Goal: Task Accomplishment & Management: Use online tool/utility

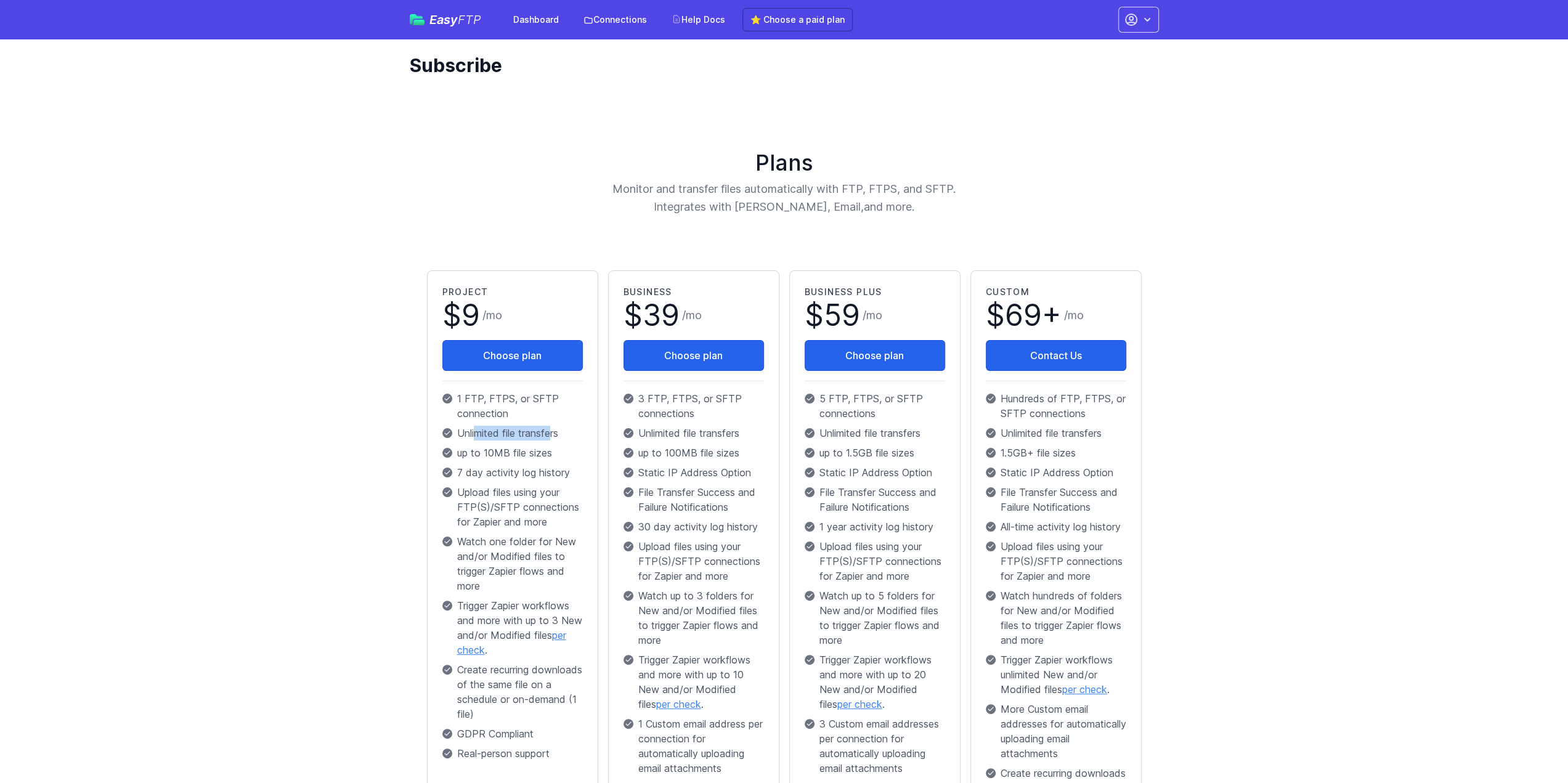
drag, startPoint x: 477, startPoint y: 428, endPoint x: 557, endPoint y: 440, distance: 80.9
click at [555, 440] on div "Project $ 9 / mo Choose plan 1 FTP, FTPS, or SFTP connection Unlimited file tra…" at bounding box center [513, 526] width 141 height 480
click at [557, 440] on div "Project $ 9 / mo Choose plan 1 FTP, FTPS, or SFTP connection Unlimited file tra…" at bounding box center [513, 526] width 141 height 480
drag, startPoint x: 544, startPoint y: 461, endPoint x: 487, endPoint y: 436, distance: 62.2
click at [487, 436] on div "Project $ 9 / mo Choose plan 1 FTP, FTPS, or SFTP connection Unlimited file tra…" at bounding box center [513, 526] width 141 height 480
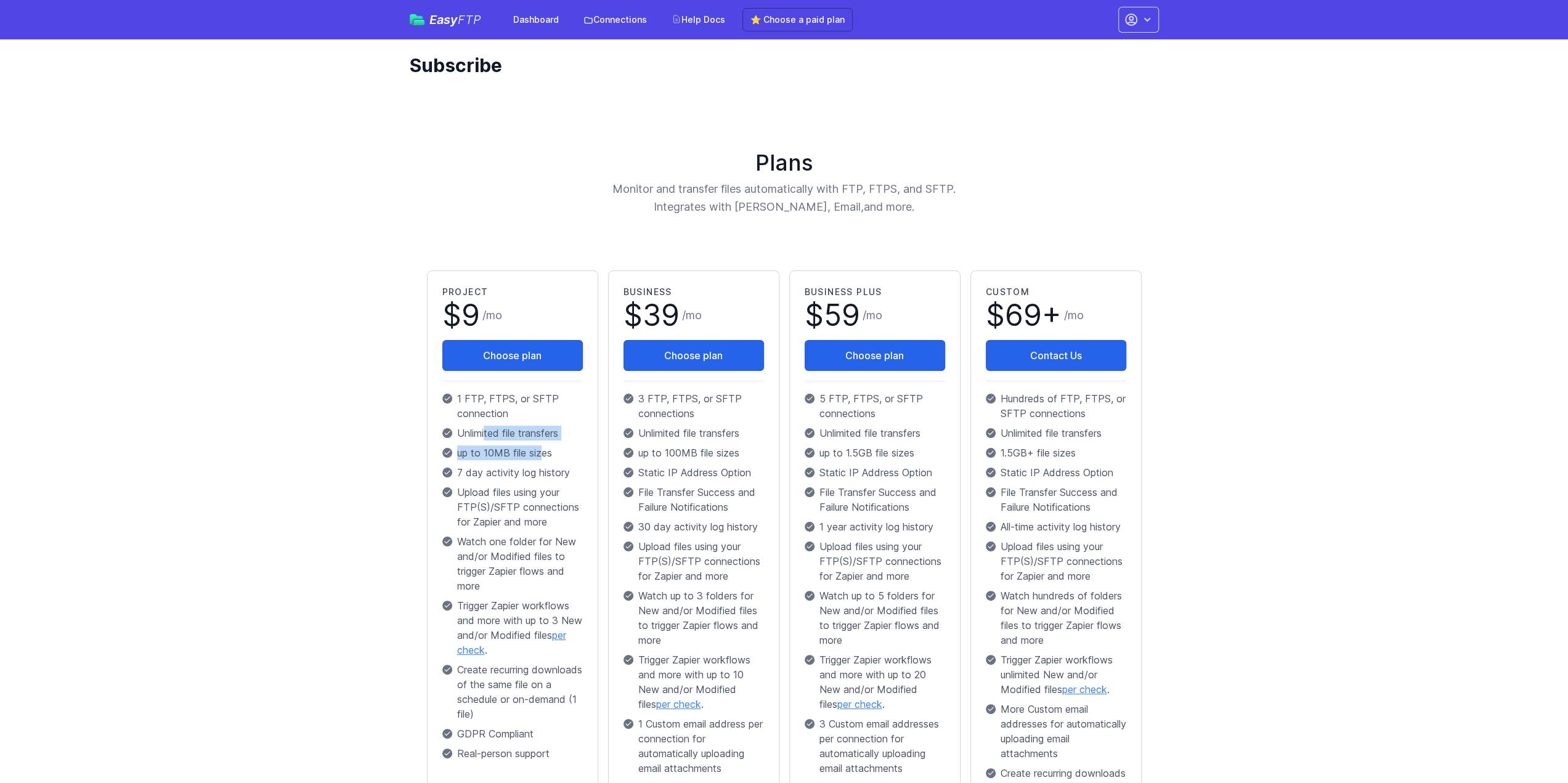
click at [494, 436] on p "Unlimited file transfers" at bounding box center [513, 433] width 141 height 15
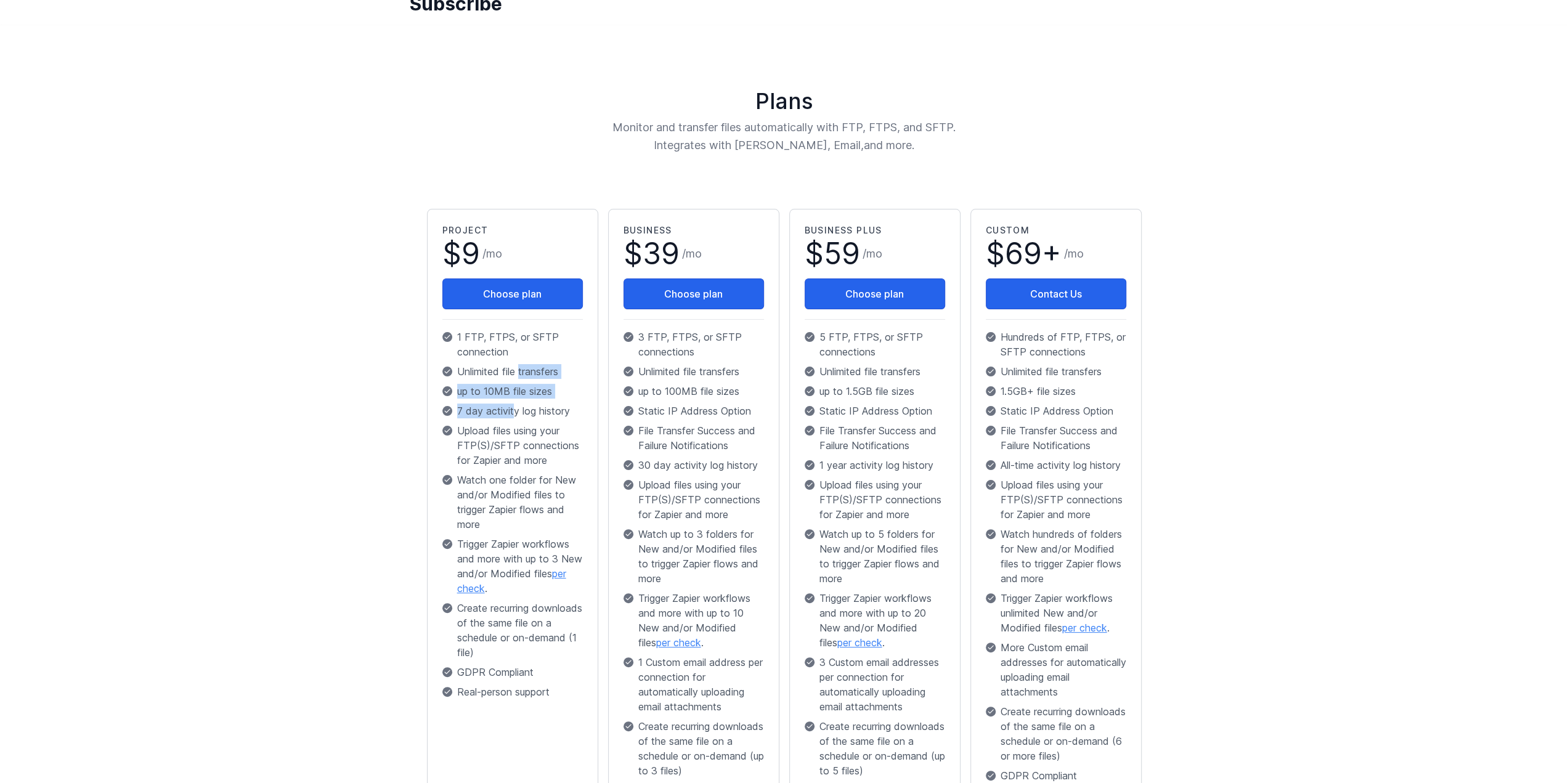
drag, startPoint x: 519, startPoint y: 372, endPoint x: 513, endPoint y: 422, distance: 50.4
click at [513, 422] on div "Project $ 9 / mo Choose plan 1 FTP, FTPS, or SFTP connection Unlimited file tra…" at bounding box center [513, 464] width 141 height 480
click at [513, 424] on p "Upload files using your FTP(S)/SFTP connections for Zapier and more" at bounding box center [513, 446] width 141 height 44
drag, startPoint x: 506, startPoint y: 446, endPoint x: 508, endPoint y: 401, distance: 45.0
click at [508, 402] on div "Project $ 9 / mo Choose plan 1 FTP, FTPS, or SFTP connection Unlimited file tra…" at bounding box center [513, 464] width 141 height 480
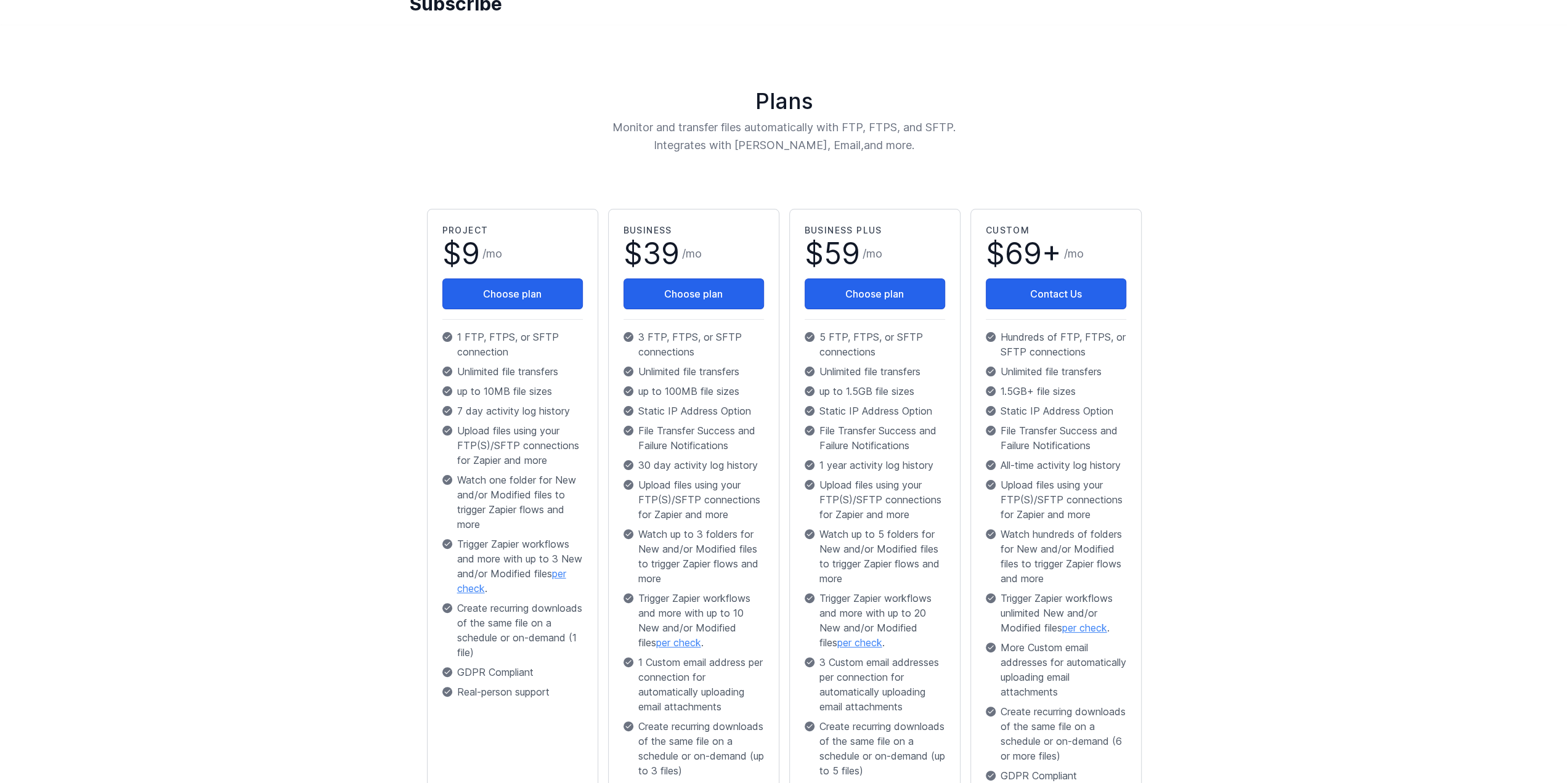
click at [508, 401] on div "Project $ 9 / mo Choose plan 1 FTP, FTPS, or SFTP connection Unlimited file tra…" at bounding box center [513, 464] width 141 height 480
drag, startPoint x: 483, startPoint y: 388, endPoint x: 521, endPoint y: 449, distance: 71.9
click at [521, 449] on div "Project $ 9 / mo Choose plan 1 FTP, FTPS, or SFTP connection Unlimited file tra…" at bounding box center [513, 464] width 141 height 480
click at [522, 451] on p "Upload files using your FTP(S)/SFTP connections for Zapier and more" at bounding box center [513, 446] width 141 height 44
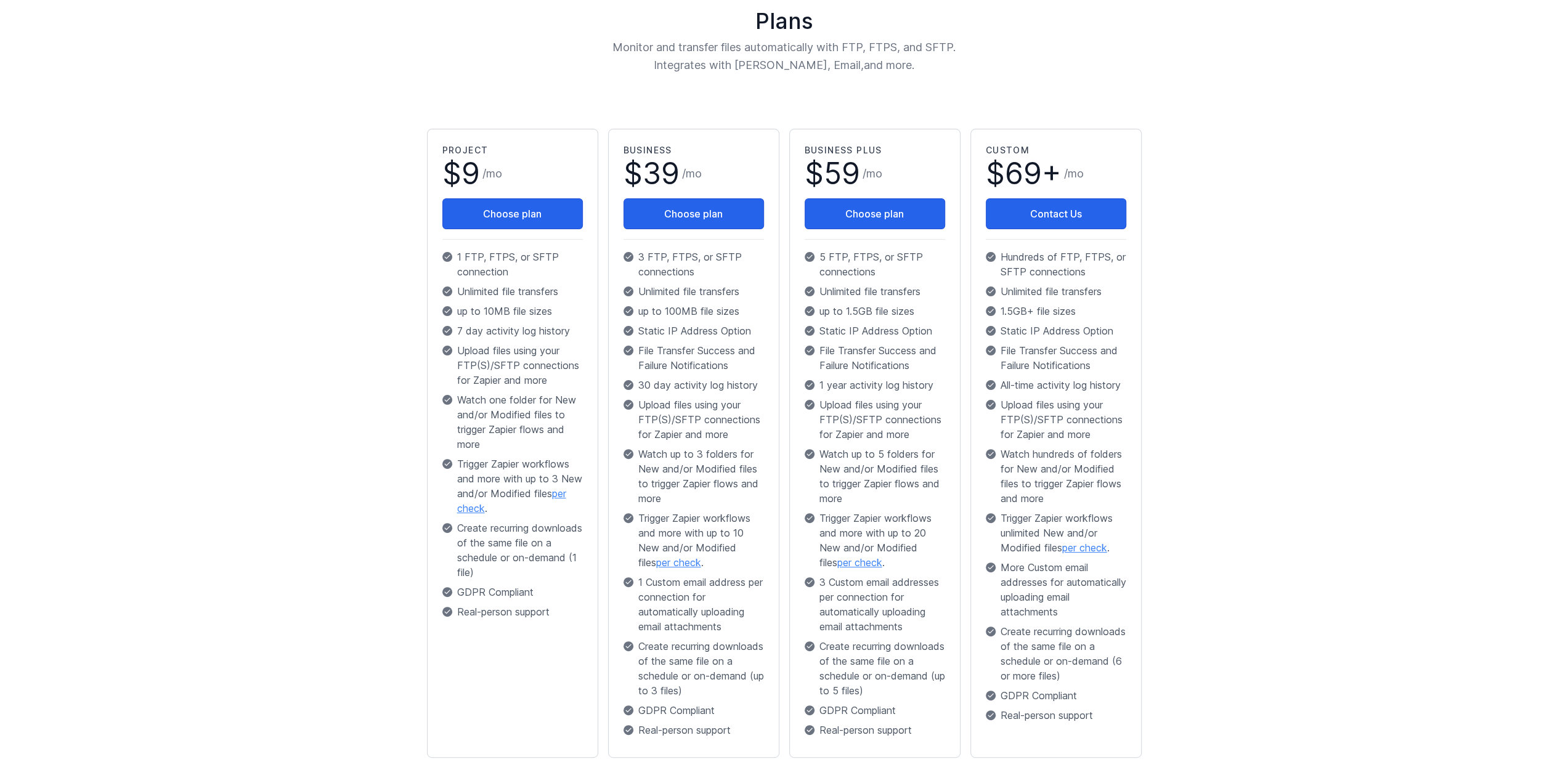
scroll to position [123, 0]
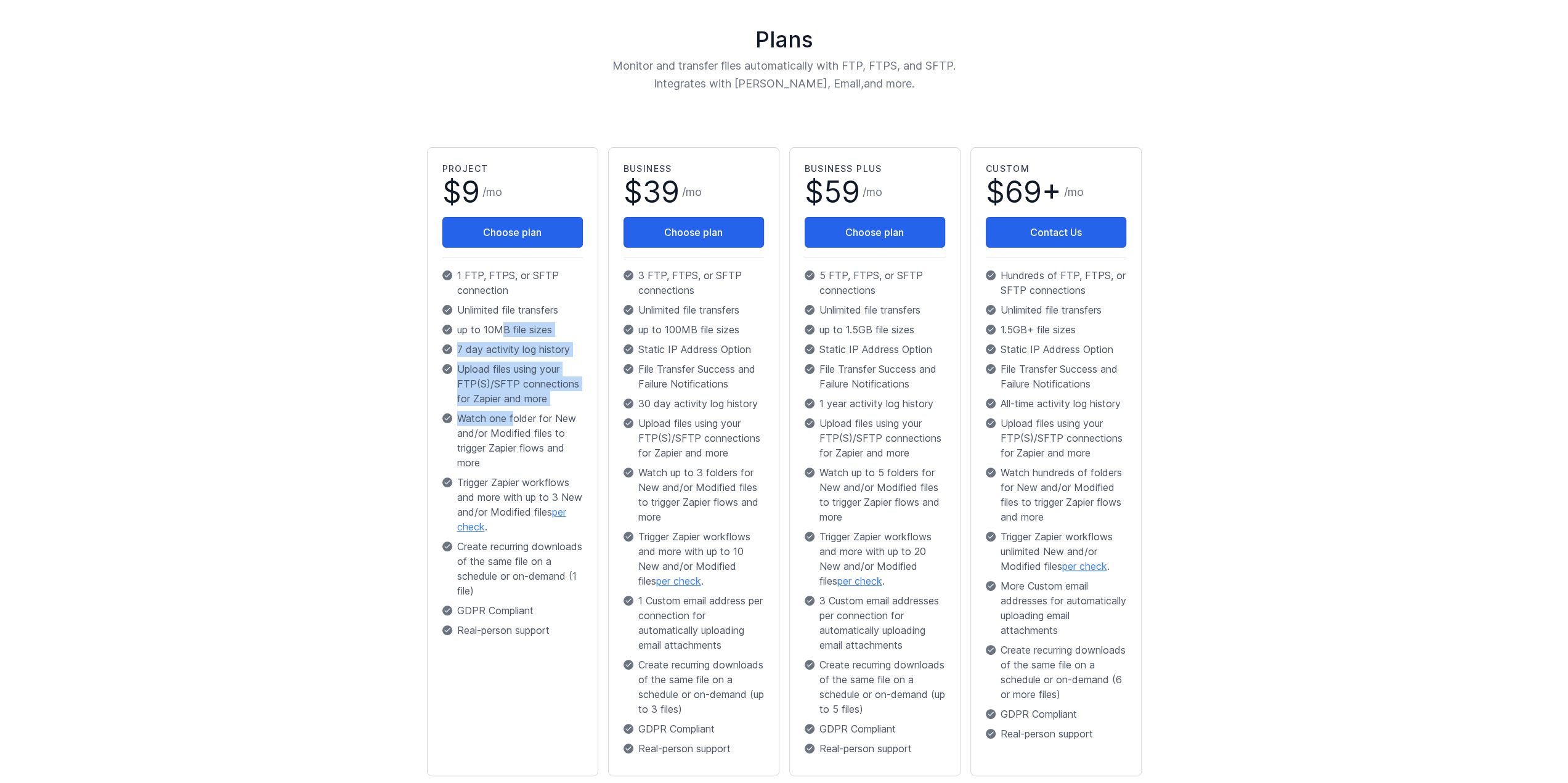
drag, startPoint x: 505, startPoint y: 326, endPoint x: 512, endPoint y: 428, distance: 102.2
click at [512, 427] on div "Project $ 9 / mo Choose plan 1 FTP, FTPS, or SFTP connection Unlimited file tra…" at bounding box center [513, 403] width 141 height 480
click at [512, 428] on p "Watch one folder for New and/or Modified files to trigger Zapier flows and more" at bounding box center [513, 441] width 141 height 59
drag, startPoint x: 533, startPoint y: 445, endPoint x: 525, endPoint y: 379, distance: 66.5
click at [525, 379] on div "Project $ 9 / mo Choose plan 1 FTP, FTPS, or SFTP connection Unlimited file tra…" at bounding box center [513, 403] width 141 height 480
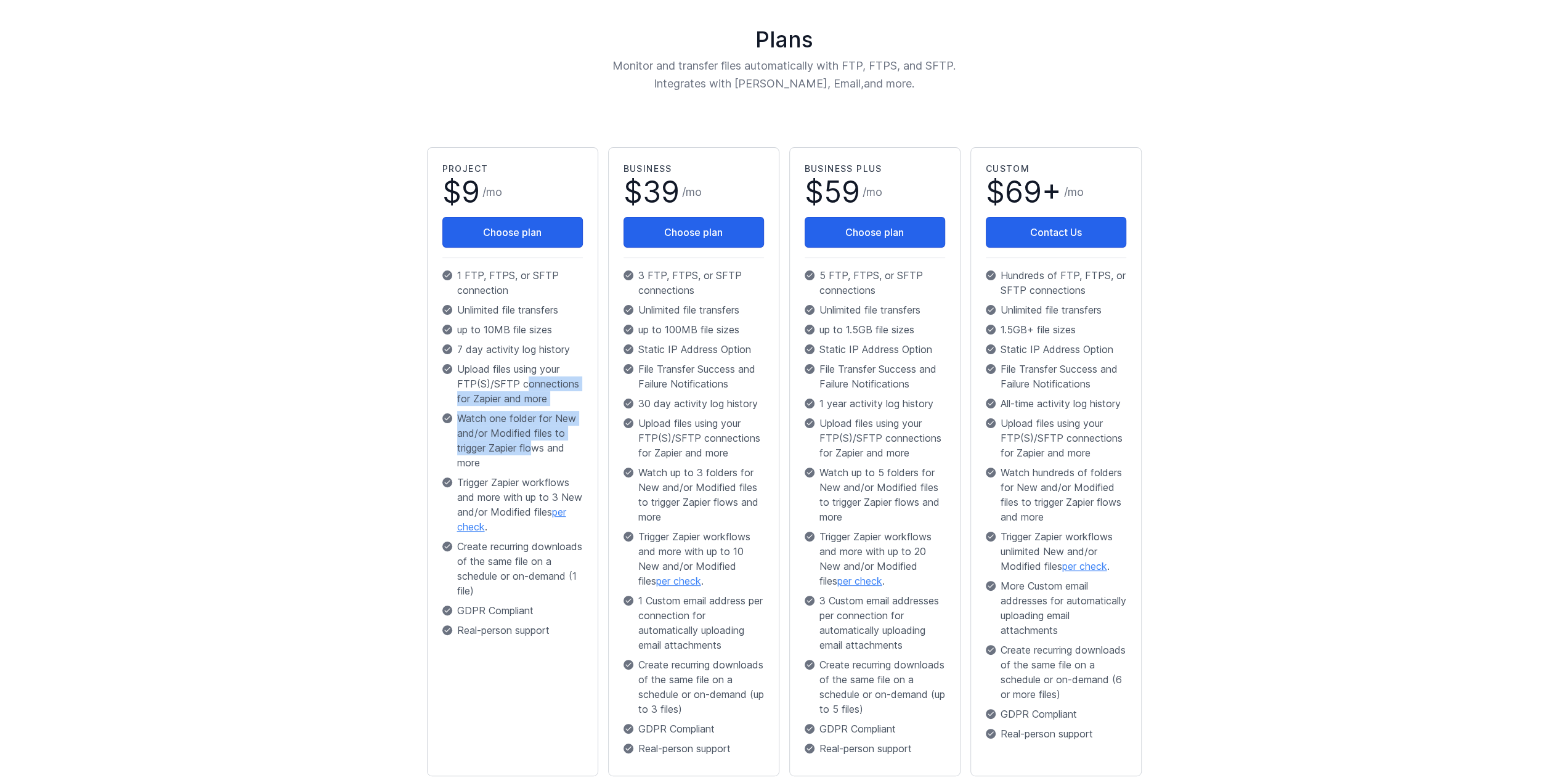
click at [525, 379] on p "Upload files using your FTP(S)/SFTP connections for Zapier and more" at bounding box center [513, 384] width 141 height 44
drag, startPoint x: 517, startPoint y: 484, endPoint x: 523, endPoint y: 498, distance: 15.2
click at [523, 497] on span "Trigger Zapier workflows and more with up to 3 New and/or Modified files per ch…" at bounding box center [520, 505] width 126 height 59
click at [523, 498] on span "Trigger Zapier workflows and more with up to 3 New and/or Modified files per ch…" at bounding box center [520, 505] width 126 height 59
drag, startPoint x: 502, startPoint y: 404, endPoint x: 507, endPoint y: 461, distance: 57.2
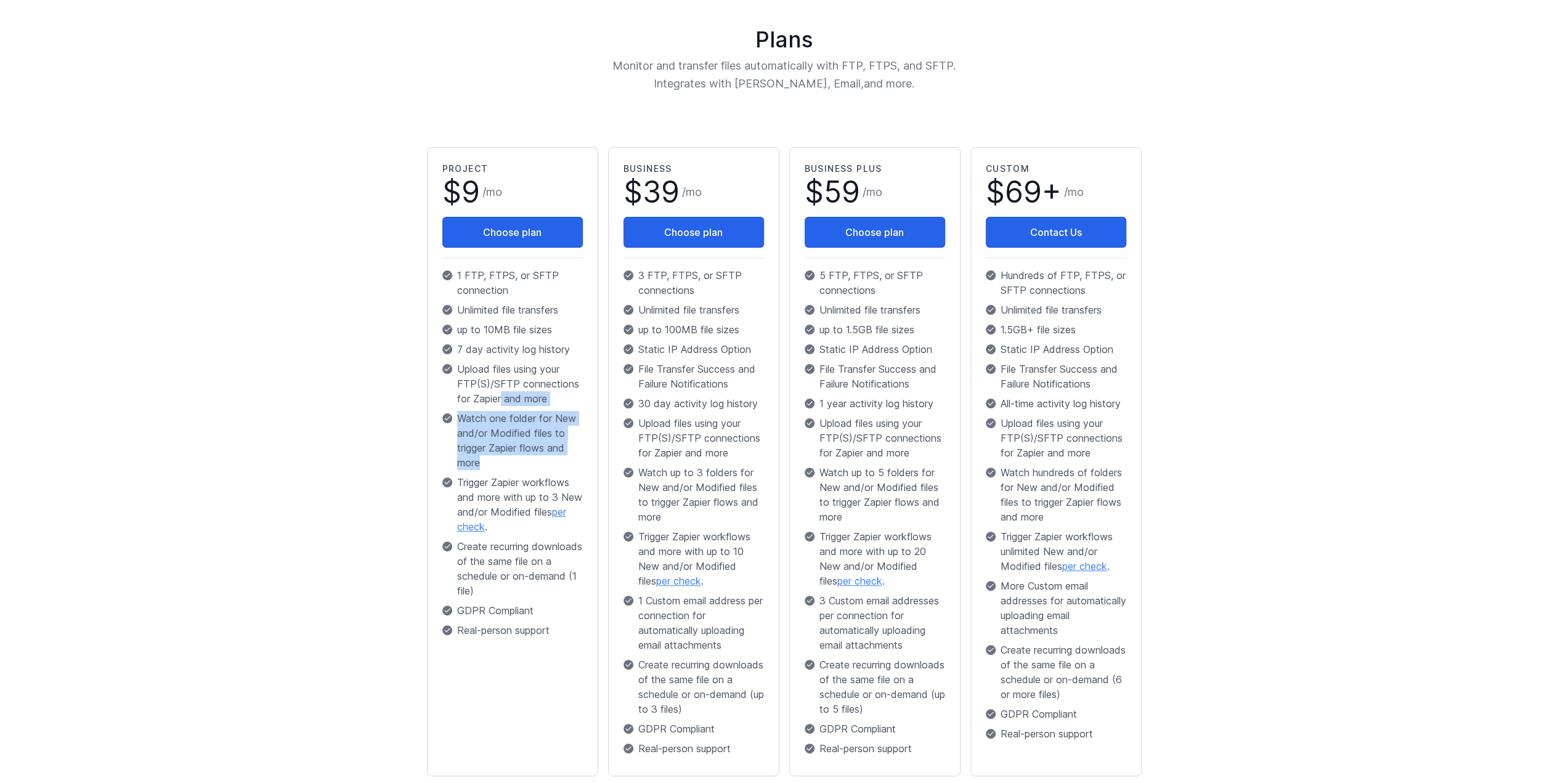
click at [507, 461] on div "Project $ 9 / mo Choose plan 1 FTP, FTPS, or SFTP connection Unlimited file tra…" at bounding box center [513, 403] width 141 height 480
click at [507, 461] on p "Watch one folder for New and/or Modified files to trigger Zapier flows and more" at bounding box center [513, 441] width 141 height 59
drag, startPoint x: 507, startPoint y: 461, endPoint x: 499, endPoint y: 408, distance: 53.6
click at [499, 408] on div "Project $ 9 / mo Choose plan 1 FTP, FTPS, or SFTP connection Unlimited file tra…" at bounding box center [513, 403] width 141 height 480
click at [500, 408] on div "Project $ 9 / mo Choose plan 1 FTP, FTPS, or SFTP connection Unlimited file tra…" at bounding box center [513, 403] width 141 height 480
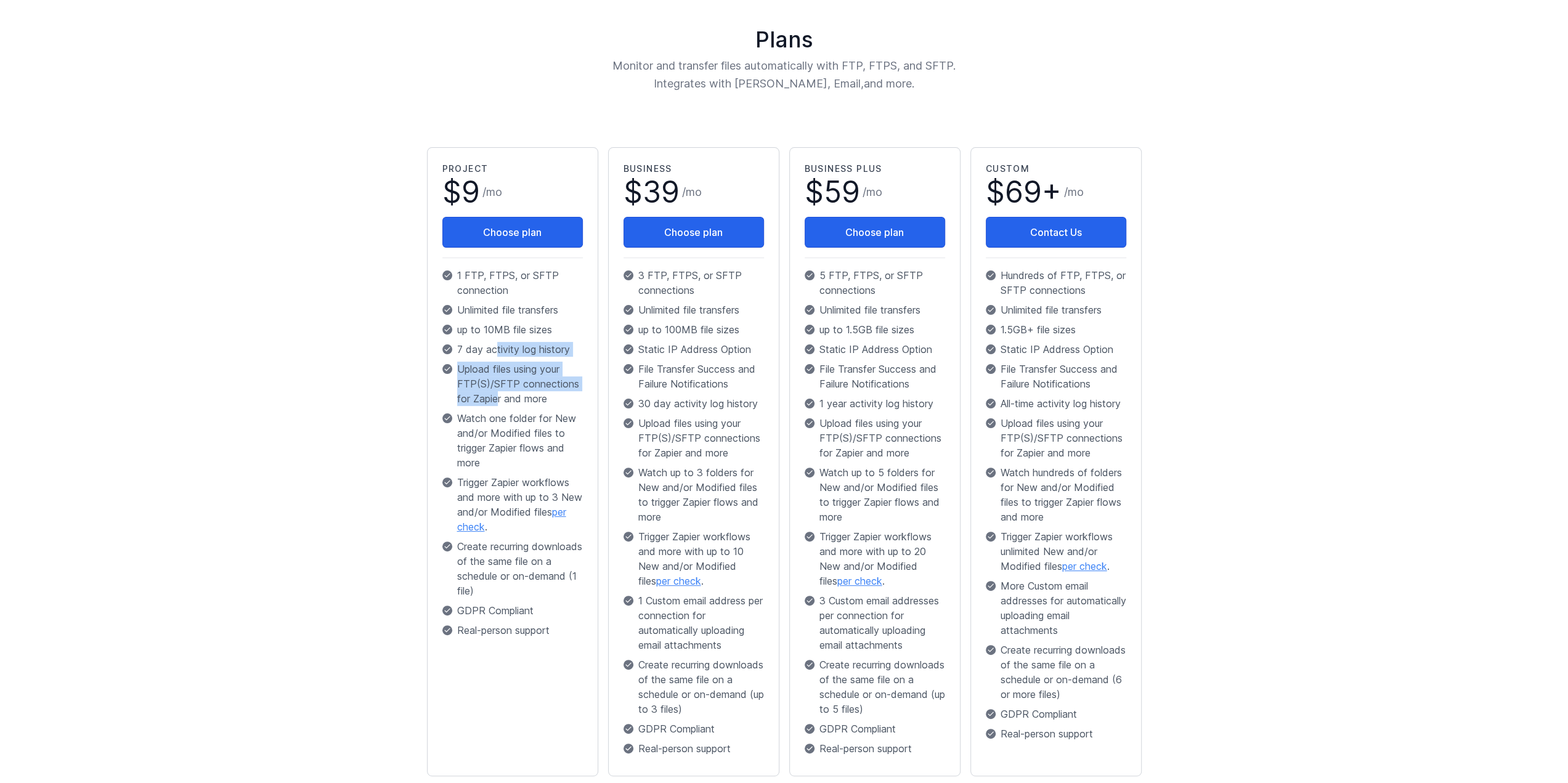
drag, startPoint x: 493, startPoint y: 356, endPoint x: 496, endPoint y: 410, distance: 54.1
click at [496, 409] on div "Project $ 9 / mo Choose plan 1 FTP, FTPS, or SFTP connection Unlimited file tra…" at bounding box center [513, 403] width 141 height 480
click at [496, 411] on p "Watch one folder for New and/or Modified files to trigger Zapier flows and more" at bounding box center [513, 441] width 141 height 59
drag, startPoint x: 519, startPoint y: 318, endPoint x: 521, endPoint y: 334, distance: 16.1
click at [521, 334] on div "Project $ 9 / mo Choose plan 1 FTP, FTPS, or SFTP connection Unlimited file tra…" at bounding box center [513, 403] width 141 height 480
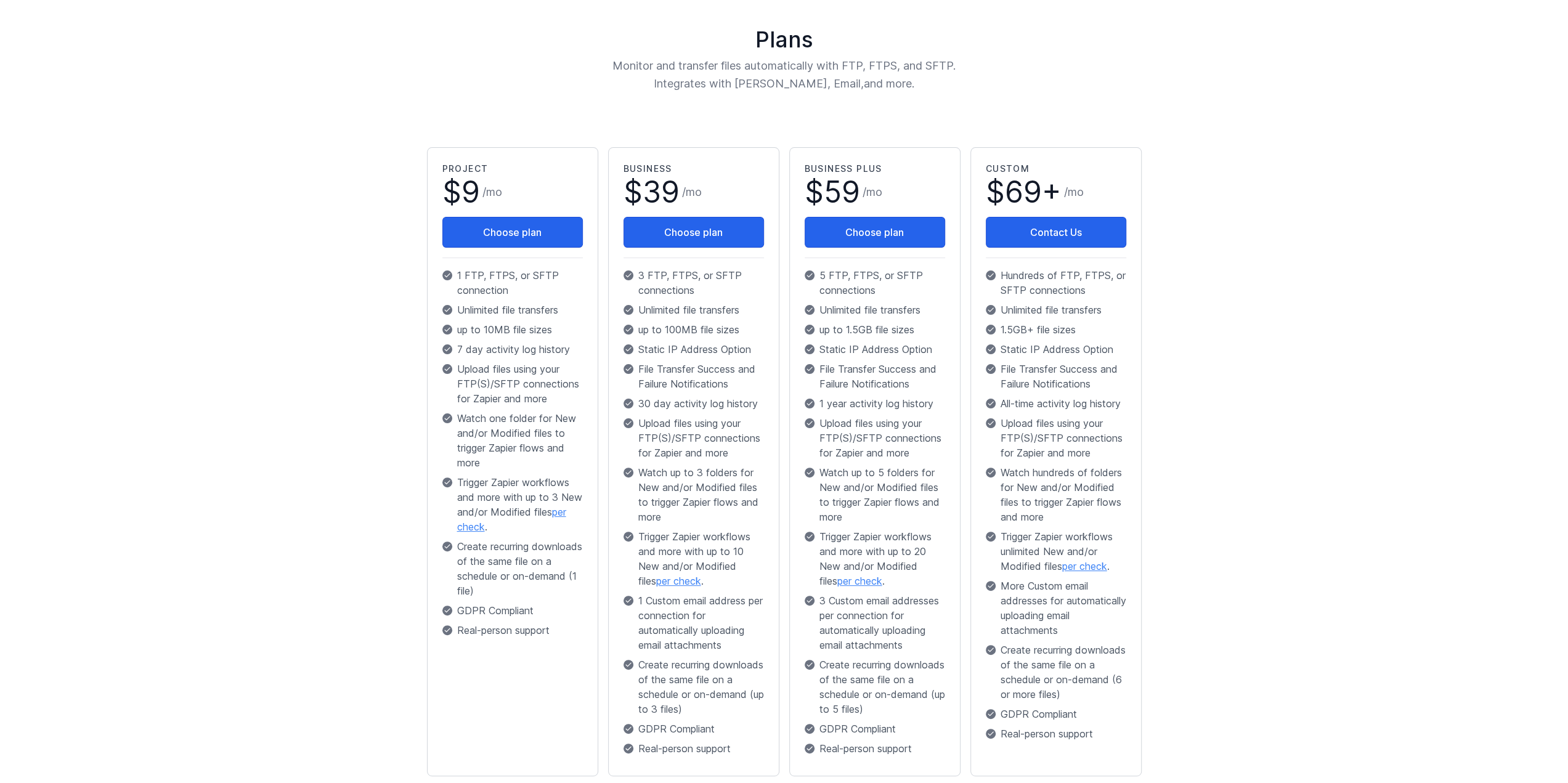
click at [521, 340] on div "Project $ 9 / mo Choose plan 1 FTP, FTPS, or SFTP connection Unlimited file tra…" at bounding box center [513, 403] width 141 height 480
drag, startPoint x: 518, startPoint y: 295, endPoint x: 521, endPoint y: 350, distance: 55.1
click at [521, 350] on div "Project $ 9 / mo Choose plan 1 FTP, FTPS, or SFTP connection Unlimited file tra…" at bounding box center [513, 403] width 141 height 480
click at [521, 350] on p "7 day activity log history" at bounding box center [513, 350] width 141 height 15
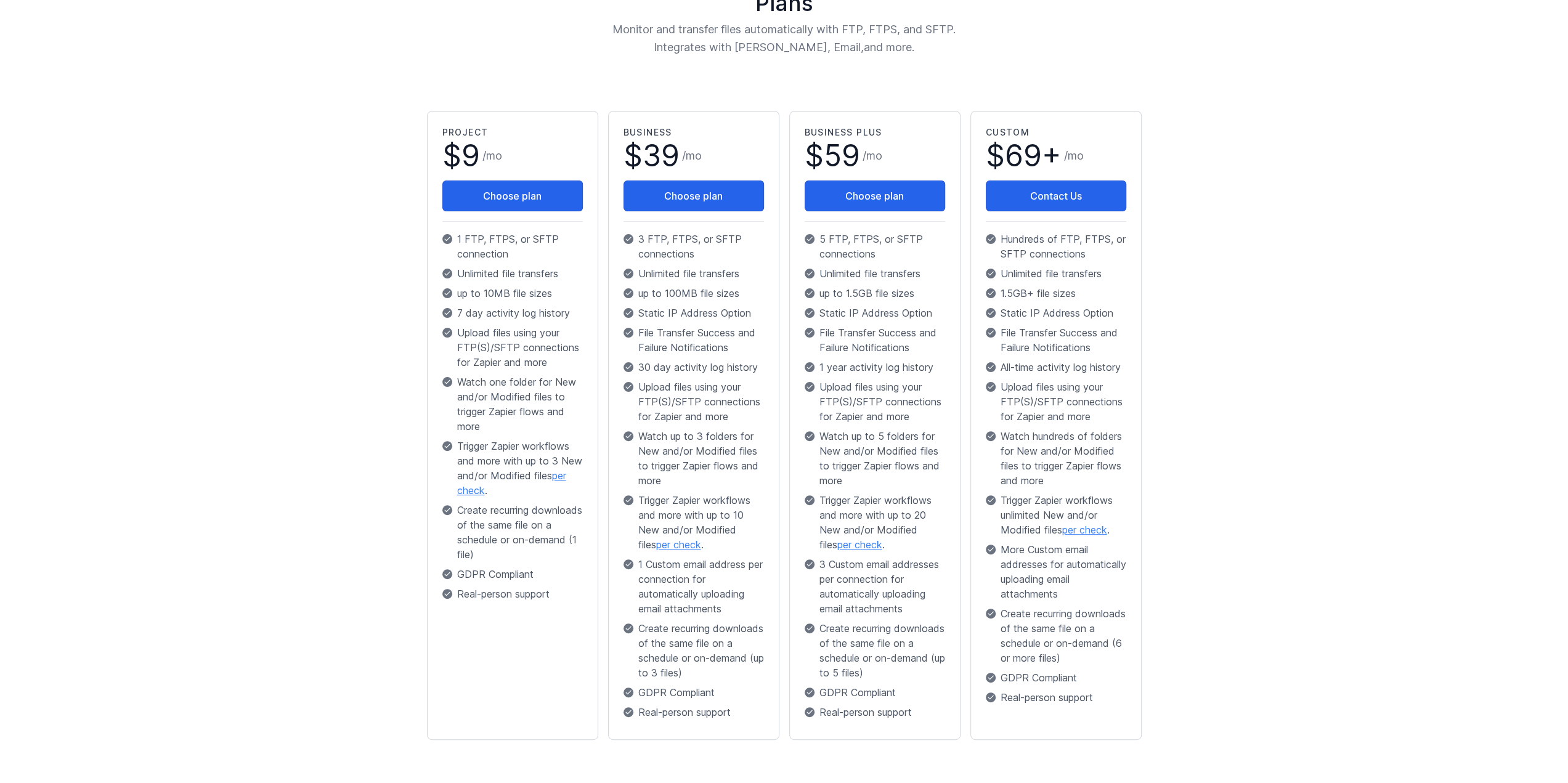
scroll to position [185, 0]
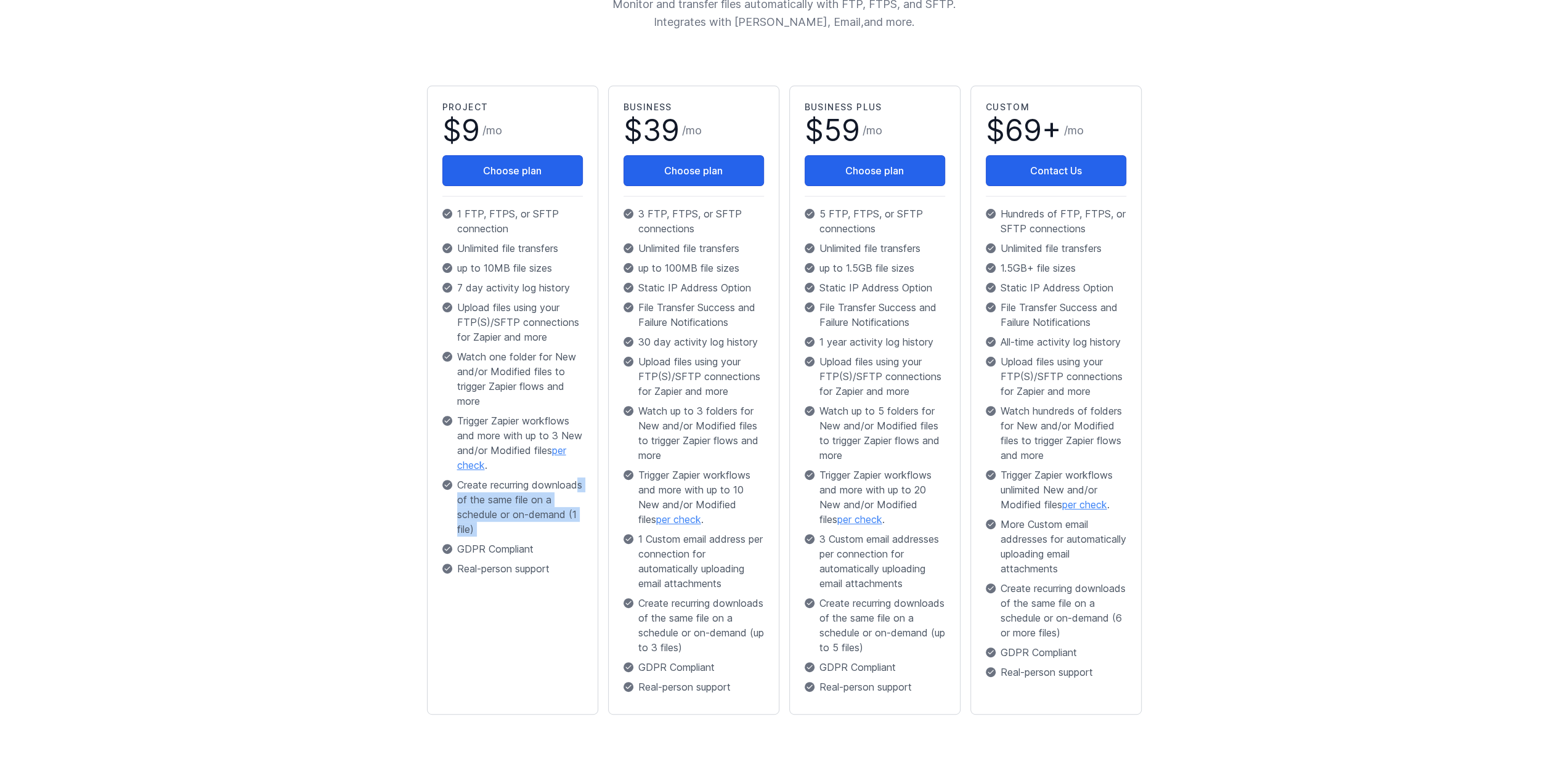
drag, startPoint x: 536, startPoint y: 549, endPoint x: 502, endPoint y: 495, distance: 63.8
click at [502, 495] on div "Project $ 9 / mo Choose plan 1 FTP, FTPS, or SFTP connection Unlimited file tra…" at bounding box center [513, 341] width 141 height 480
click at [502, 495] on p "Create recurring downloads of the same file on a schedule or on-demand (1 file)" at bounding box center [513, 507] width 141 height 59
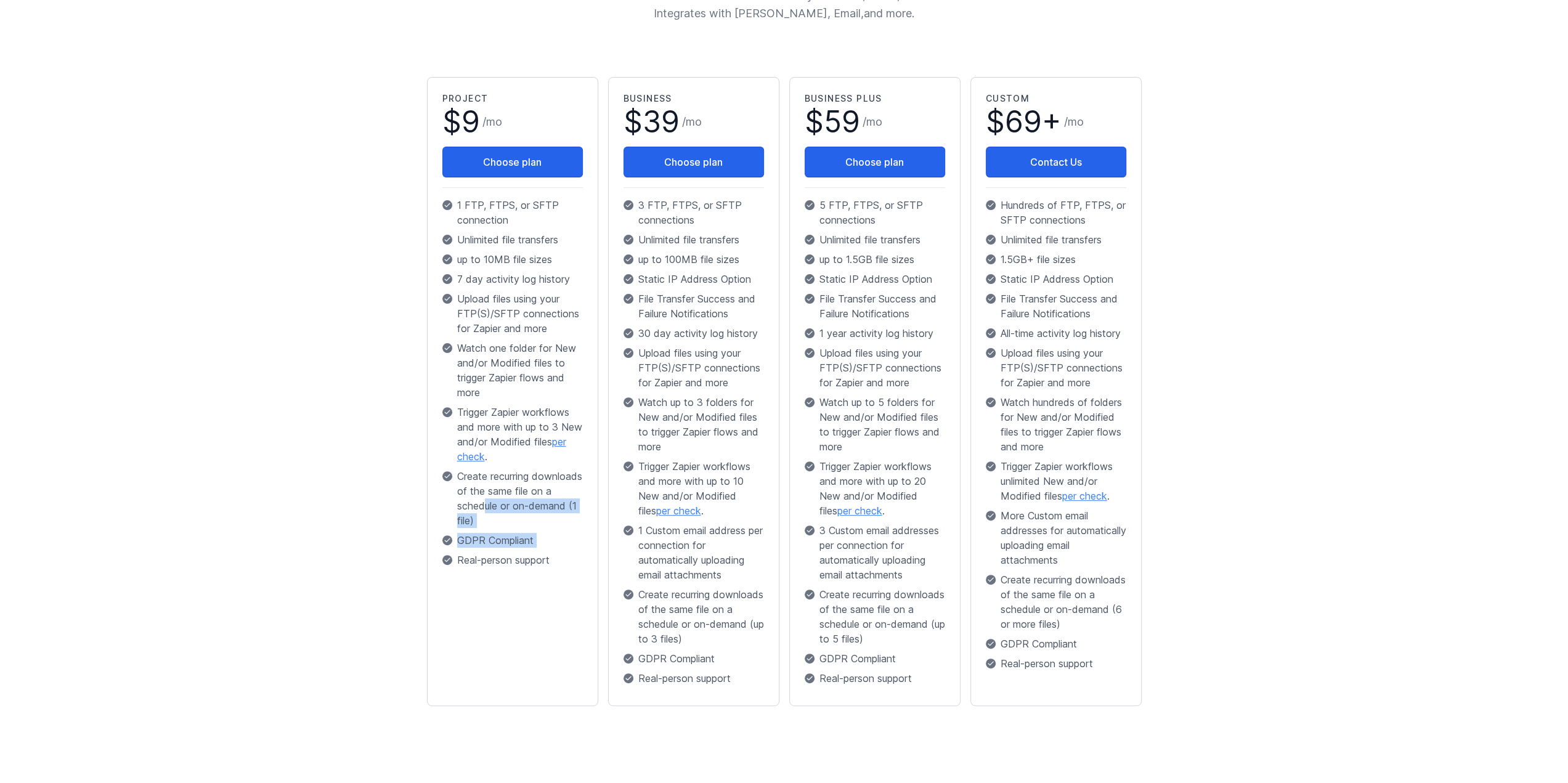
drag, startPoint x: 536, startPoint y: 549, endPoint x: 508, endPoint y: 499, distance: 57.3
click at [508, 499] on div "Project $ 9 / mo Choose plan 1 FTP, FTPS, or SFTP connection Unlimited file tra…" at bounding box center [513, 332] width 141 height 480
click at [513, 501] on p "Create recurring downloads of the same file on a schedule or on-demand (1 file)" at bounding box center [513, 499] width 141 height 59
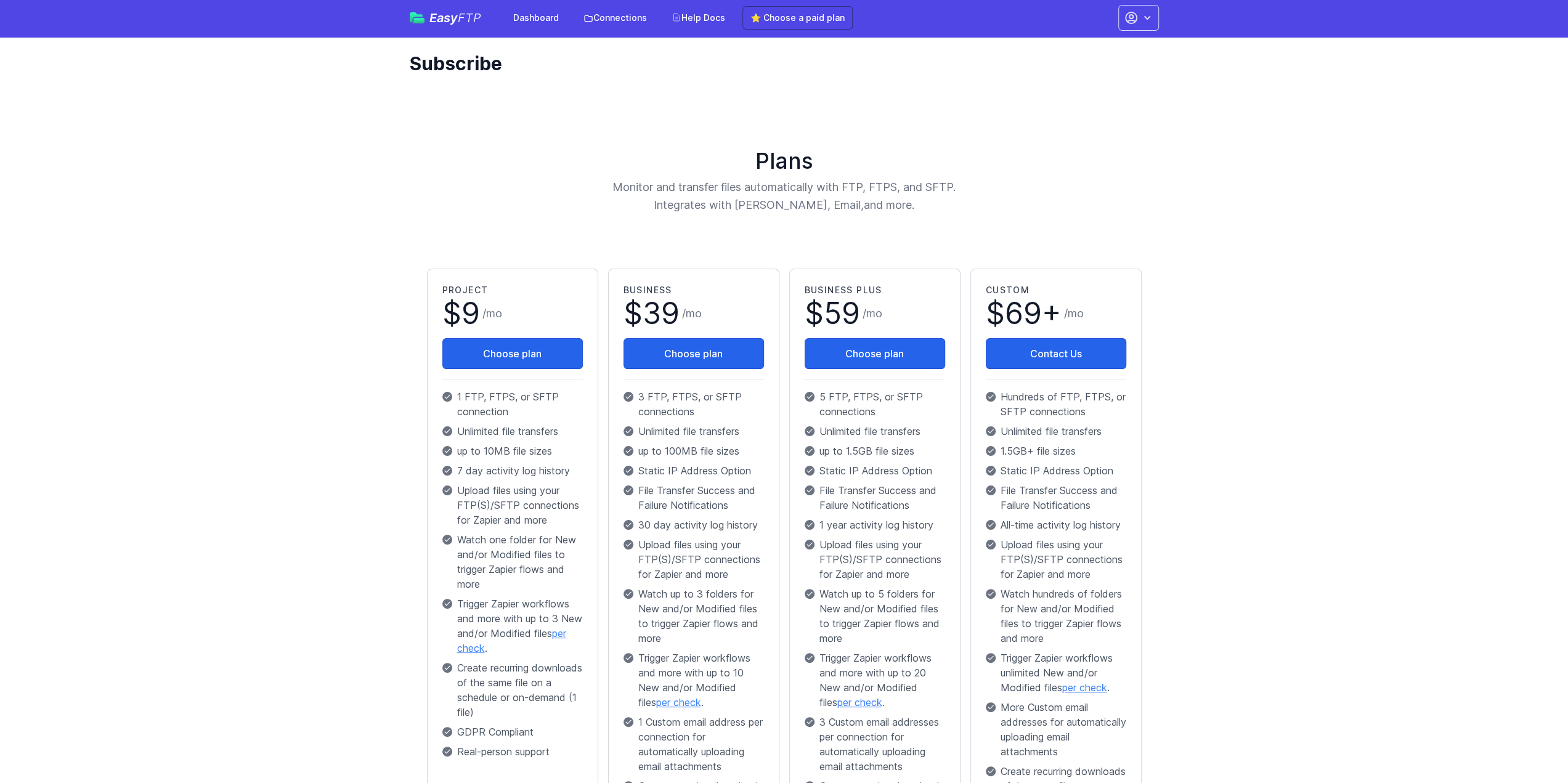
scroll to position [0, 0]
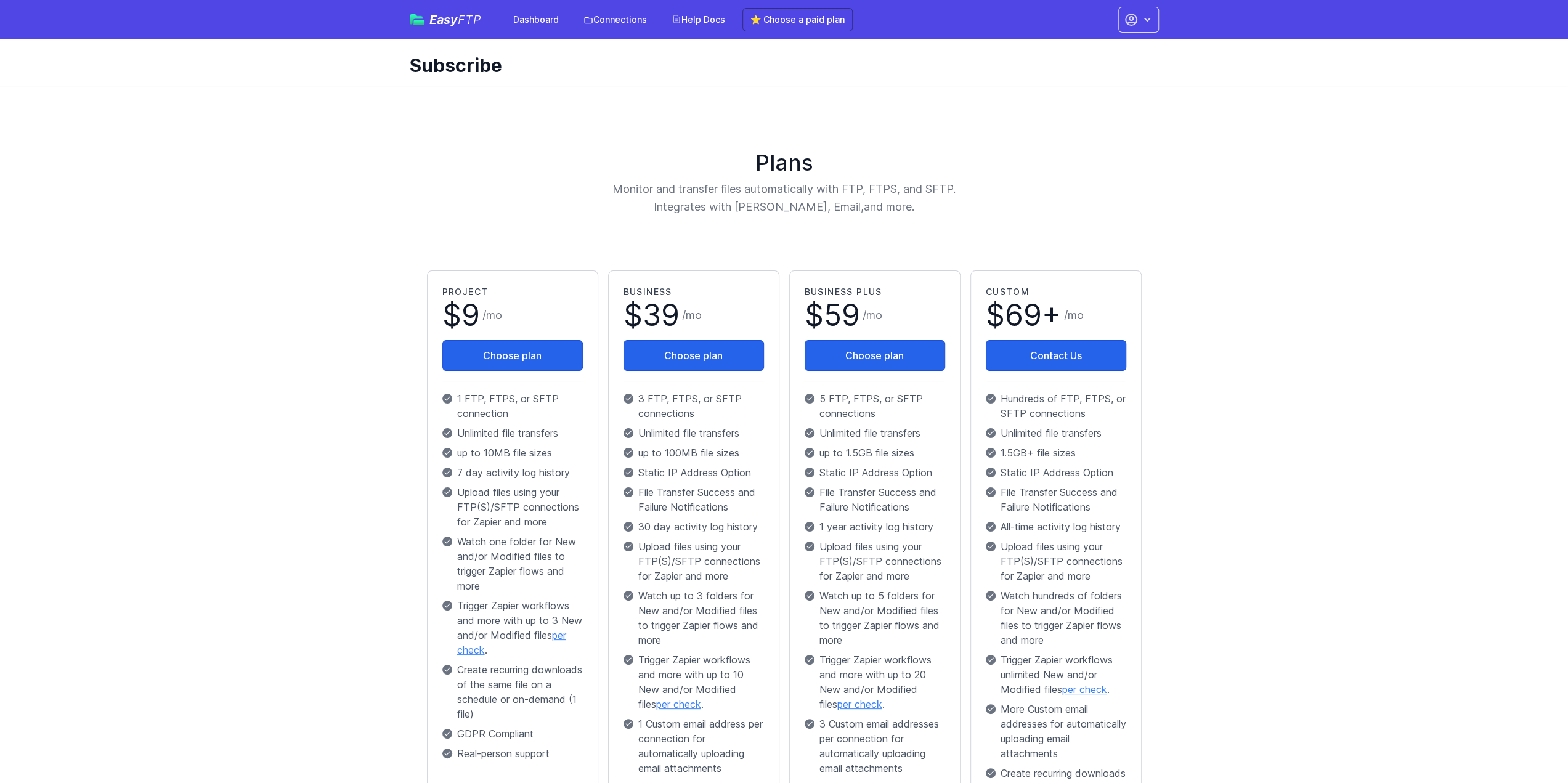
drag, startPoint x: 692, startPoint y: 197, endPoint x: 931, endPoint y: 206, distance: 239.2
click at [924, 207] on p "Monitor and transfer files automatically with FTP, FTPS, and SFTP. Integrates w…" at bounding box center [785, 198] width 483 height 36
click at [932, 206] on p "Monitor and transfer files automatically with FTP, FTPS, and SFTP. Integrates w…" at bounding box center [785, 198] width 483 height 36
click at [1141, 17] on icon "button" at bounding box center [1147, 20] width 12 height 12
drag, startPoint x: 686, startPoint y: 99, endPoint x: 515, endPoint y: 1, distance: 197.1
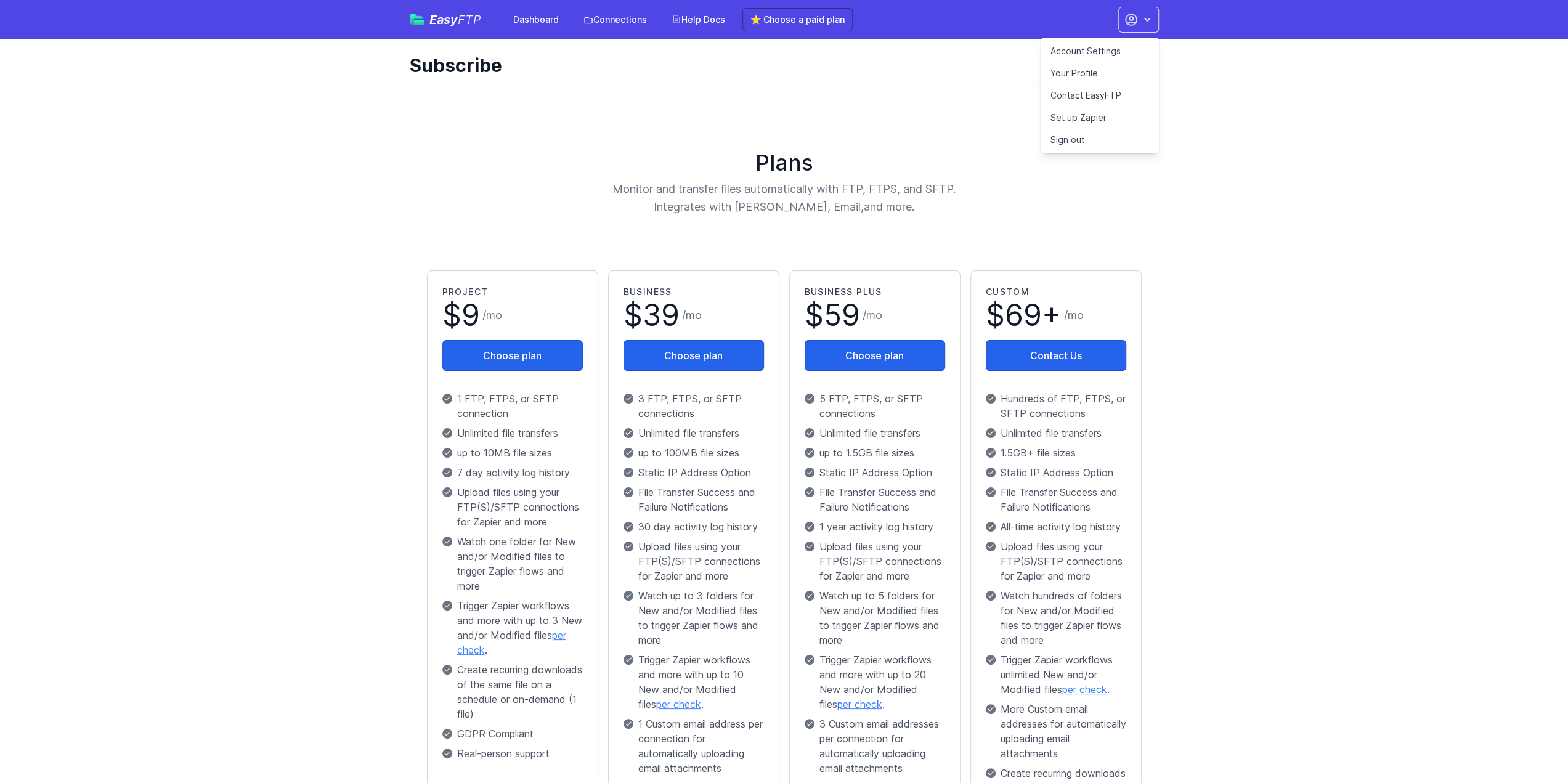
click at [686, 97] on div "Plans Monitor and transfer files automatically with FTP, FTPS, and SFTP. Integr…" at bounding box center [784, 532] width 788 height 892
drag, startPoint x: 829, startPoint y: 97, endPoint x: 950, endPoint y: 62, distance: 126.0
click at [831, 97] on div "Plans Monitor and transfer files automatically with FTP, FTPS, and SFTP. Integr…" at bounding box center [784, 532] width 788 height 892
click at [1070, 92] on link "Contact EasyFTP" at bounding box center [1100, 96] width 118 height 22
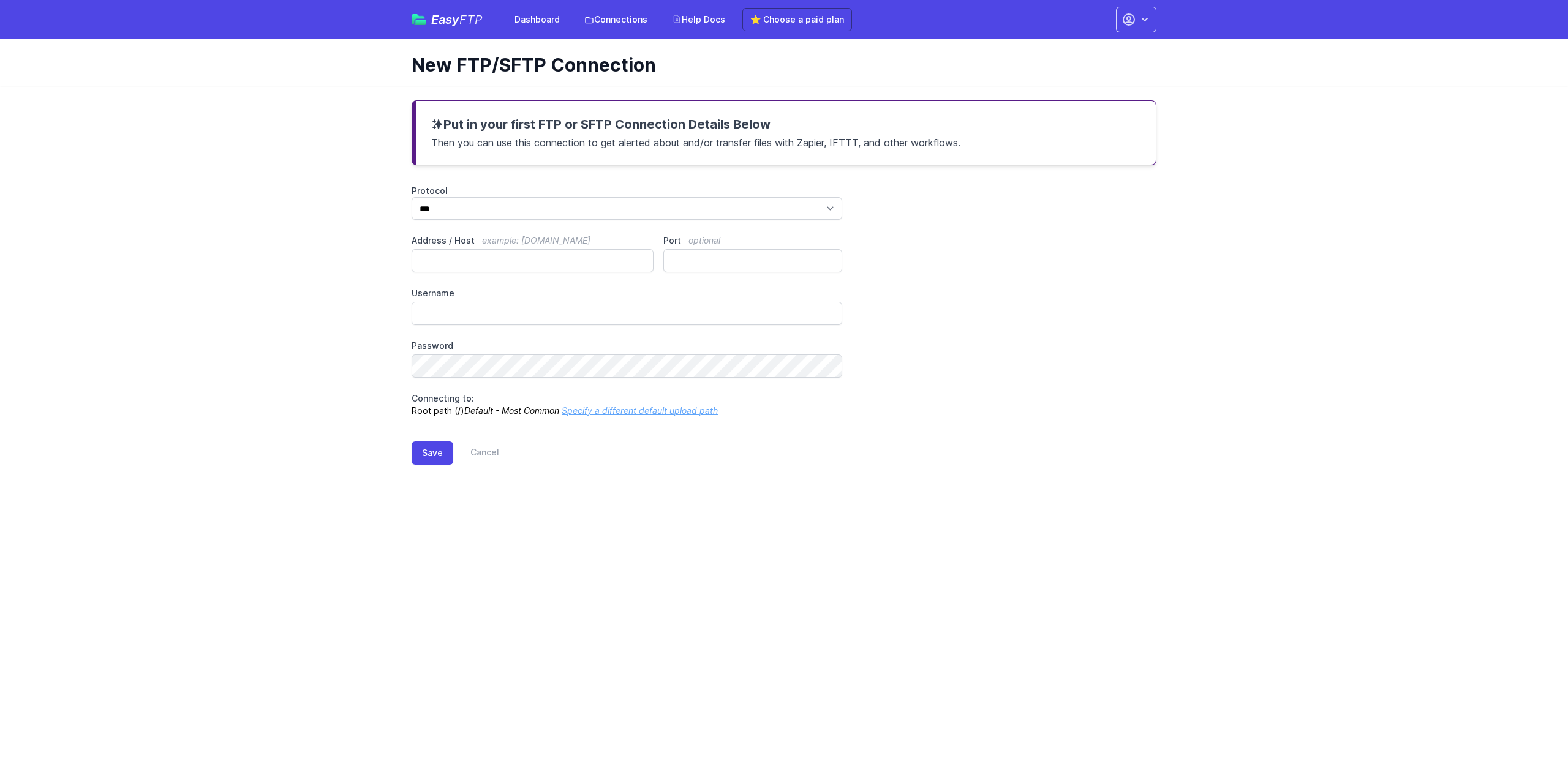
click at [498, 232] on div "Protocol *** **** **** Address / Host example: [DOMAIN_NAME] Port optional User…" at bounding box center [784, 301] width 744 height 232
drag, startPoint x: 475, startPoint y: 256, endPoint x: 676, endPoint y: 264, distance: 201.2
click at [478, 255] on input "Address / Host example: [DOMAIN_NAME]" at bounding box center [532, 261] width 242 height 23
drag, startPoint x: 526, startPoint y: 319, endPoint x: 580, endPoint y: 323, distance: 54.1
click at [529, 318] on input "Username" at bounding box center [627, 314] width 431 height 23
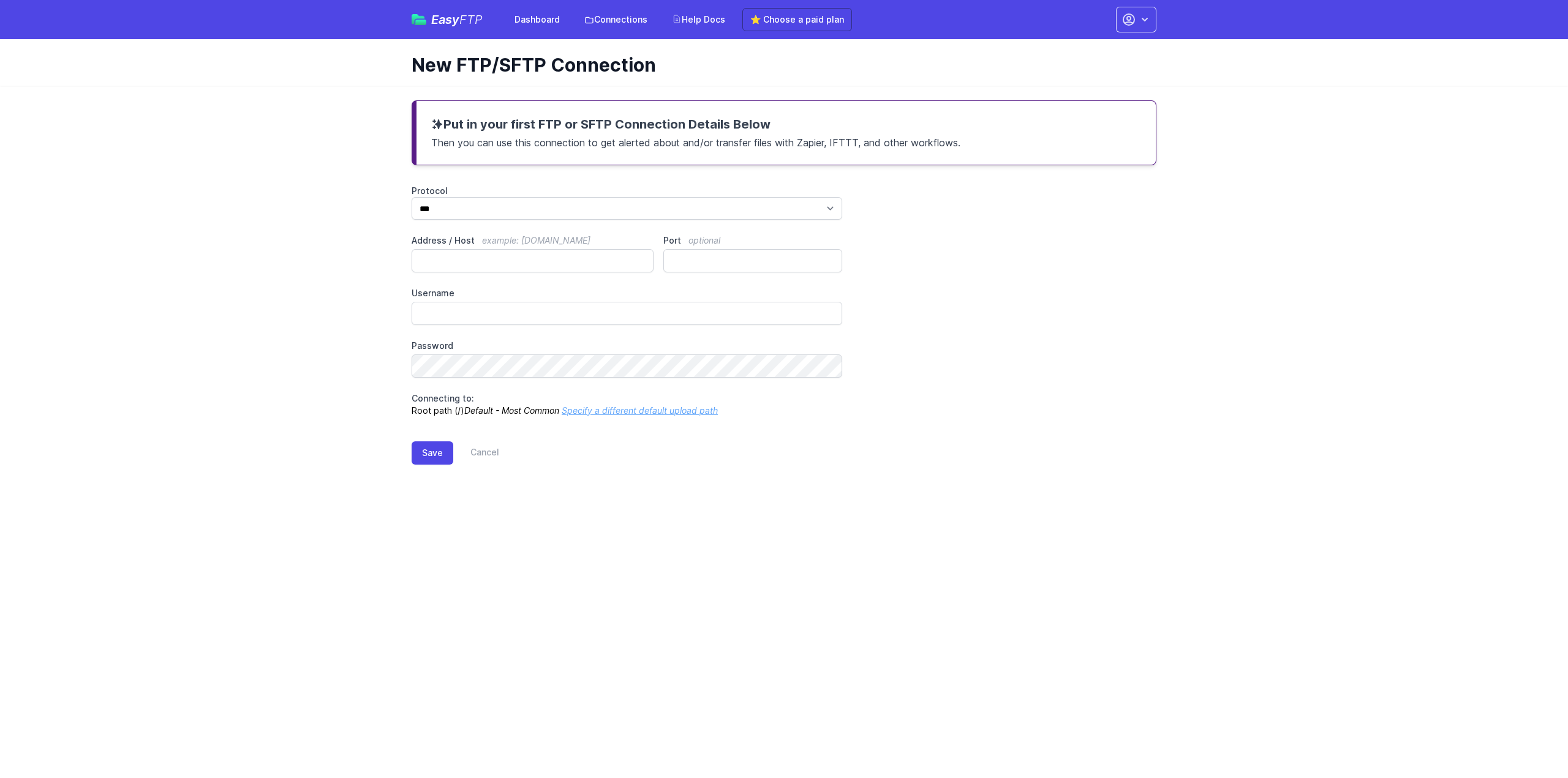
click at [996, 374] on div "Protocol *** **** **** Address / Host example: [DOMAIN_NAME] Port optional User…" at bounding box center [784, 301] width 744 height 232
click at [542, 214] on select "*** **** ****" at bounding box center [627, 208] width 431 height 23
select select "****"
click at [412, 197] on select "*** **** ****" at bounding box center [627, 208] width 431 height 23
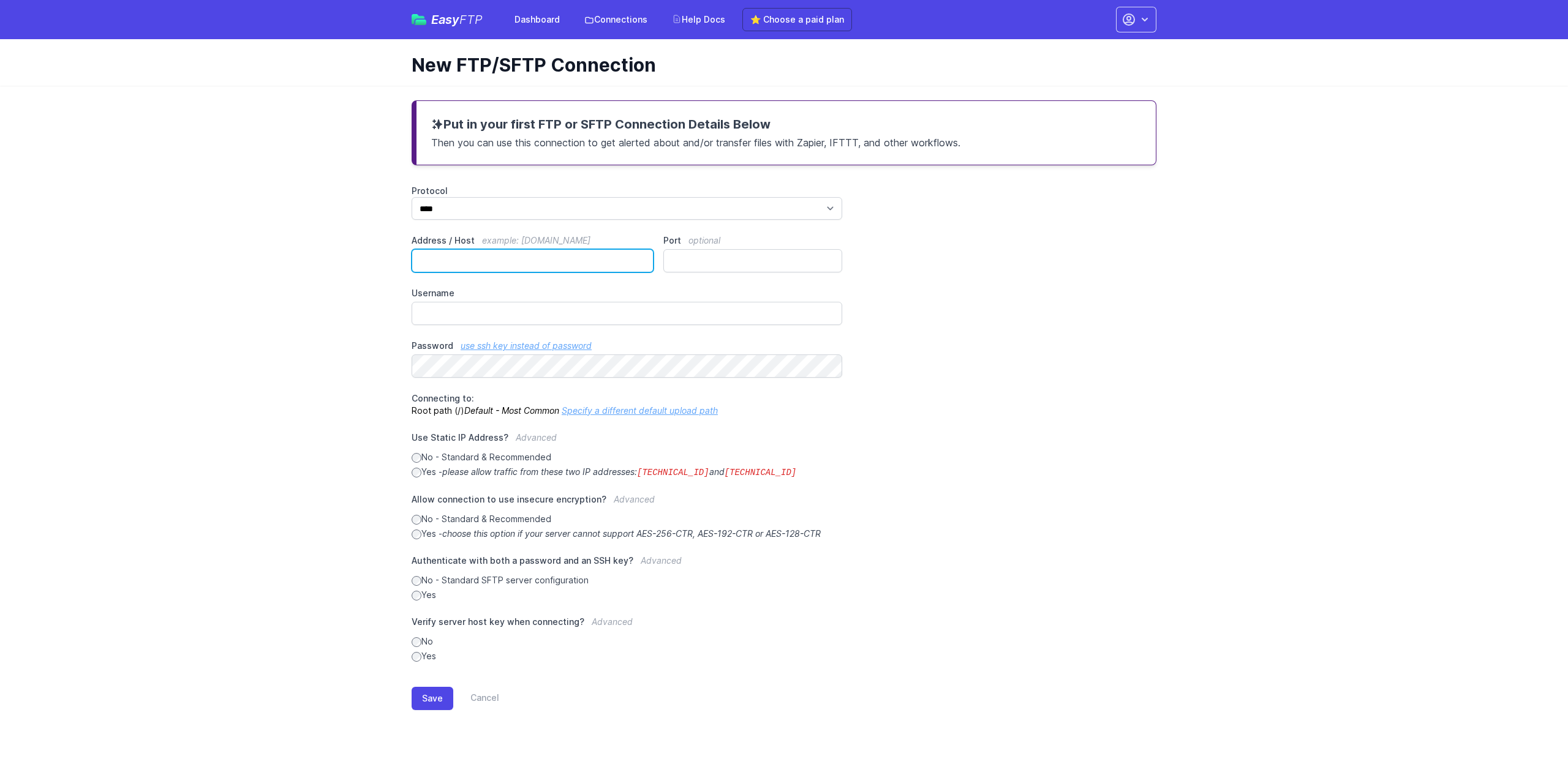
click at [509, 258] on input "Address / Host example: ftp.mydomain.com" at bounding box center [532, 261] width 242 height 23
click at [536, 259] on input "Address / Host example: ftp.mydomain.com" at bounding box center [532, 261] width 242 height 23
paste input "**********"
type input "**********"
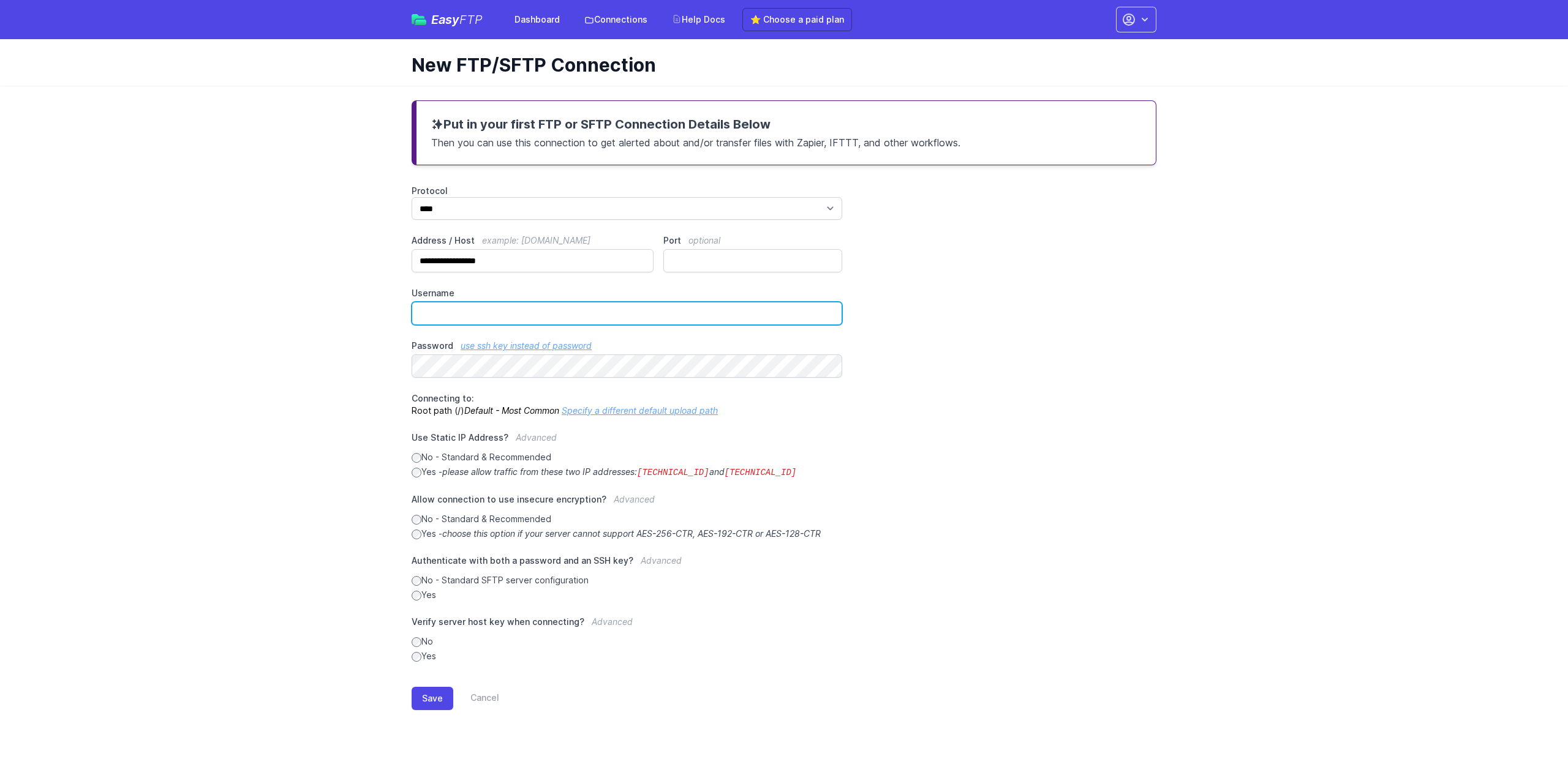
click at [463, 320] on input "Username" at bounding box center [627, 314] width 431 height 23
click at [460, 312] on input "Username" at bounding box center [627, 314] width 431 height 23
paste input "**********"
type input "**********"
click at [890, 423] on div "**********" at bounding box center [784, 424] width 744 height 478
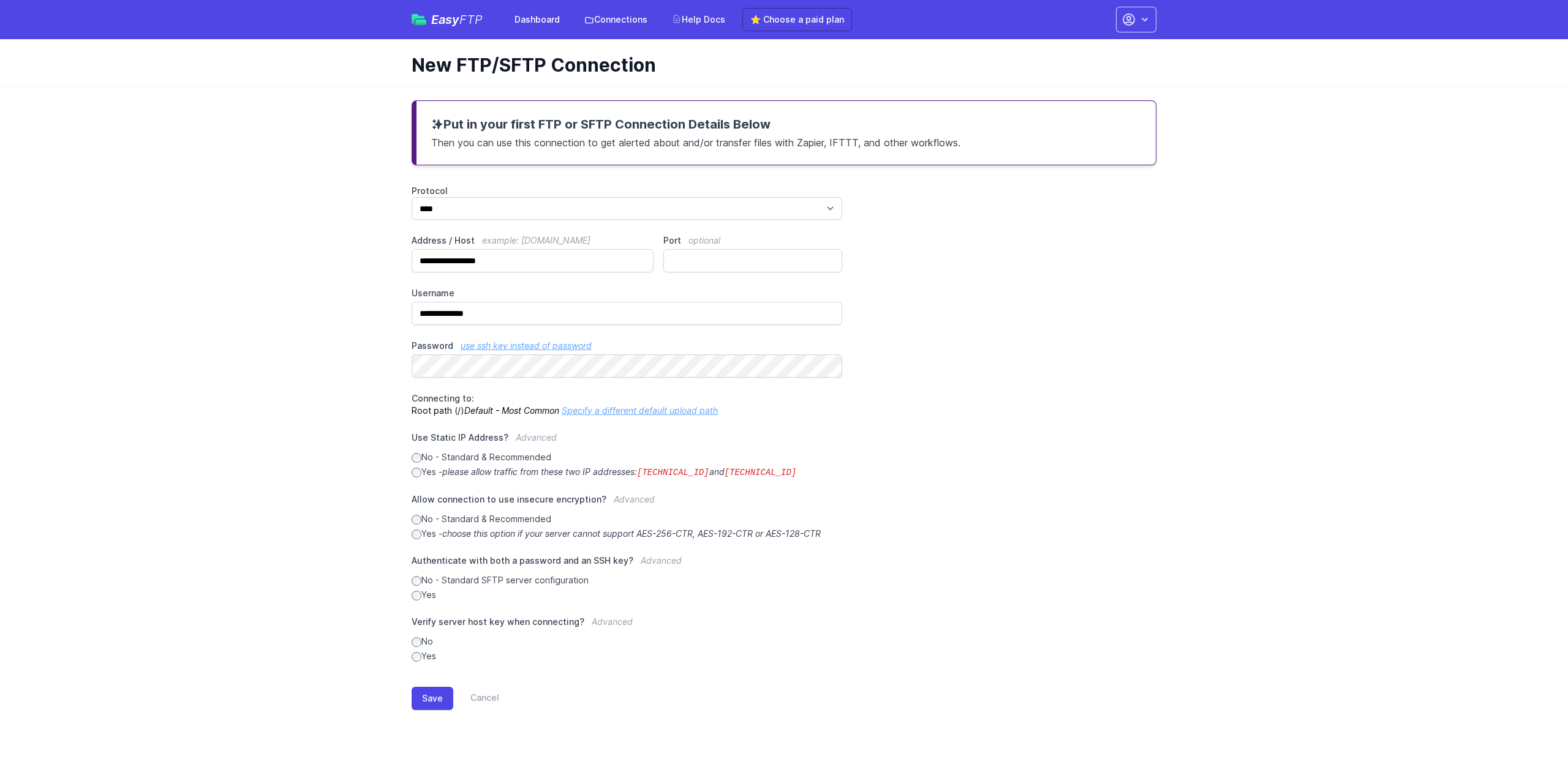
click at [422, 597] on label "Yes" at bounding box center [627, 595] width 431 height 12
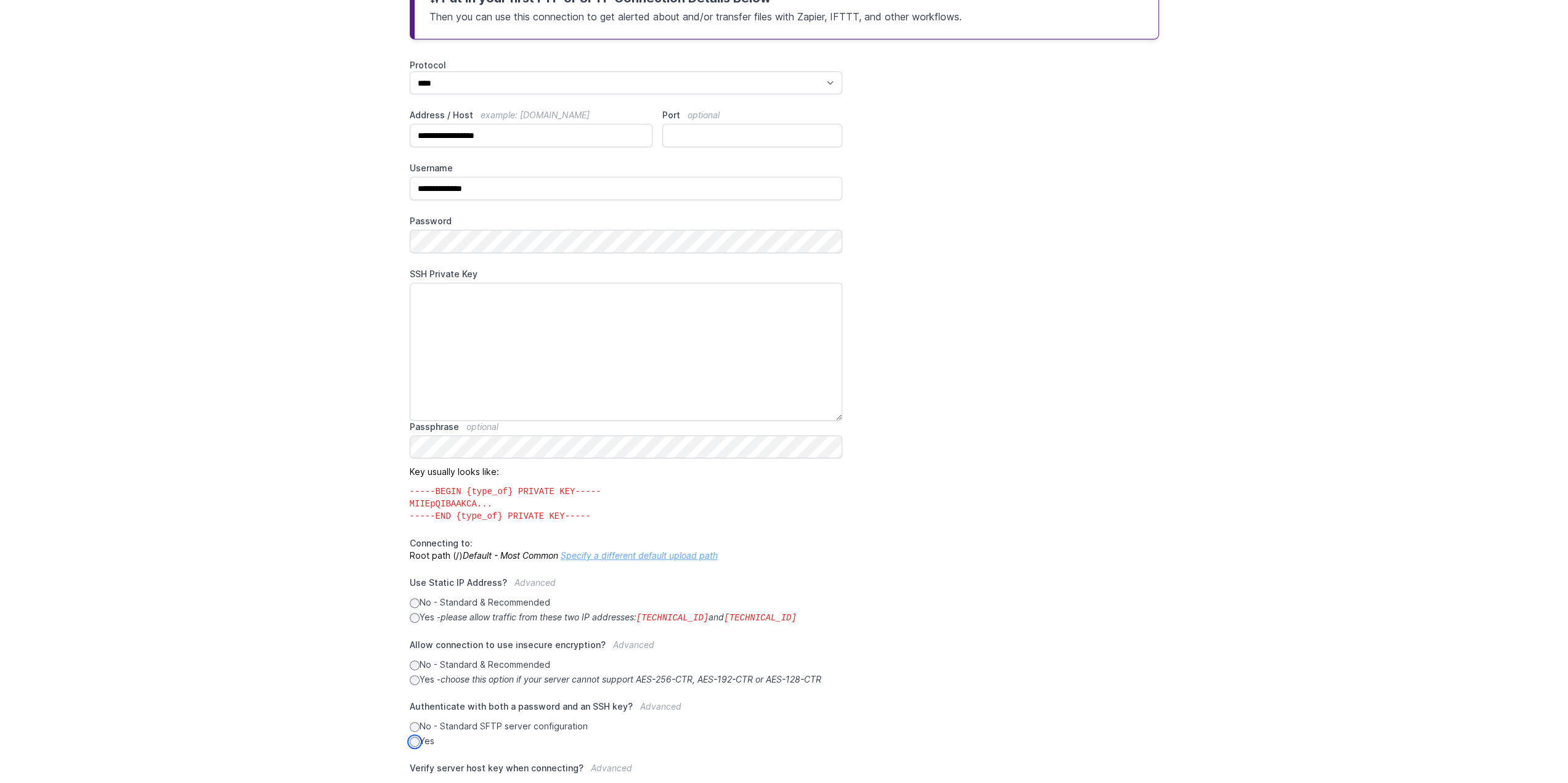
scroll to position [185, 0]
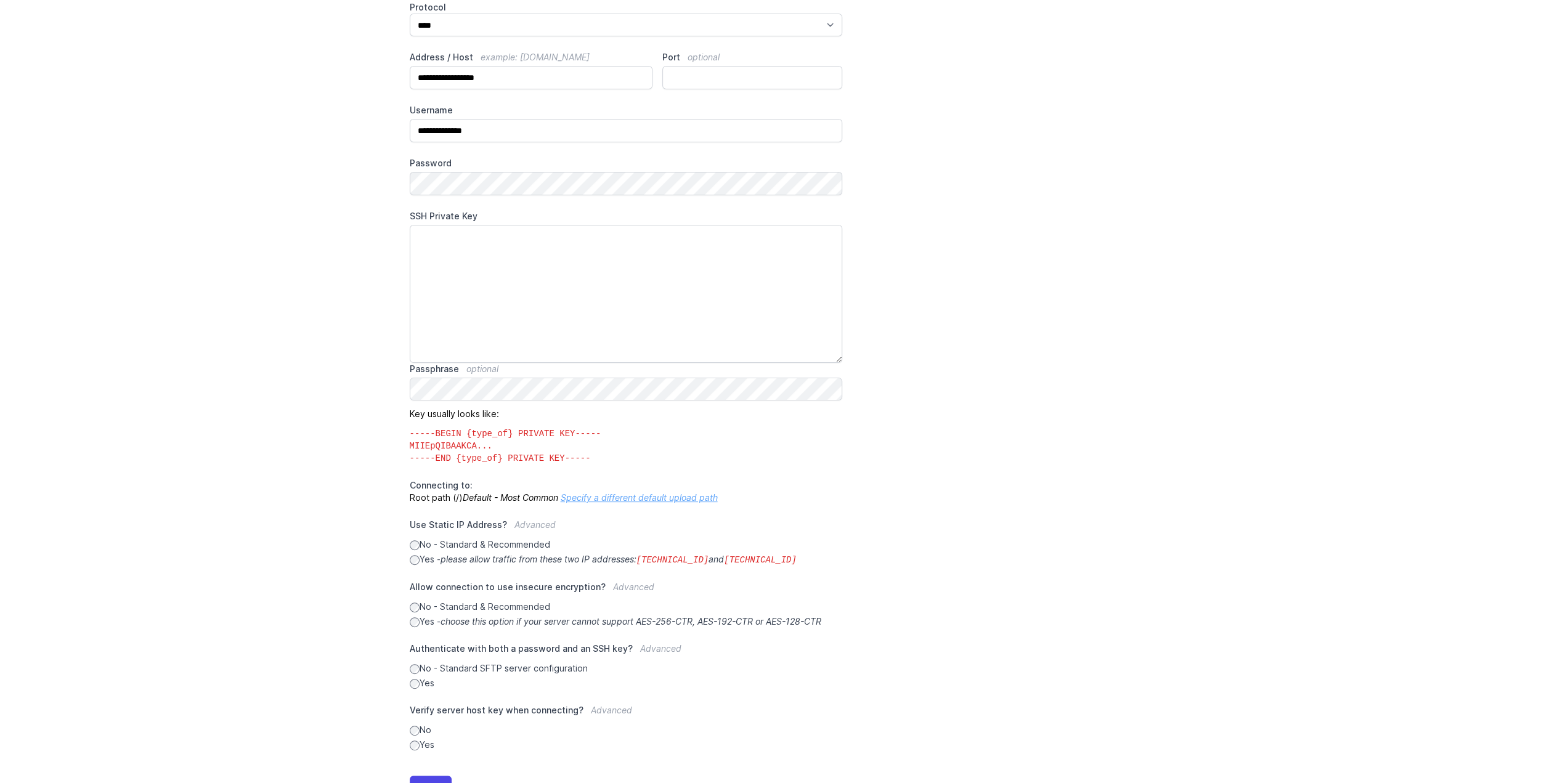
click at [420, 667] on label "No - Standard SFTP server configuration" at bounding box center [626, 668] width 433 height 12
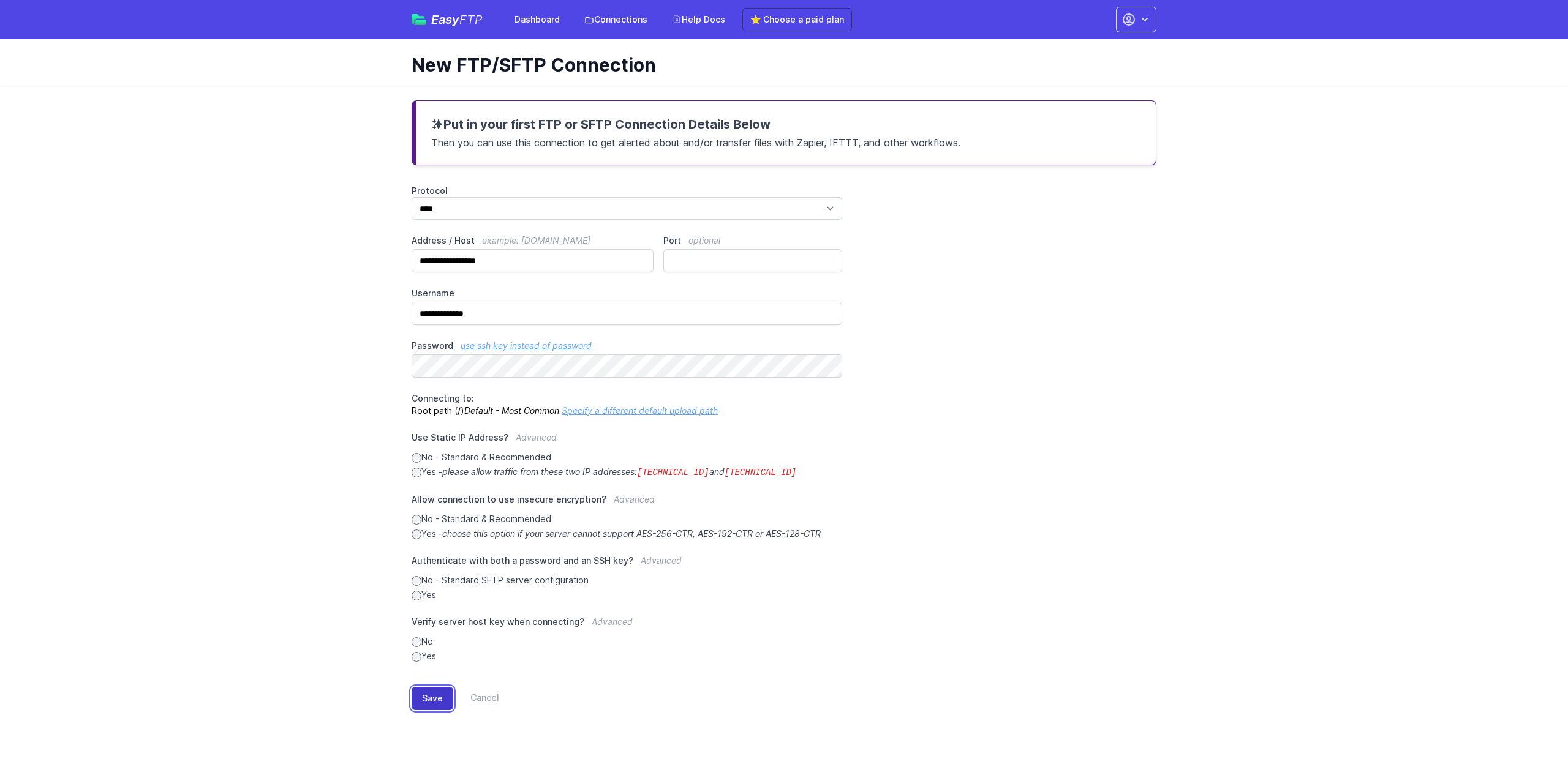
click at [439, 696] on button "Save" at bounding box center [433, 698] width 42 height 23
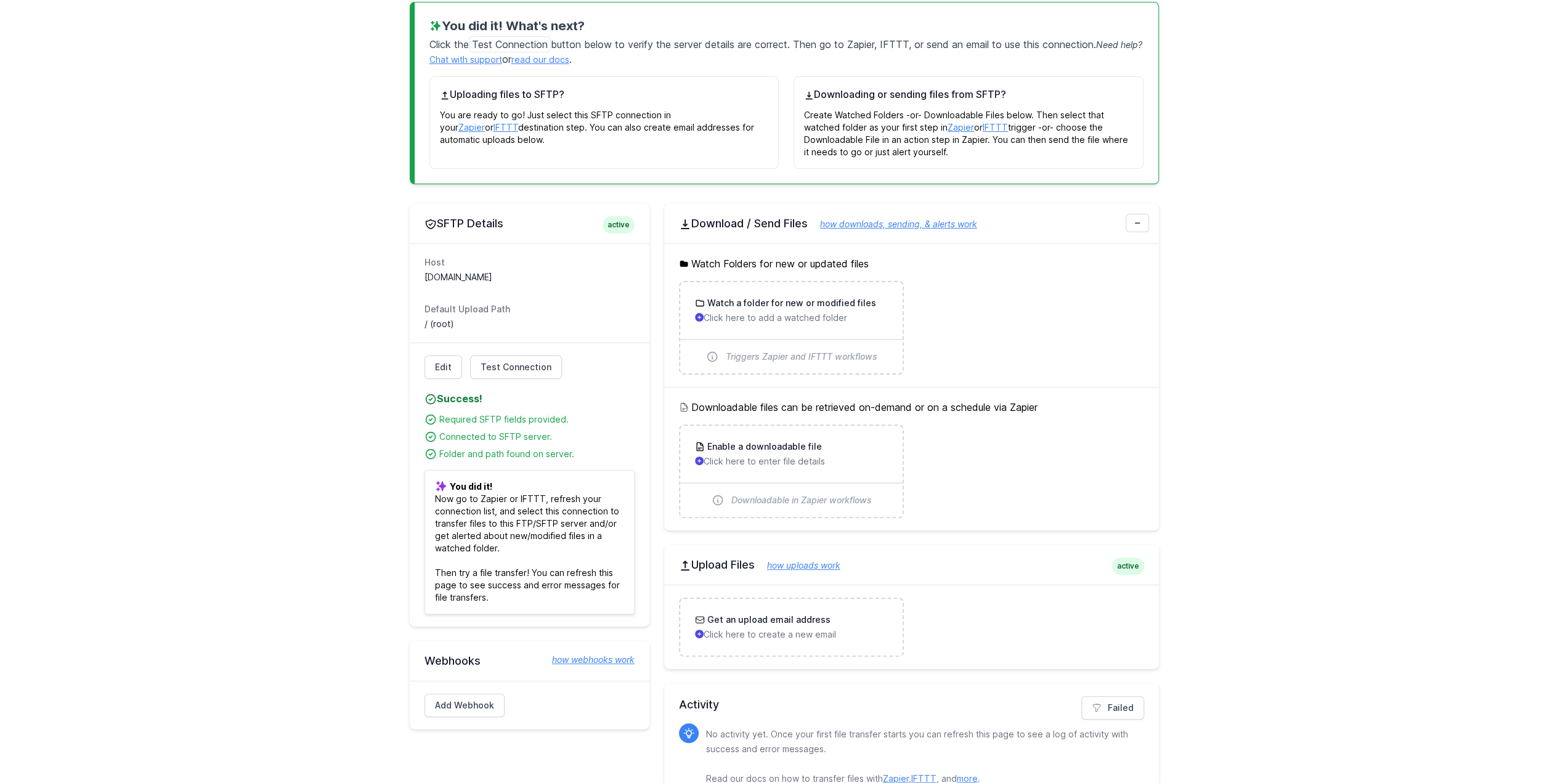
scroll to position [185, 0]
click at [455, 305] on dt "Default Upload Path" at bounding box center [529, 308] width 210 height 12
click at [450, 362] on link "Edit" at bounding box center [443, 366] width 38 height 23
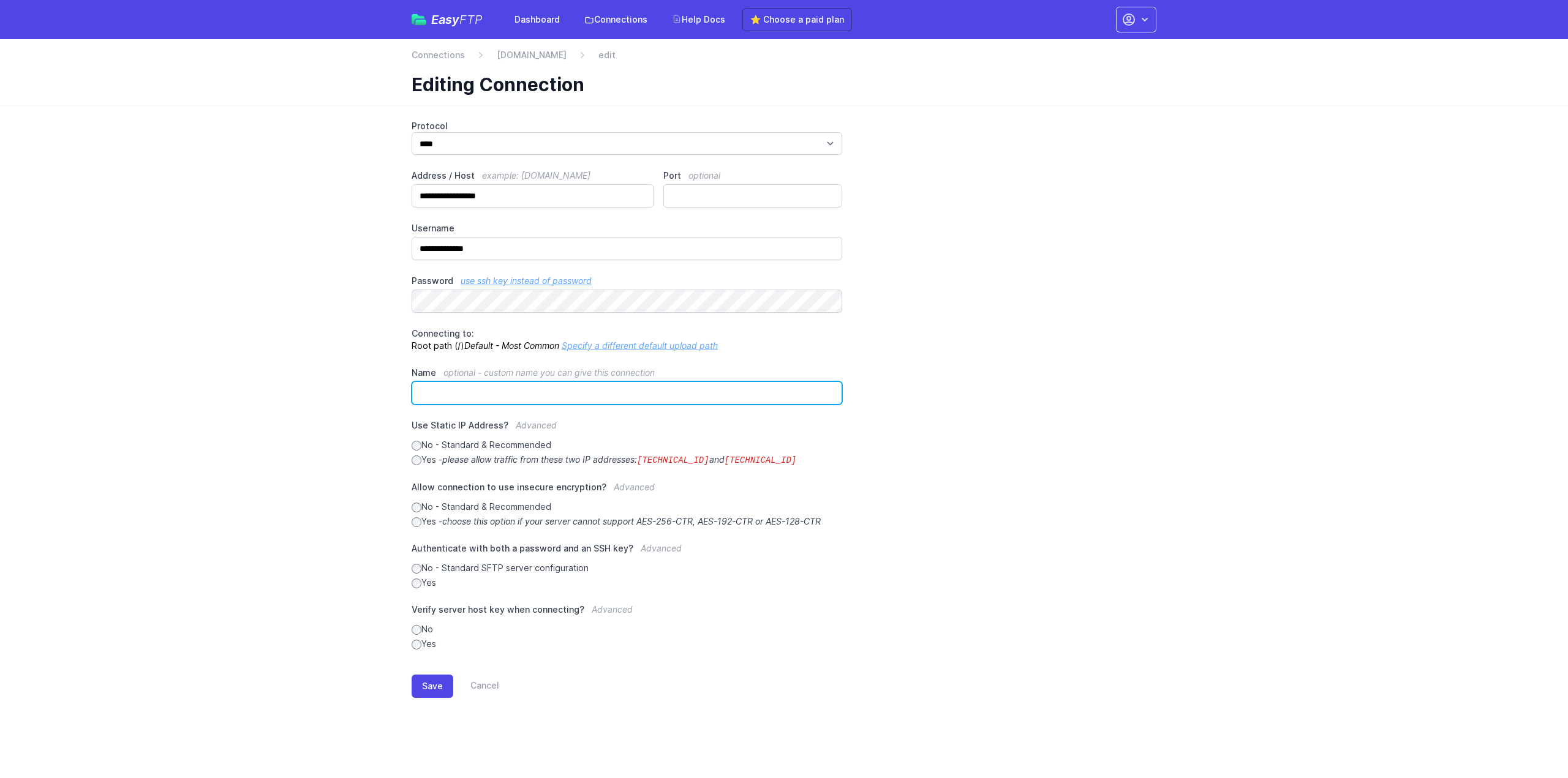
click at [483, 395] on input "Name optional - custom name you can give this connection" at bounding box center [627, 393] width 431 height 23
click at [644, 345] on link "Specify a different default upload path" at bounding box center [640, 346] width 156 height 10
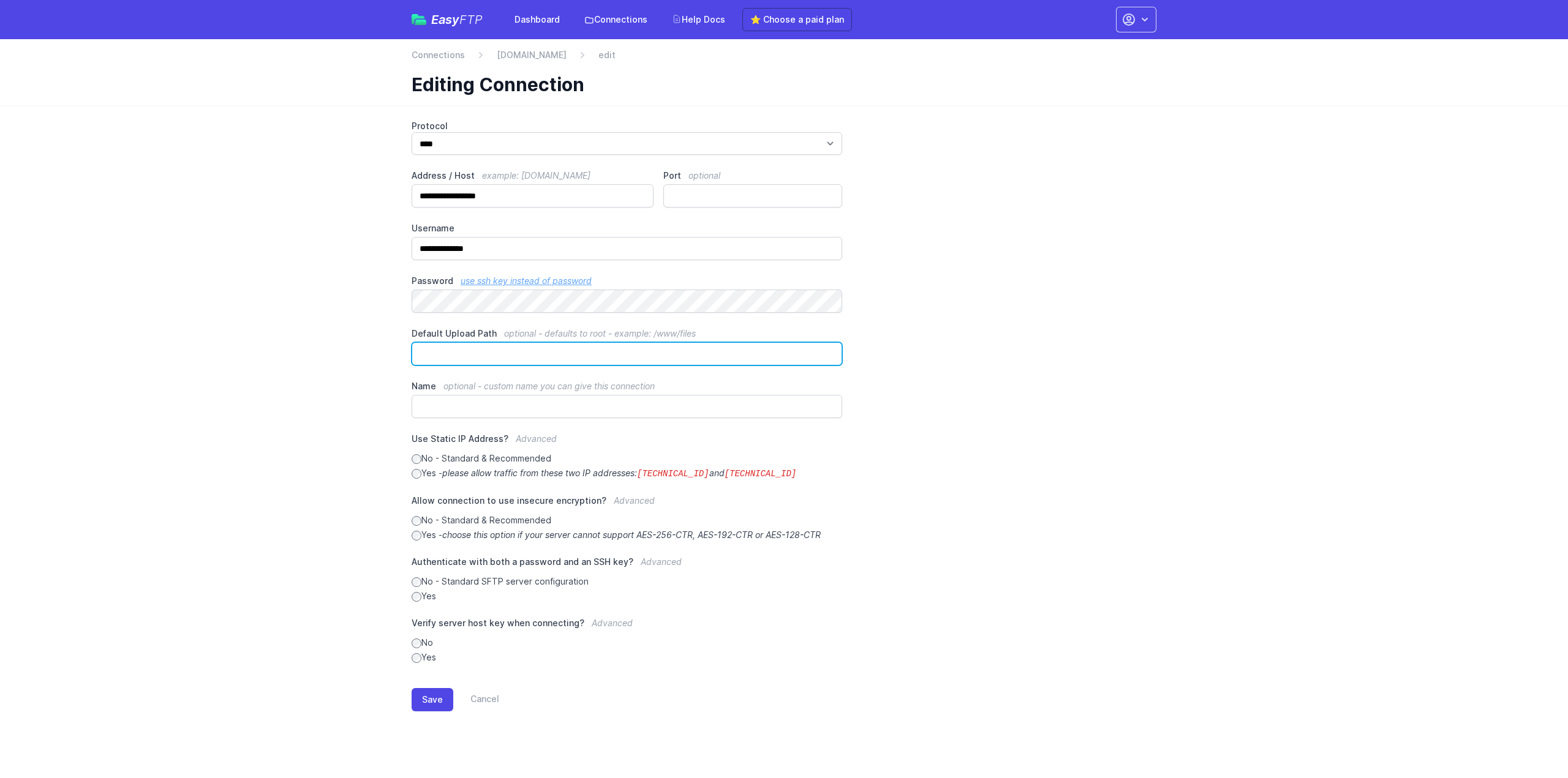
click at [571, 351] on input "Default Upload Path optional - defaults to root - example: /www/files" at bounding box center [627, 354] width 431 height 23
click at [483, 350] on input "Default Upload Path optional - defaults to root - example: /www/files" at bounding box center [627, 354] width 431 height 23
paste input "**********"
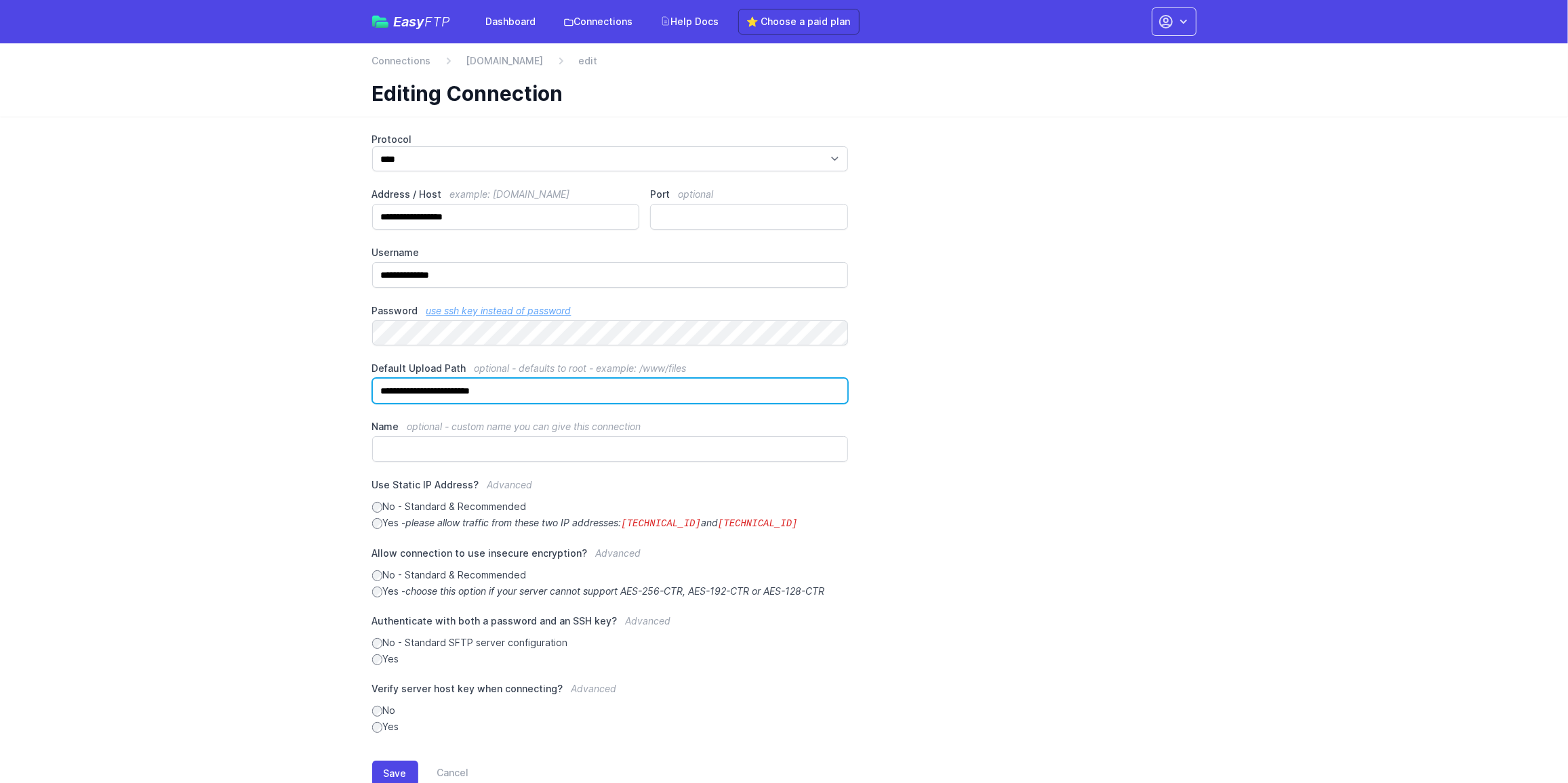
click at [591, 397] on input "**********" at bounding box center [610, 391] width 477 height 26
type input "**********"
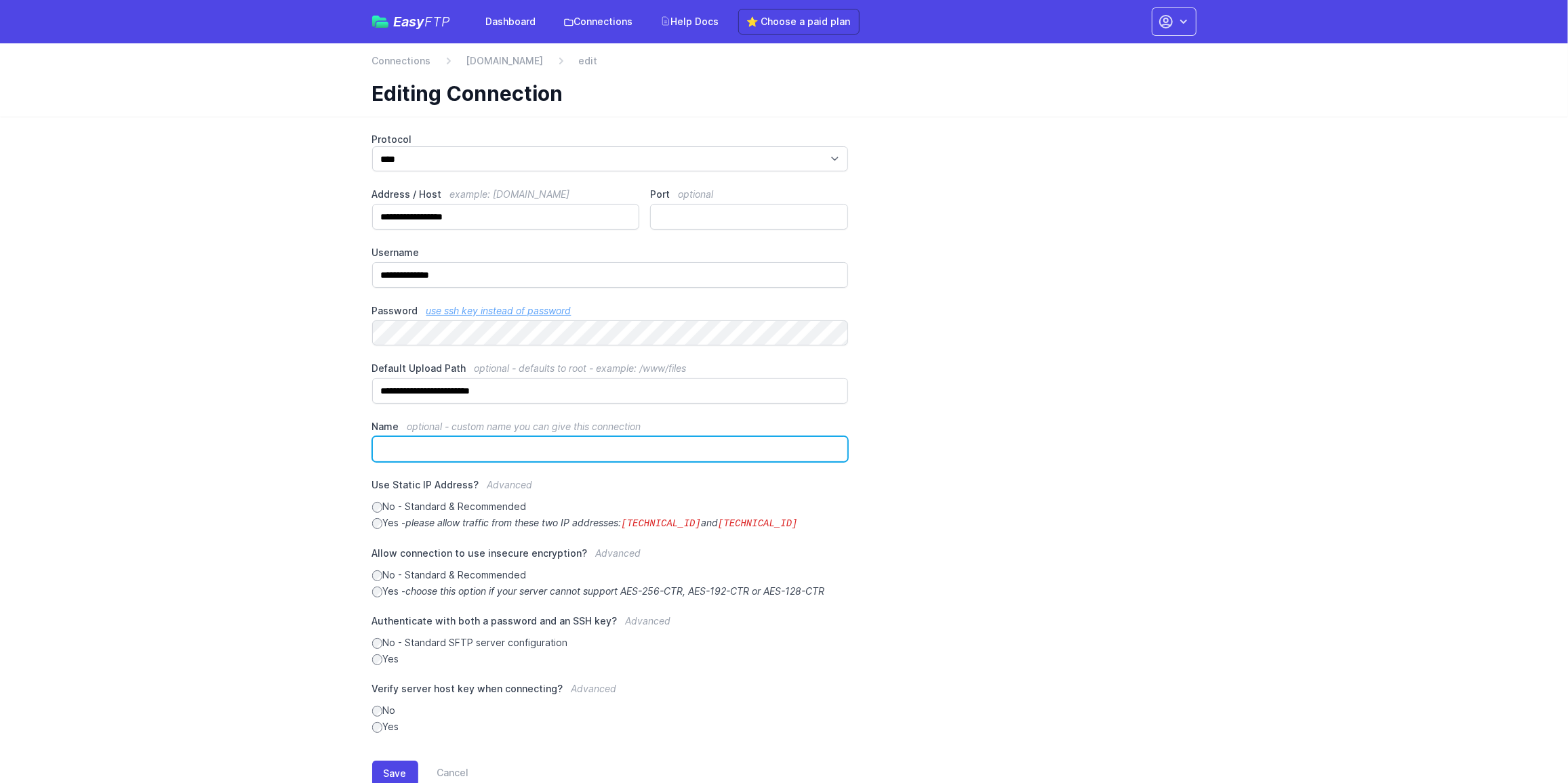
click at [498, 447] on input "Name optional - custom name you can give this connection" at bounding box center [610, 449] width 477 height 26
type input "*********"
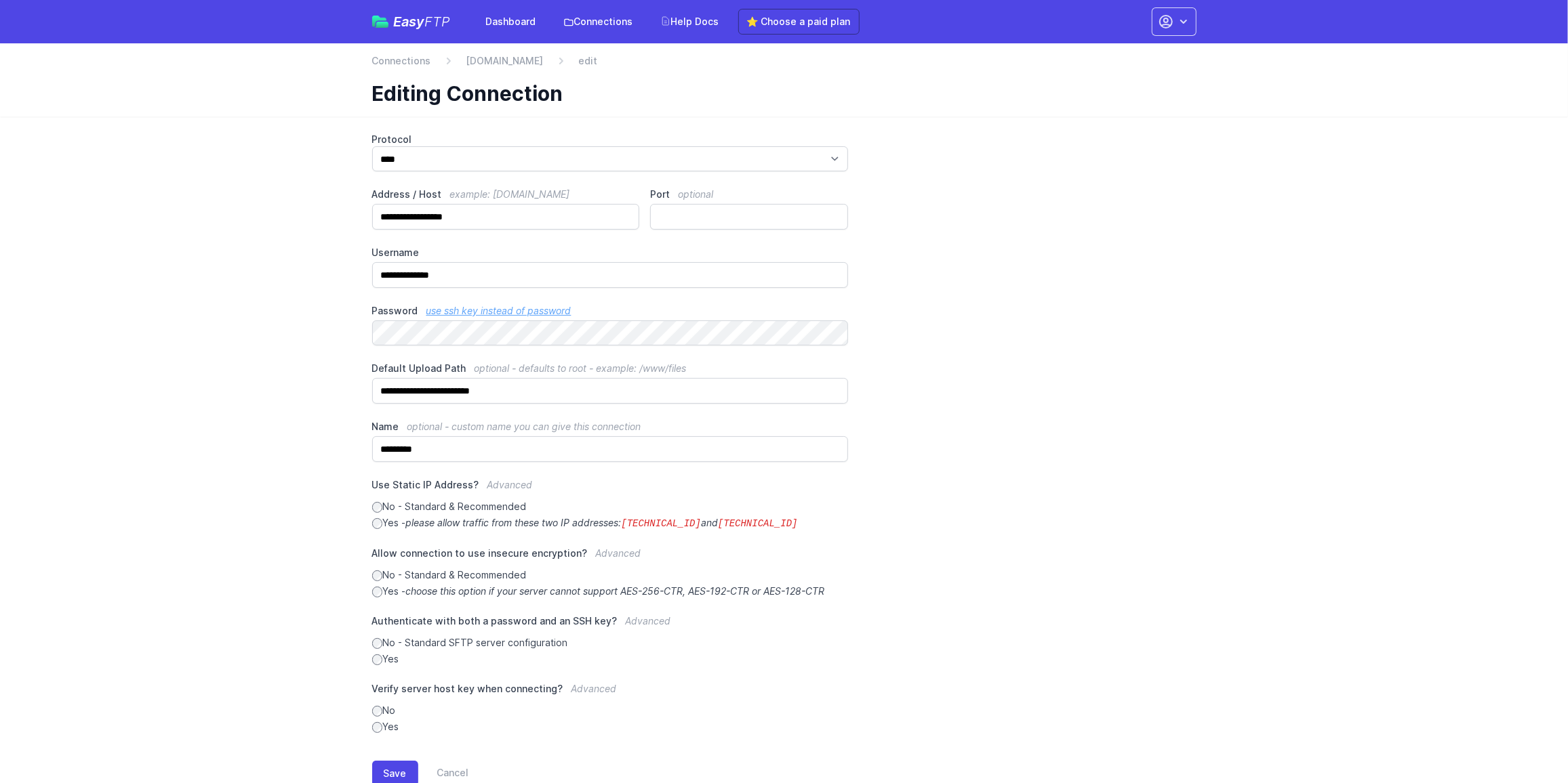
click at [156, 538] on main "**********" at bounding box center [784, 470] width 1568 height 708
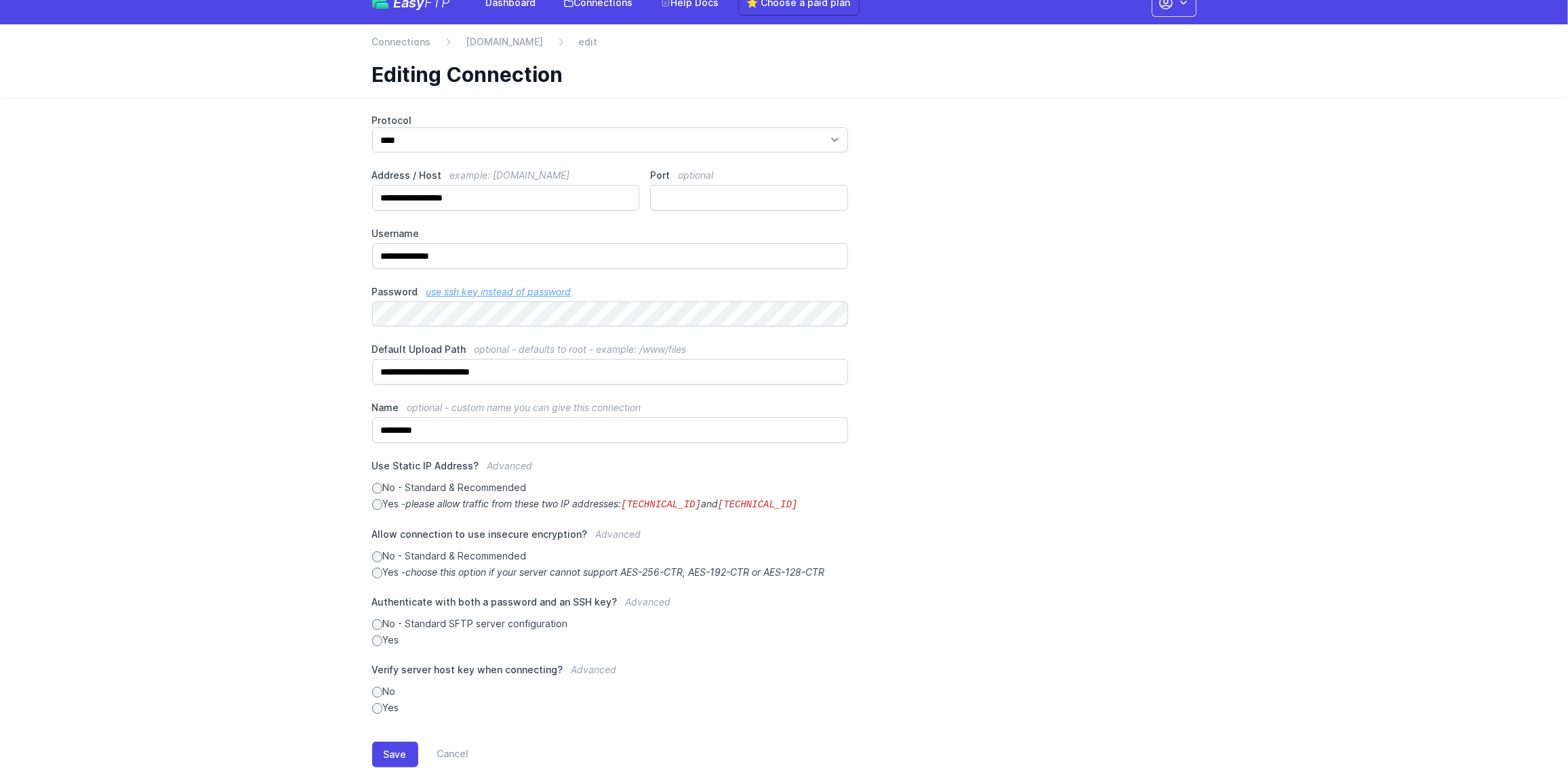
scroll to position [38, 0]
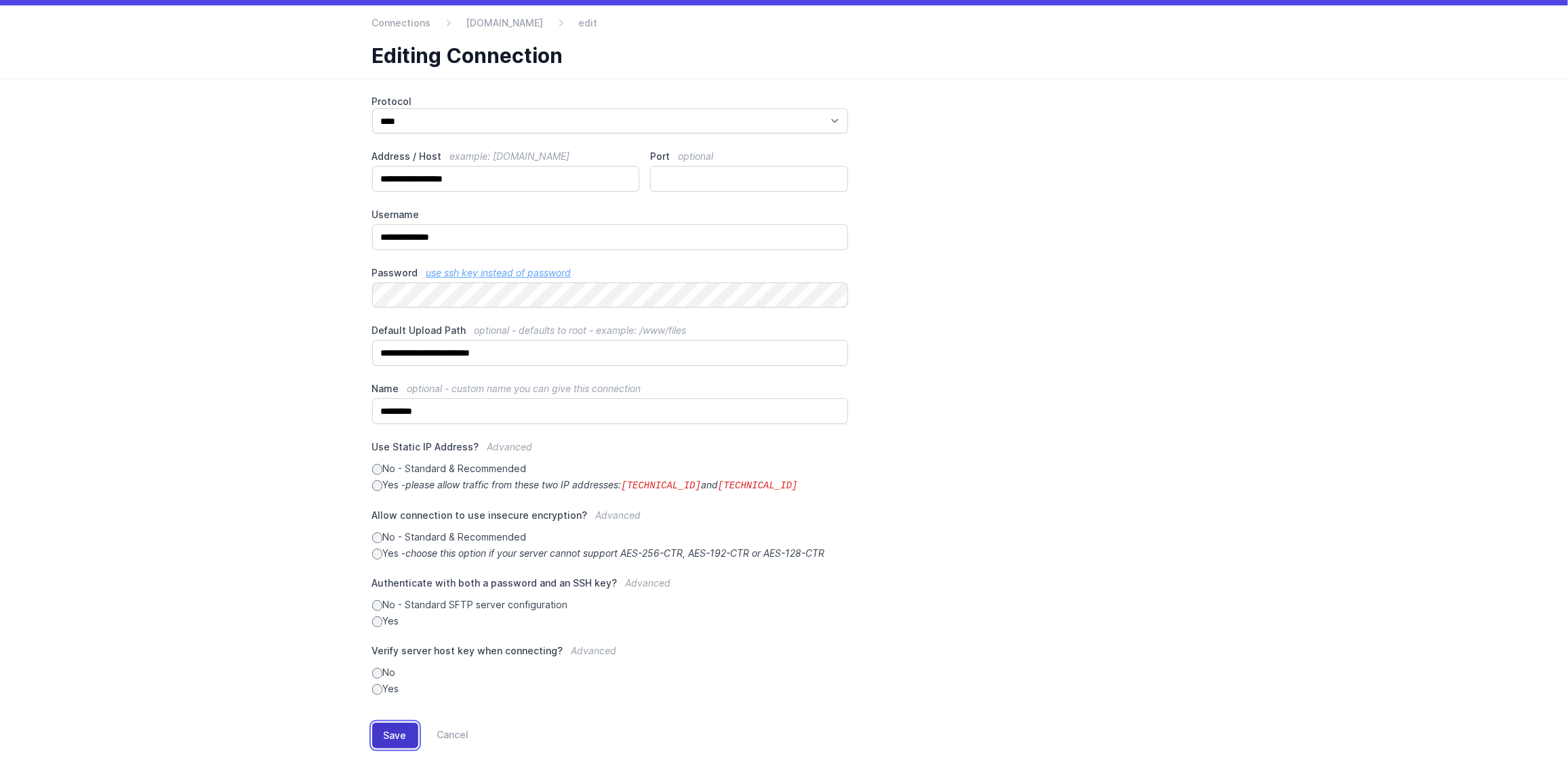
click at [382, 729] on button "Save" at bounding box center [395, 736] width 46 height 26
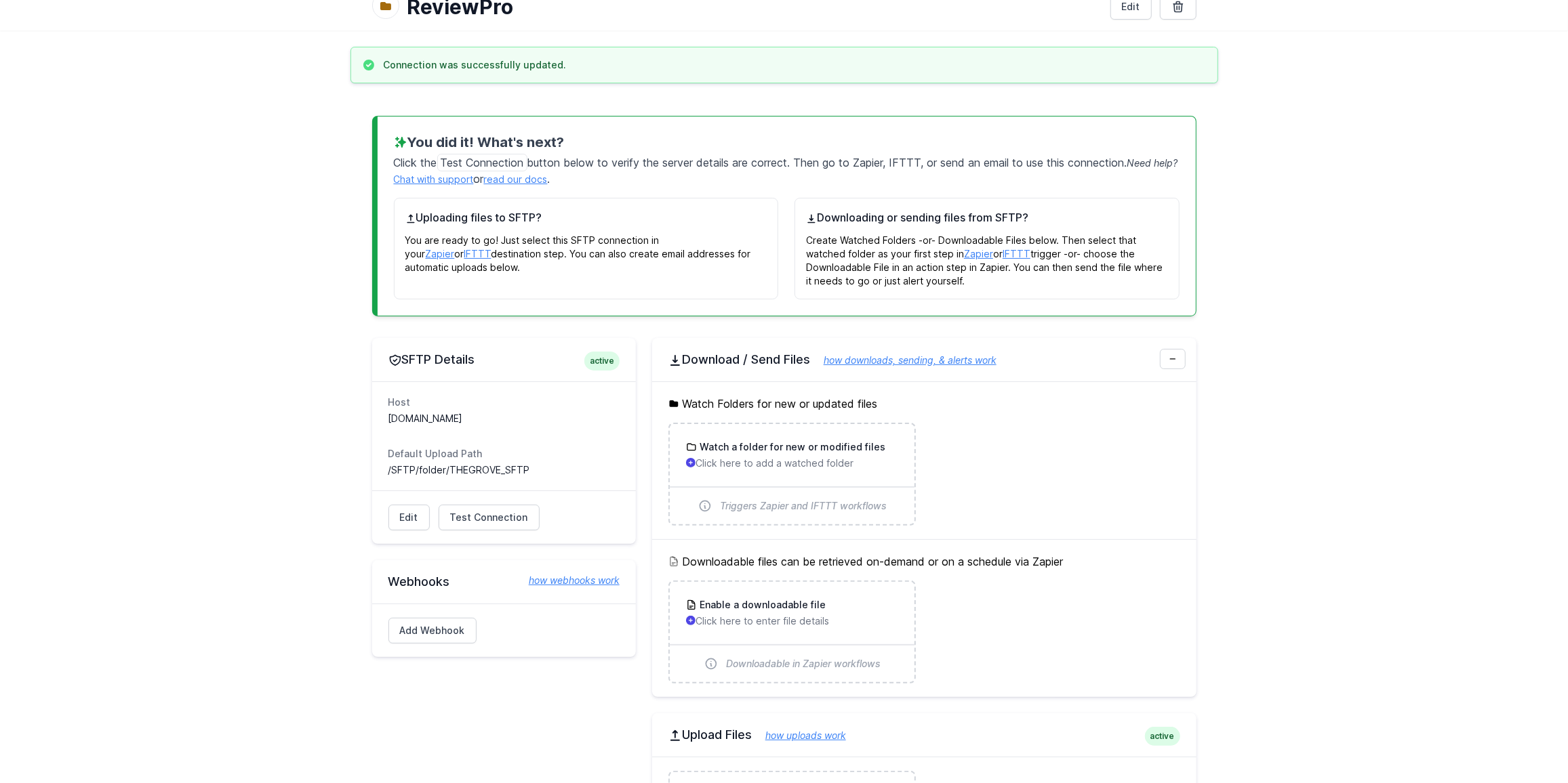
scroll to position [123, 0]
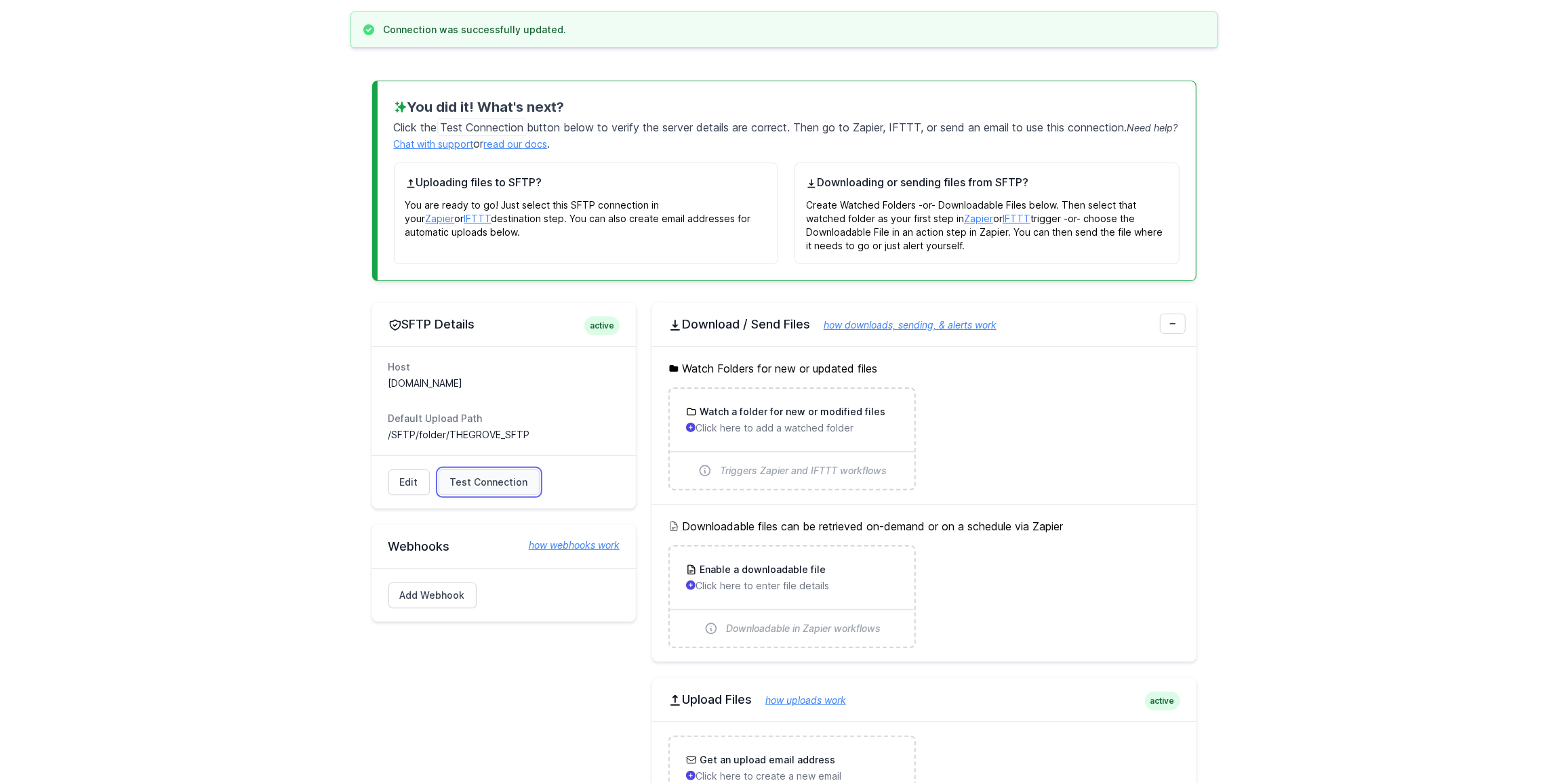
drag, startPoint x: 484, startPoint y: 480, endPoint x: 494, endPoint y: 483, distance: 10.4
click at [484, 480] on span "Test Connection" at bounding box center [489, 483] width 78 height 14
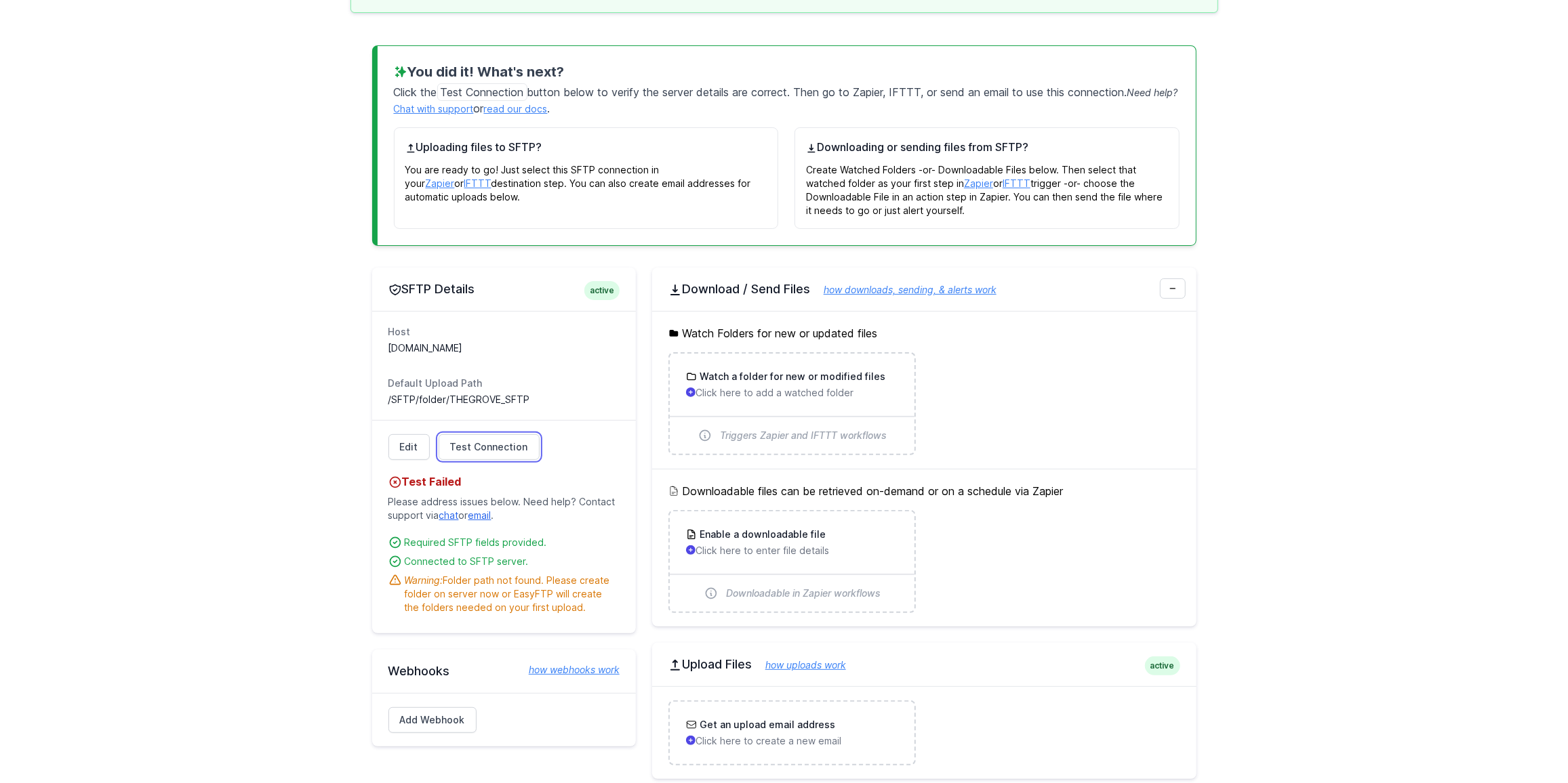
scroll to position [184, 0]
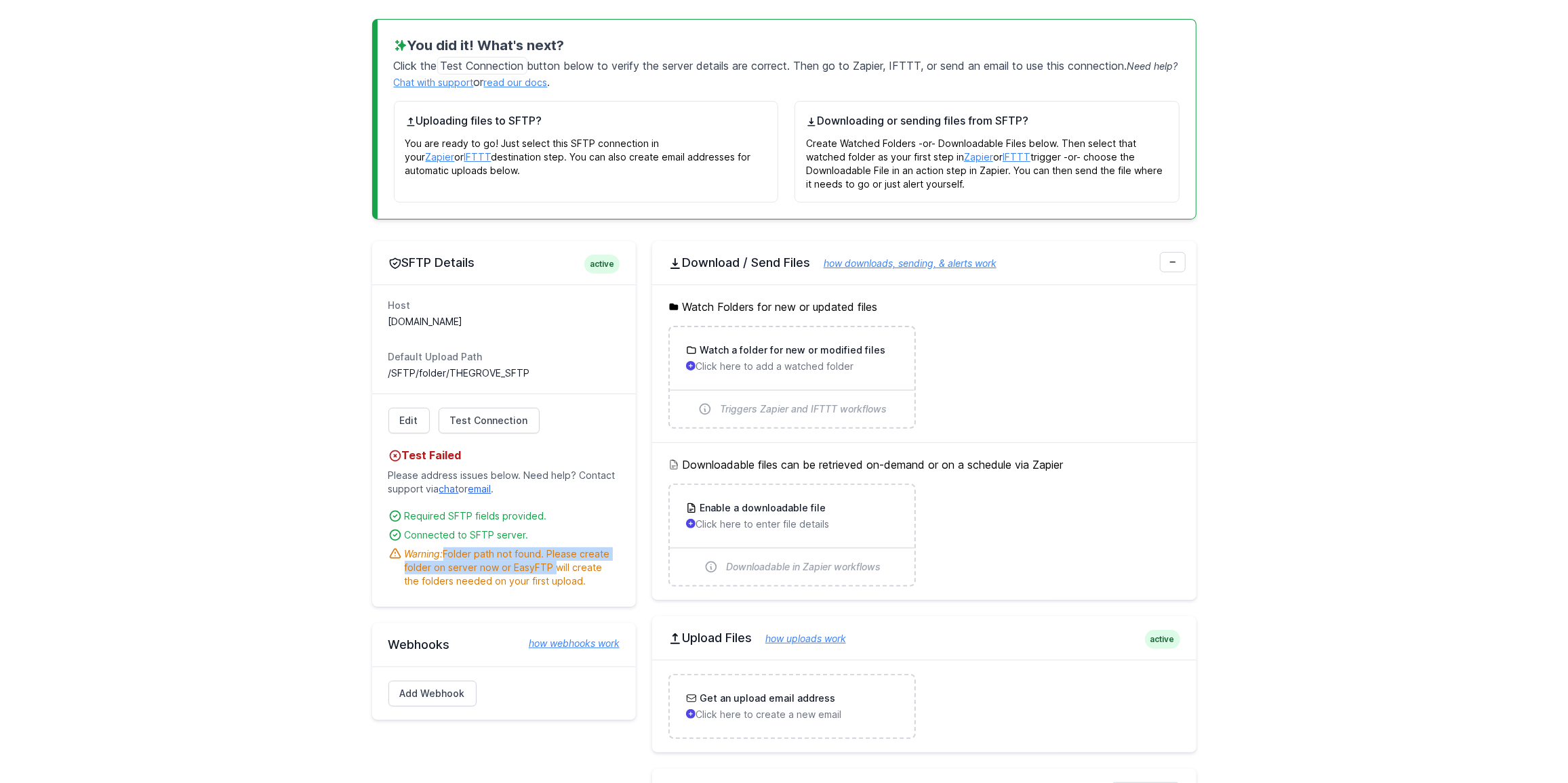
drag, startPoint x: 450, startPoint y: 555, endPoint x: 565, endPoint y: 569, distance: 115.8
click at [555, 567] on div "Warning: Folder path not found. Please create folder on server now or EasyFTP w…" at bounding box center [512, 568] width 215 height 41
click at [568, 569] on div "Warning: Folder path not found. Please create folder on server now or EasyFTP w…" at bounding box center [512, 568] width 215 height 41
drag, startPoint x: 567, startPoint y: 578, endPoint x: 556, endPoint y: 555, distance: 25.5
click at [556, 555] on div "Warning: Folder path not found. Please create folder on server now or EasyFTP w…" at bounding box center [512, 568] width 215 height 41
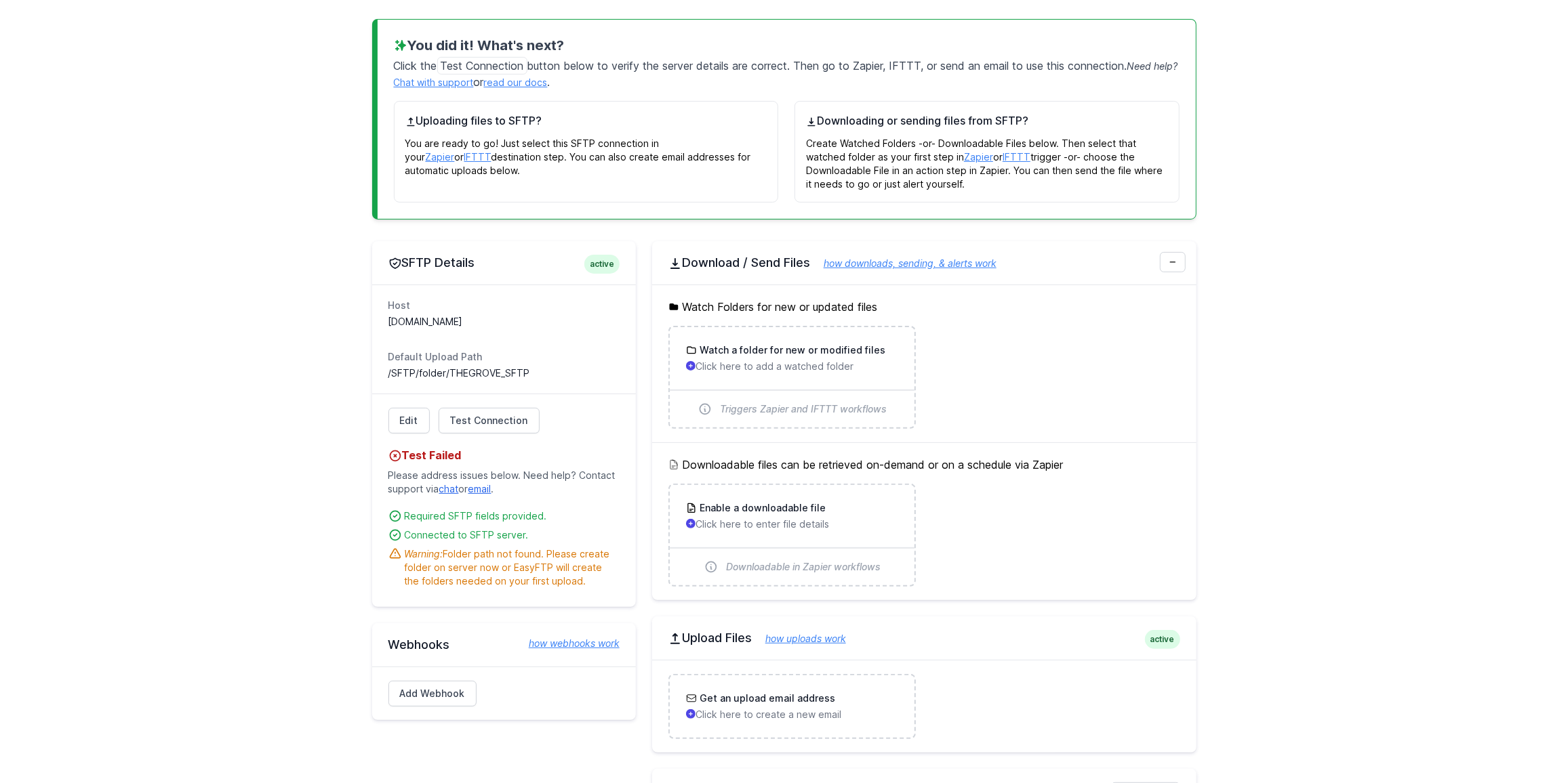
click at [556, 555] on div "Warning: Folder path not found. Please create folder on server now or EasyFTP w…" at bounding box center [512, 568] width 215 height 41
drag, startPoint x: 555, startPoint y: 555, endPoint x: 566, endPoint y: 560, distance: 12.1
click at [564, 559] on div "Warning: Folder path not found. Please create folder on server now or EasyFTP w…" at bounding box center [512, 568] width 215 height 41
click at [566, 560] on div "Warning: Folder path not found. Please create folder on server now or EasyFTP w…" at bounding box center [512, 568] width 215 height 41
drag, startPoint x: 556, startPoint y: 575, endPoint x: 545, endPoint y: 557, distance: 21.1
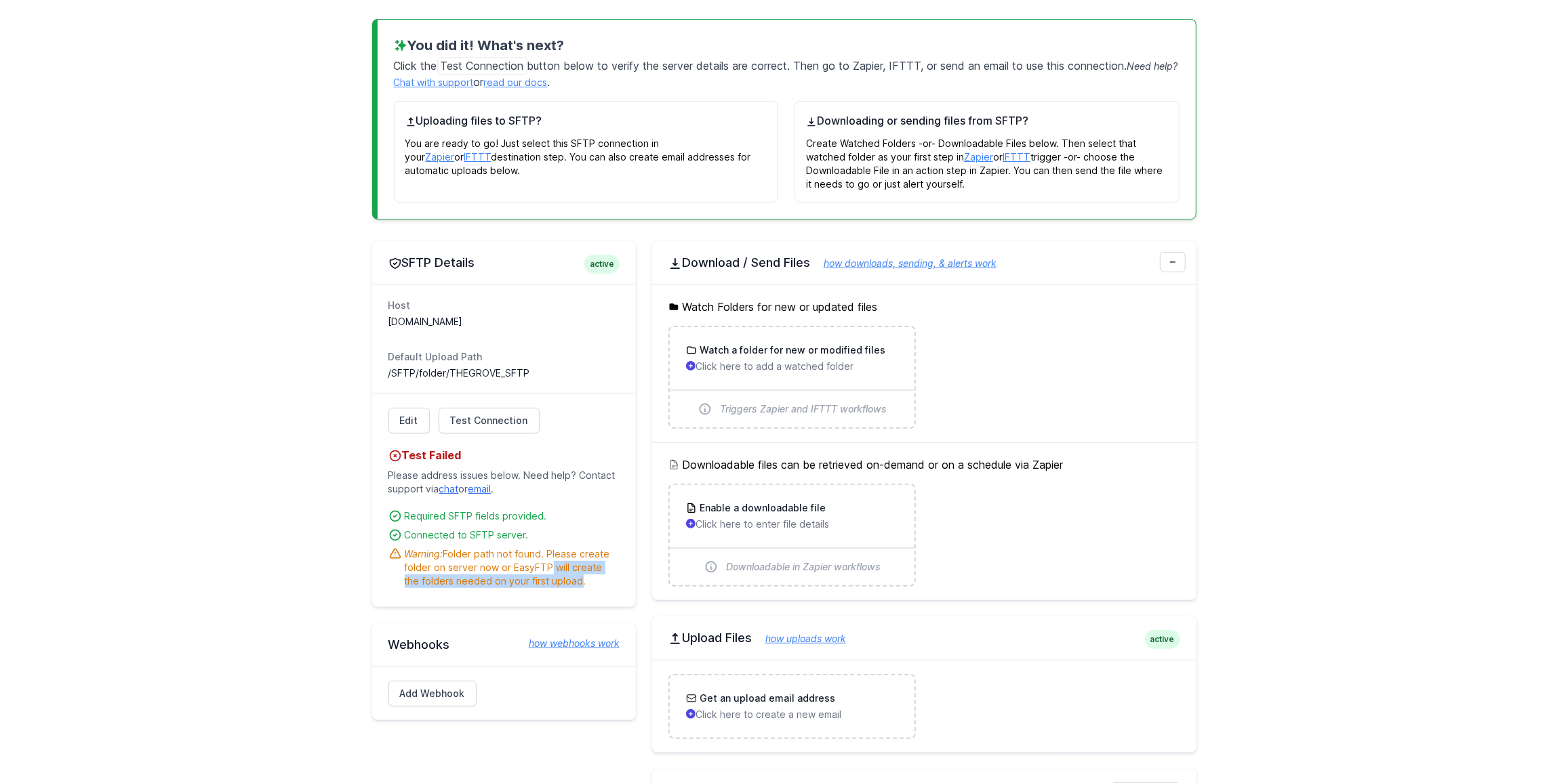
click at [545, 557] on div "Warning: Folder path not found. Please create folder on server now or EasyFTP w…" at bounding box center [512, 568] width 215 height 41
click at [545, 556] on div "Warning: Folder path not found. Please create folder on server now or EasyFTP w…" at bounding box center [512, 568] width 215 height 41
click at [552, 550] on div "Warning: Folder path not found. Please create folder on server now or EasyFTP w…" at bounding box center [512, 568] width 215 height 41
drag, startPoint x: 560, startPoint y: 548, endPoint x: 571, endPoint y: 575, distance: 29.2
click at [571, 575] on div "Warning: Folder path not found. Please create folder on server now or EasyFTP w…" at bounding box center [512, 568] width 215 height 41
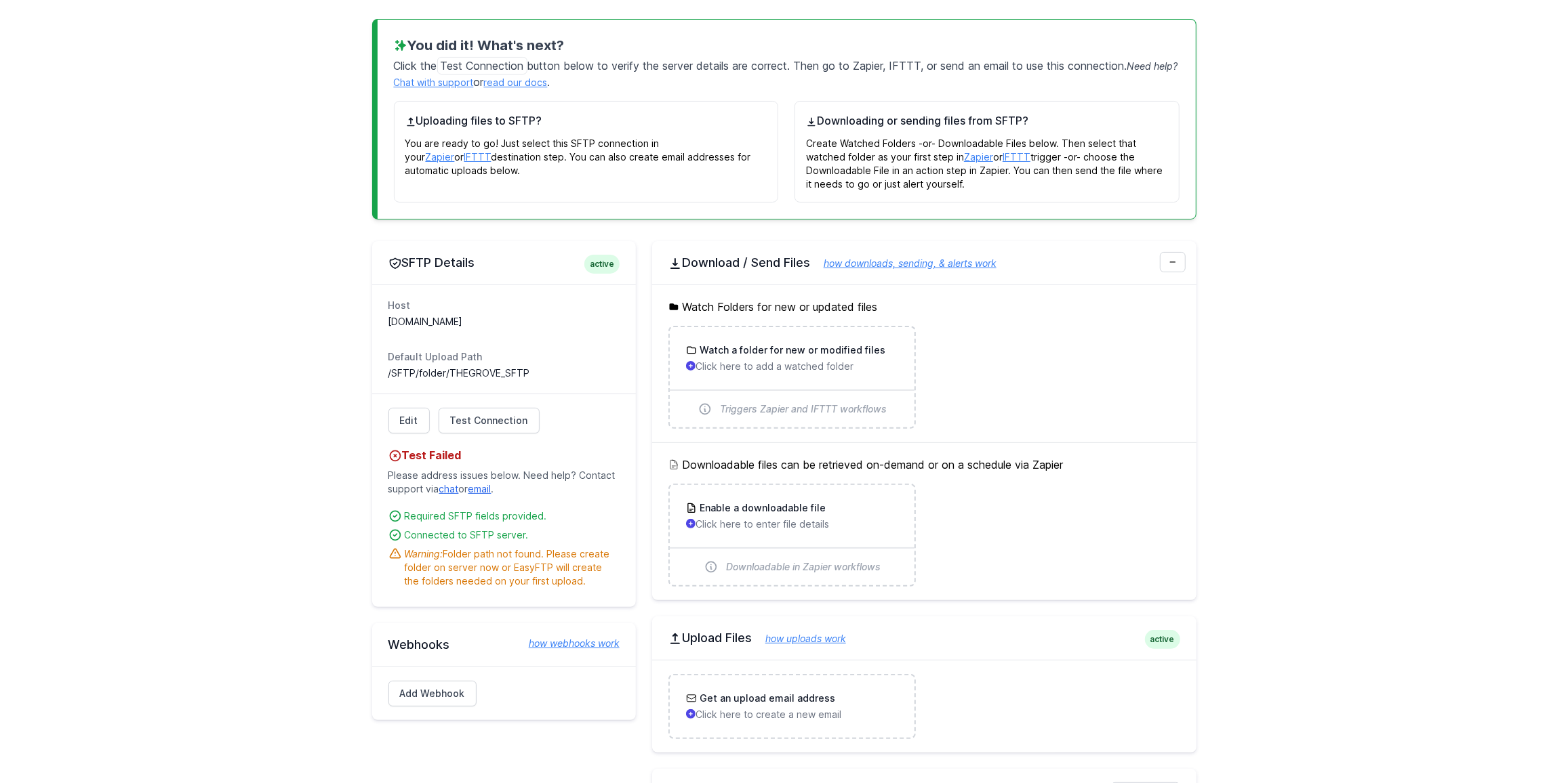
click at [571, 575] on div "Warning: Folder path not found. Please create folder on server now or EasyFTP w…" at bounding box center [512, 568] width 215 height 41
drag, startPoint x: 471, startPoint y: 369, endPoint x: 541, endPoint y: 370, distance: 70.0
click at [540, 371] on dd "/SFTP/folder/THEGROVE_SFTP" at bounding box center [504, 374] width 231 height 14
click at [541, 370] on dd "/SFTP/folder/THEGROVE_SFTP" at bounding box center [504, 374] width 231 height 14
click at [535, 367] on dd "/SFTP/folder/THEGROVE_SFTP" at bounding box center [504, 374] width 231 height 14
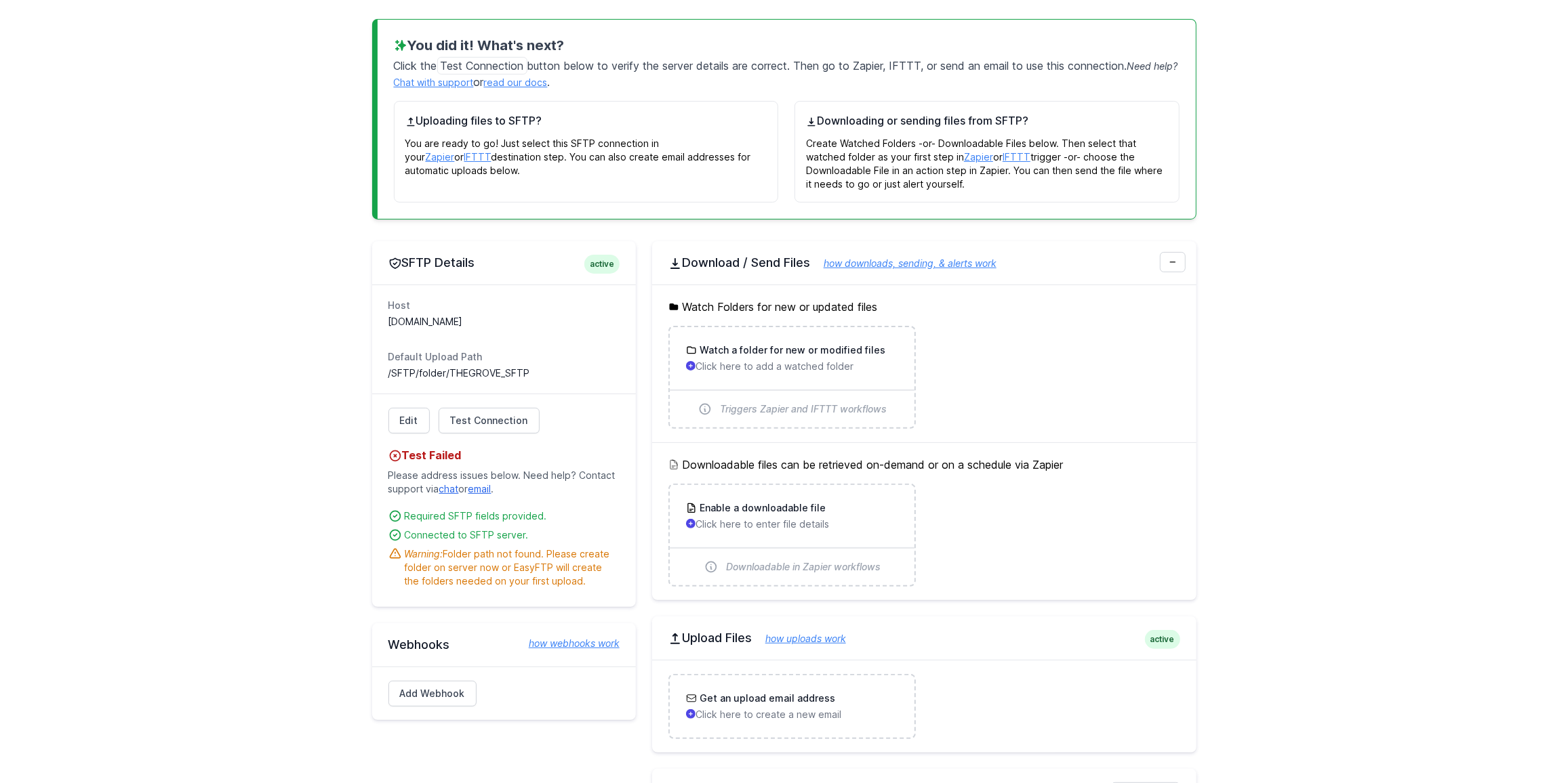
click at [528, 367] on dd "/SFTP/folder/THEGROVE_SFTP" at bounding box center [504, 374] width 231 height 14
click at [505, 548] on div "Warning: Folder path not found. Please create folder on server now or EasyFTP w…" at bounding box center [512, 568] width 215 height 41
click at [524, 359] on dt "Default Upload Path" at bounding box center [504, 357] width 231 height 14
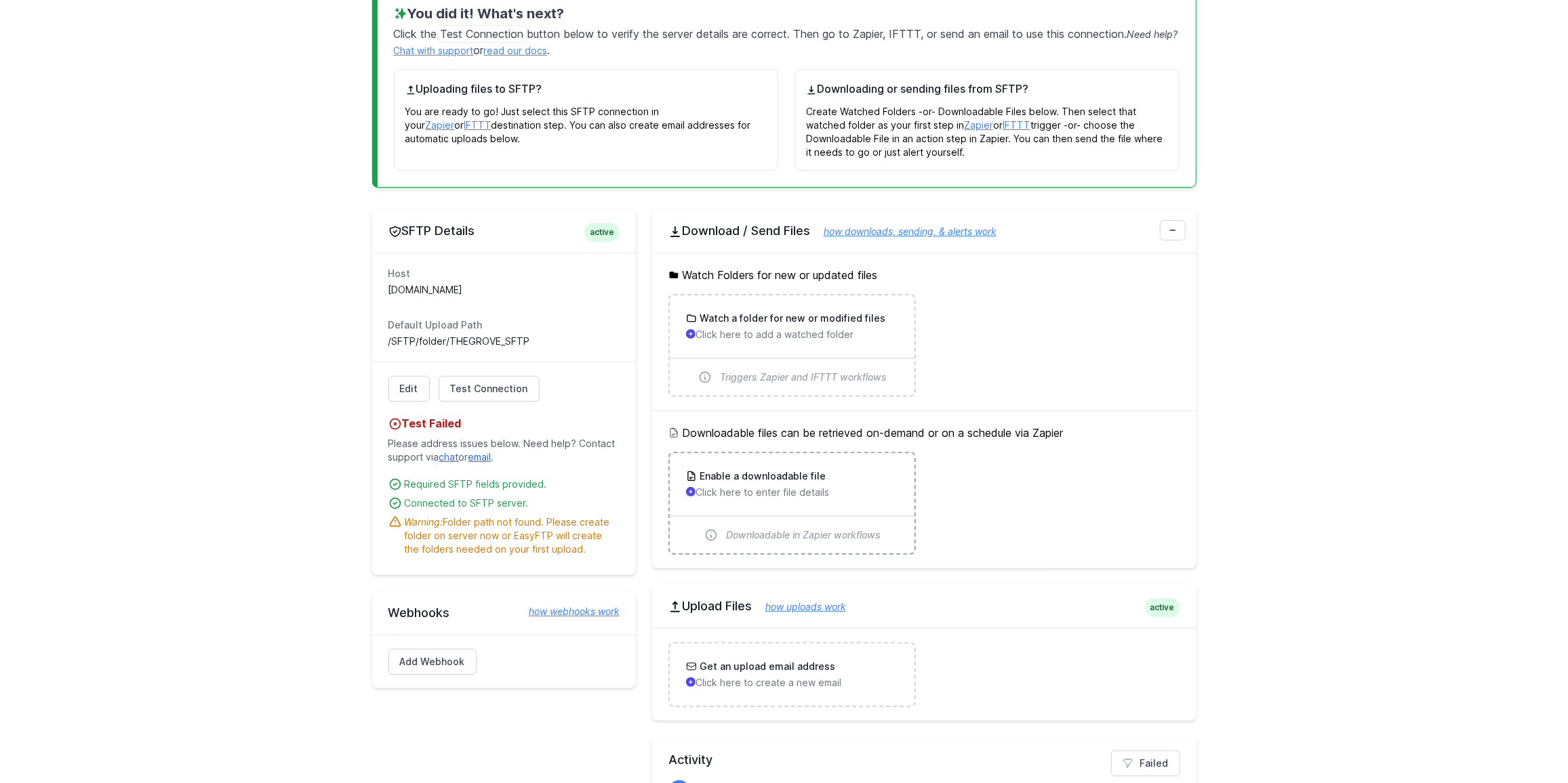
scroll to position [246, 0]
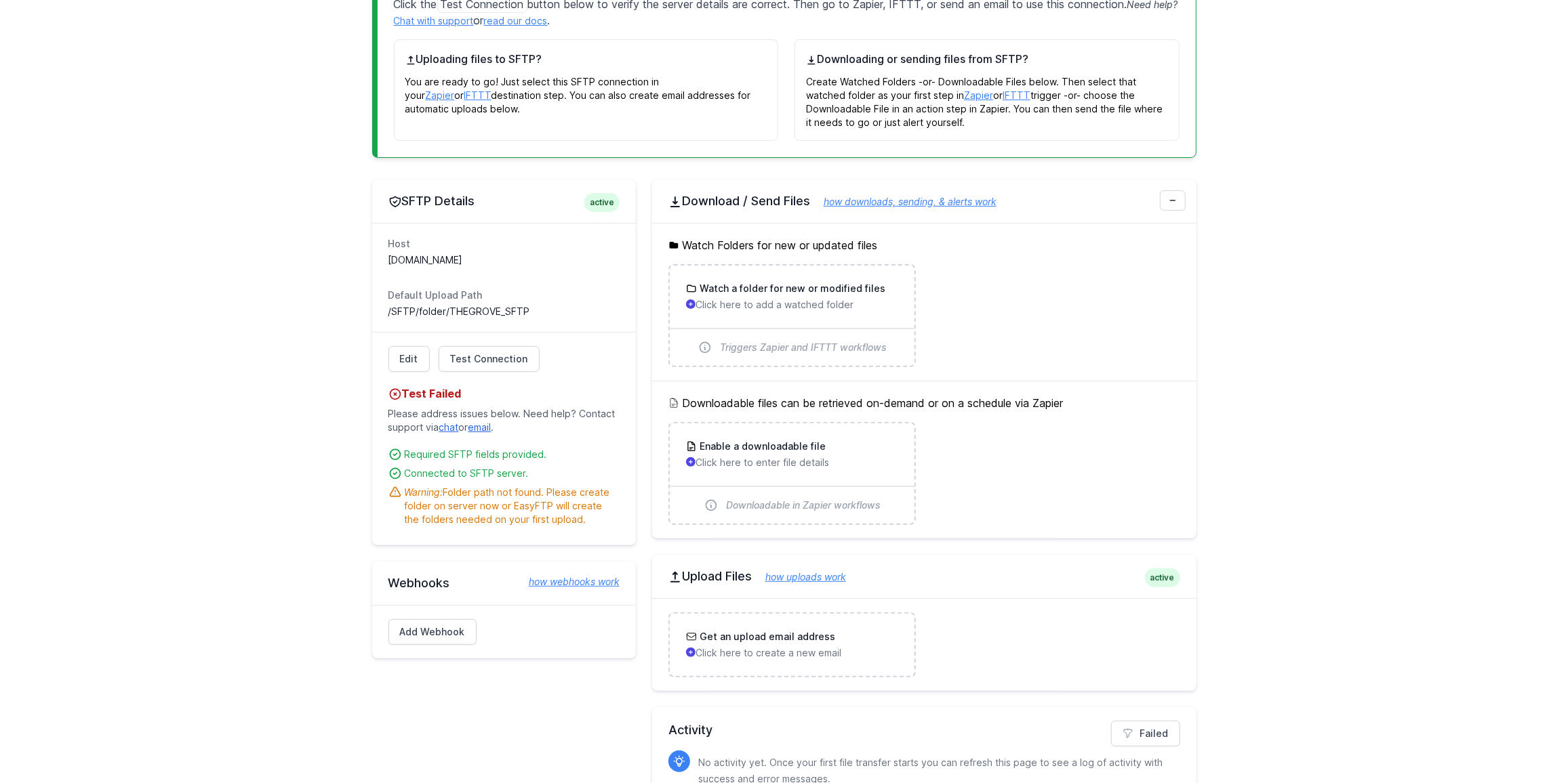
drag, startPoint x: 822, startPoint y: 397, endPoint x: 1180, endPoint y: 388, distance: 358.1
click at [1180, 388] on div "Downloadable files can be retrieved on-demand or on a schedule via Zapier Enabl…" at bounding box center [924, 460] width 545 height 158
click at [785, 287] on h3 "Watch a folder for new or modified files" at bounding box center [791, 289] width 189 height 14
click at [504, 474] on div "Connected to SFTP server." at bounding box center [512, 474] width 215 height 14
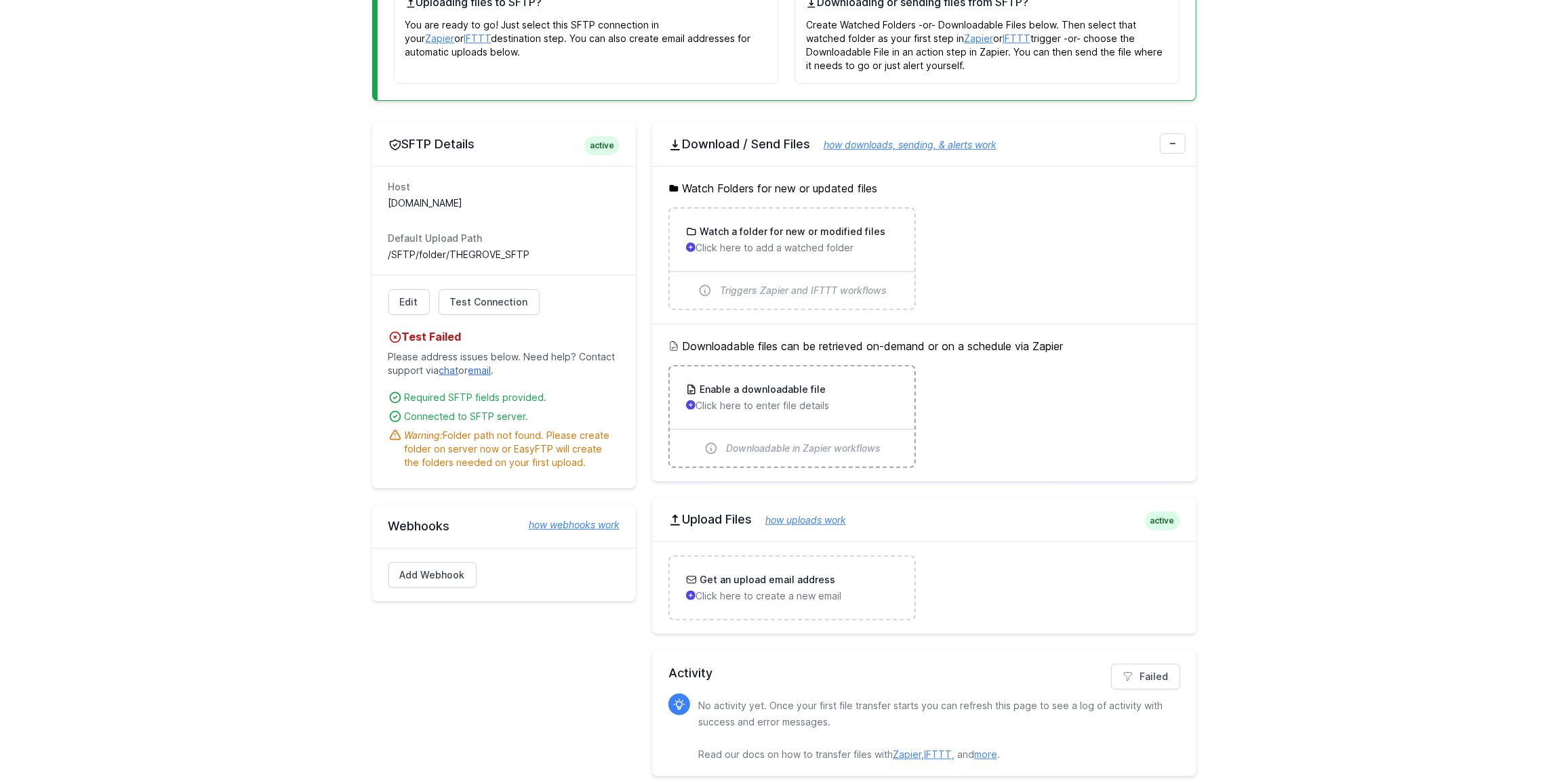
scroll to position [307, 0]
click at [764, 589] on p "Click here to create a new email" at bounding box center [791, 593] width 212 height 14
click at [741, 586] on p "Click here to create a new email" at bounding box center [791, 593] width 212 height 14
click at [447, 406] on div "Connected to SFTP server." at bounding box center [512, 413] width 215 height 14
drag, startPoint x: 479, startPoint y: 422, endPoint x: 551, endPoint y: 438, distance: 73.8
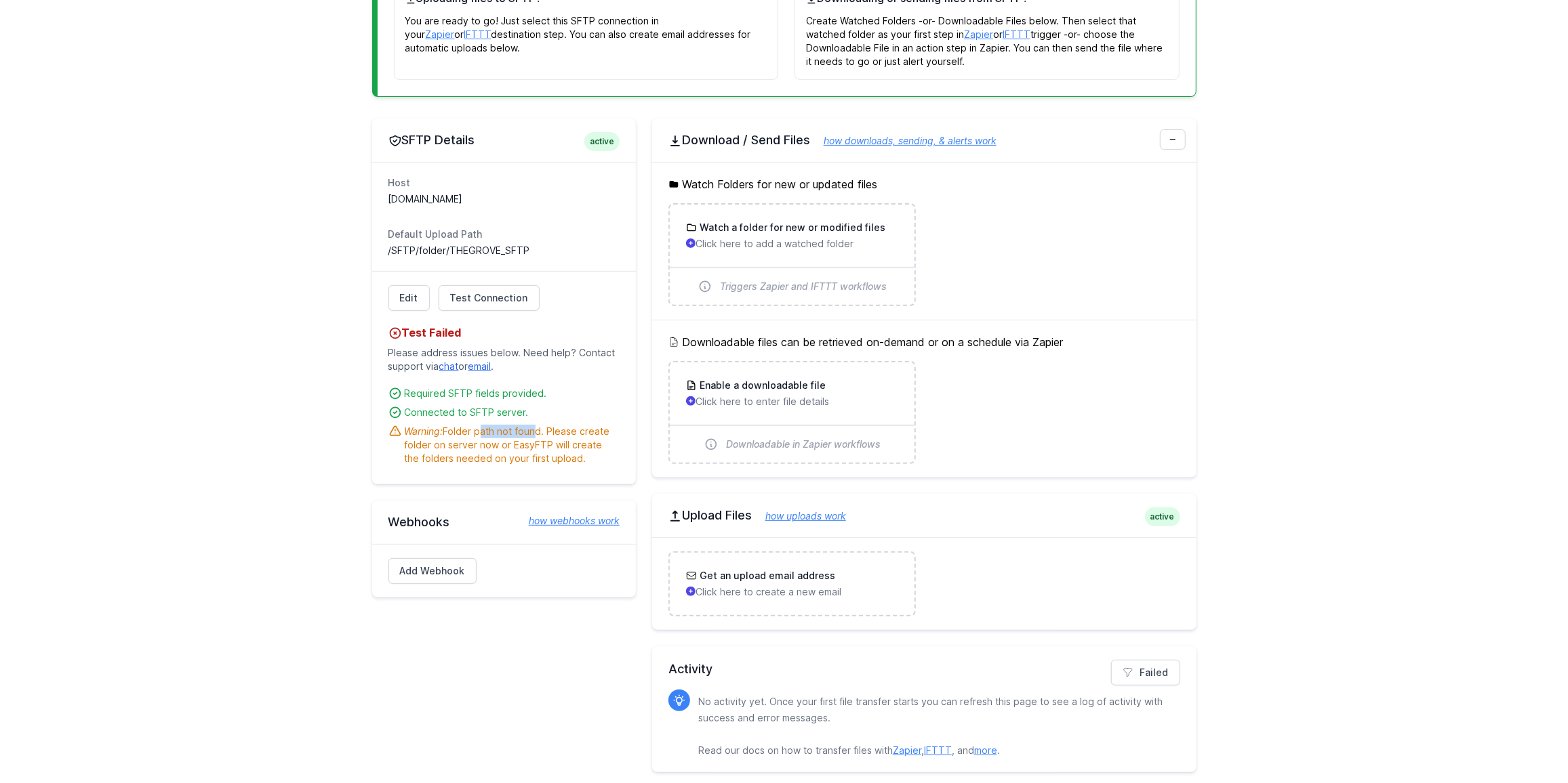
click at [538, 435] on div "Warning: Folder path not found. Please create folder on server now or EasyFTP w…" at bounding box center [512, 445] width 215 height 41
click at [589, 445] on div "Warning: Folder path not found. Please create folder on server now or EasyFTP w…" at bounding box center [512, 445] width 215 height 41
click at [420, 292] on link "Edit" at bounding box center [409, 298] width 41 height 26
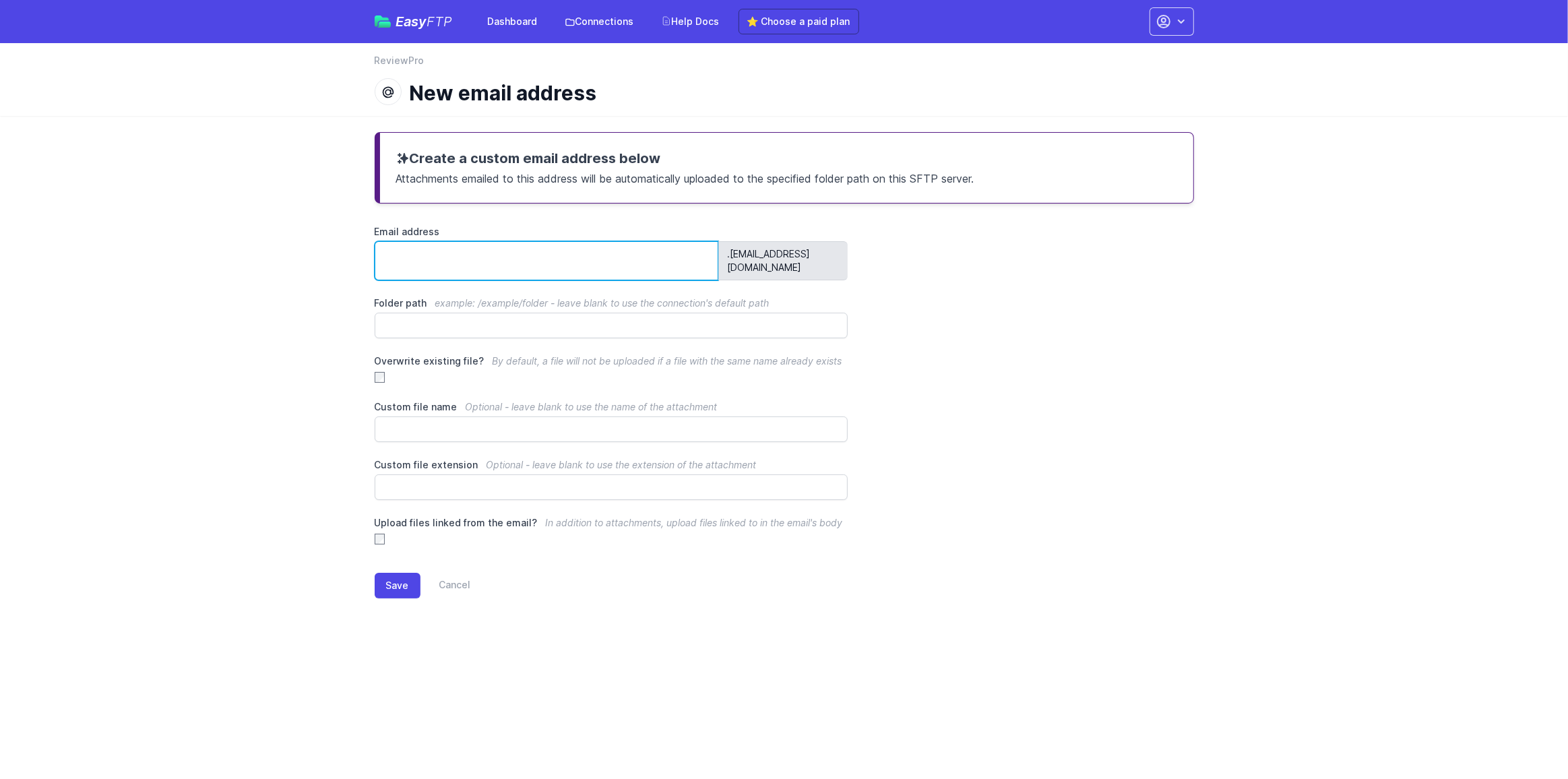
click at [553, 251] on input "Email address" at bounding box center [547, 261] width 344 height 39
click at [598, 215] on div "Create a custom email address below Attachments emailed to this address will be…" at bounding box center [784, 376] width 862 height 521
click at [581, 254] on input "Email address" at bounding box center [547, 261] width 344 height 39
click at [596, 223] on div "Create a custom email address below Attachments emailed to this address will be…" at bounding box center [784, 376] width 862 height 521
click at [575, 266] on div "Email address .ygm5jx@upload.easyftp.io Folder path example: /example/folder - …" at bounding box center [784, 386] width 819 height 321
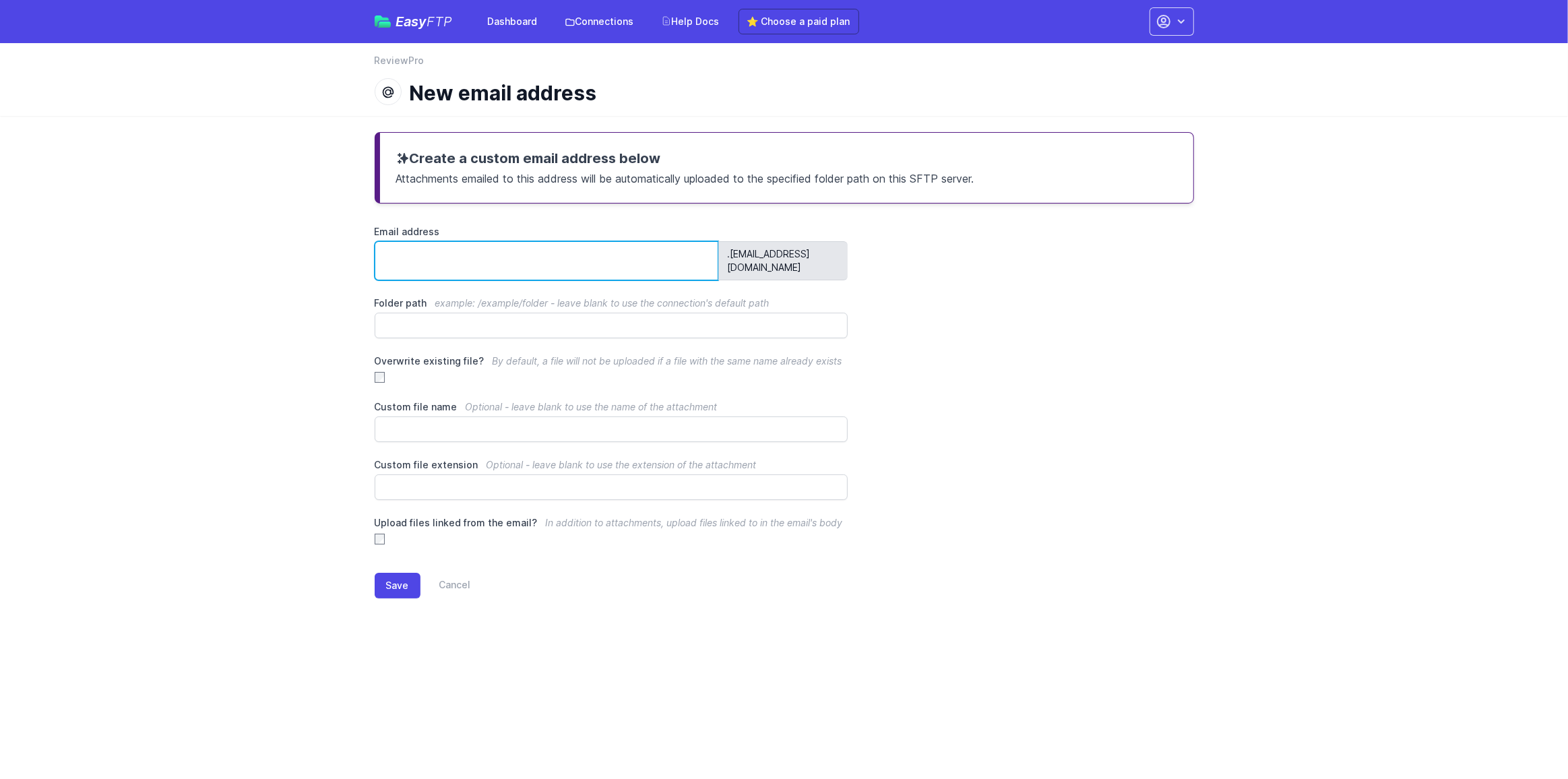
click at [594, 254] on input "Email address" at bounding box center [547, 261] width 344 height 39
click at [653, 260] on input "Email address" at bounding box center [547, 261] width 344 height 39
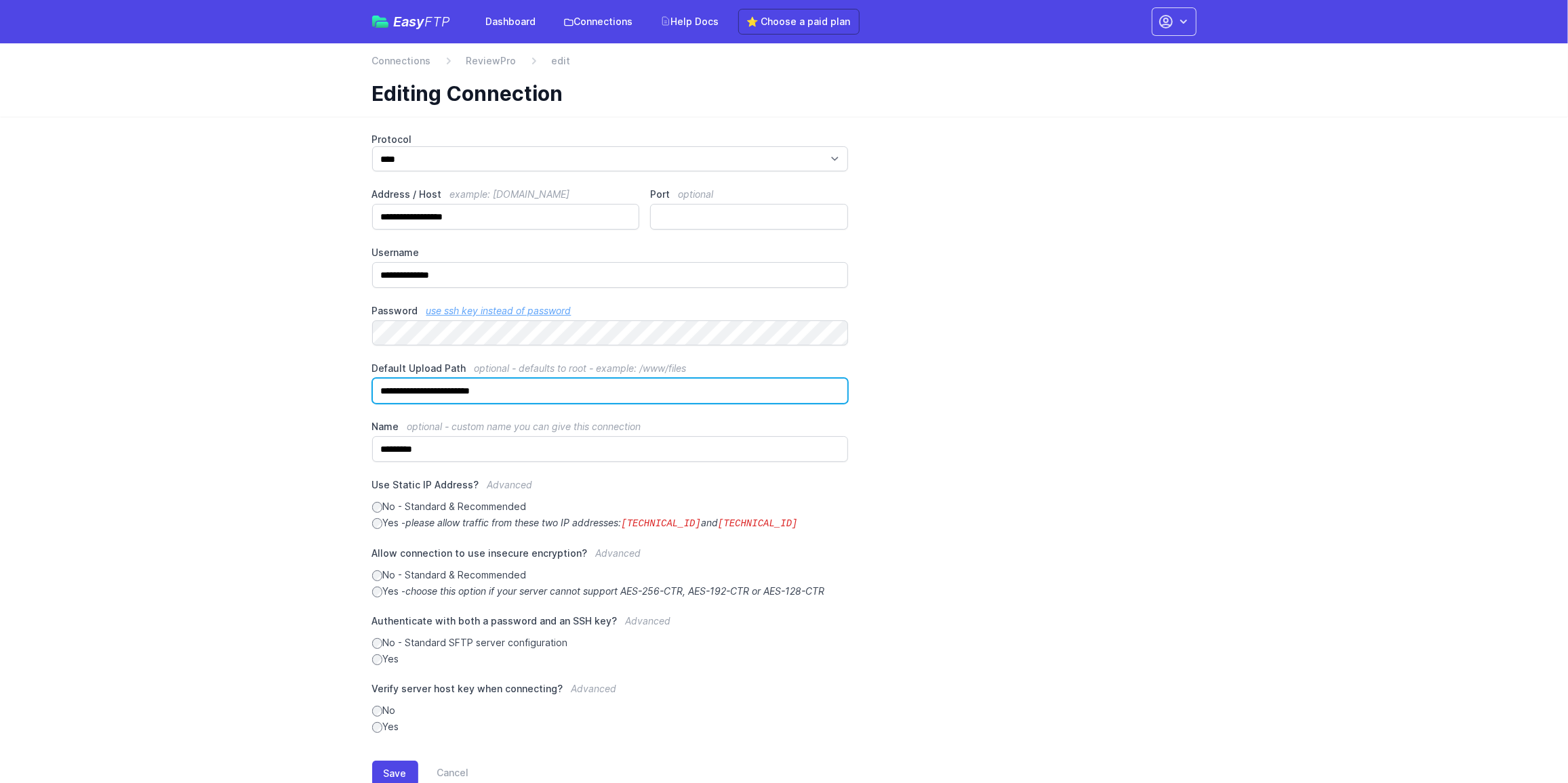
drag, startPoint x: 545, startPoint y: 389, endPoint x: 340, endPoint y: 376, distance: 205.4
click at [319, 376] on main "**********" at bounding box center [784, 470] width 1568 height 708
paste input "text"
drag, startPoint x: 438, startPoint y: 387, endPoint x: 315, endPoint y: 380, distance: 123.2
click at [315, 380] on main "**********" at bounding box center [784, 470] width 1568 height 708
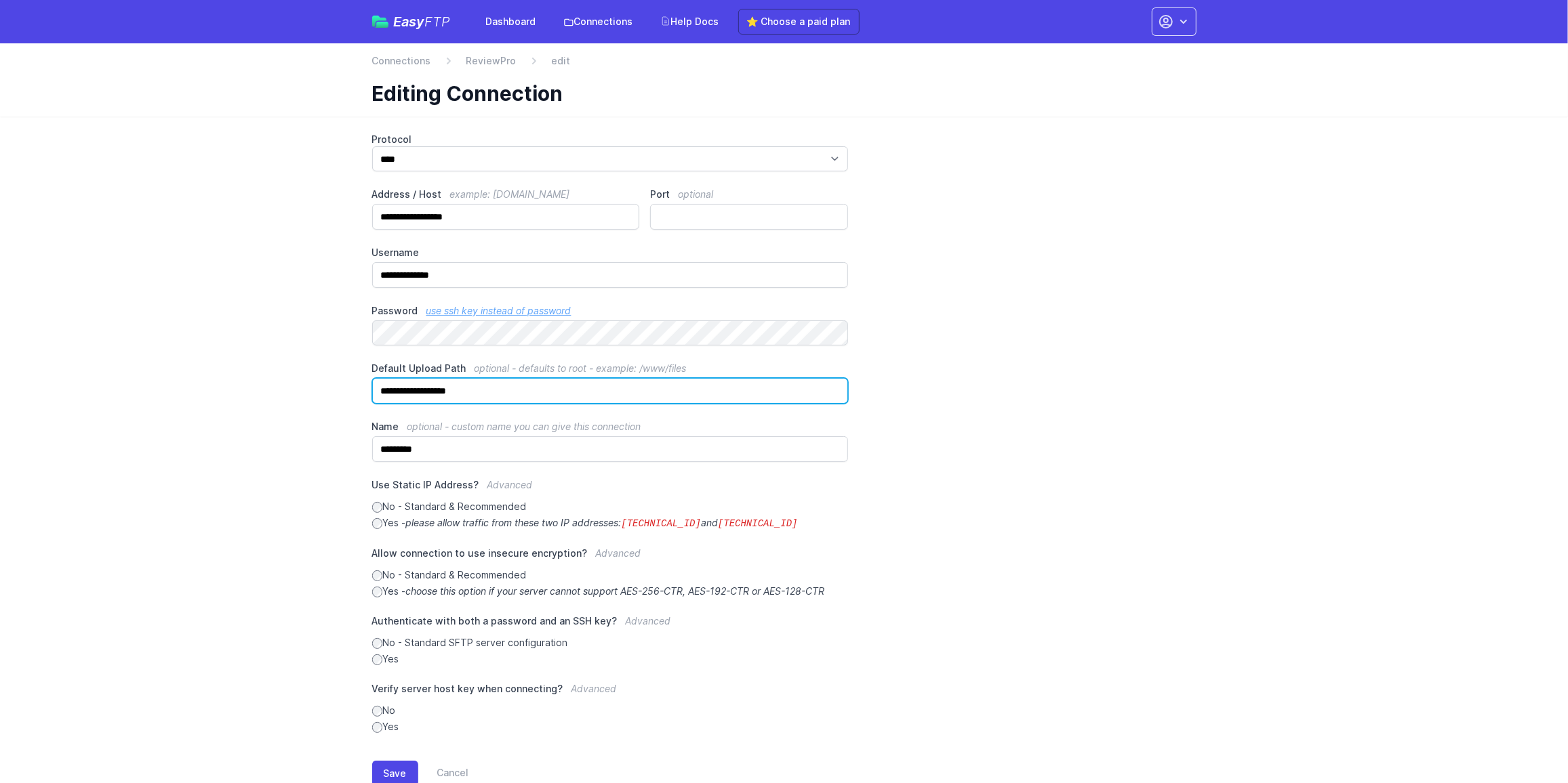
paste input "*"
click at [378, 388] on input "**********" at bounding box center [610, 391] width 477 height 26
click at [524, 395] on input "**********" at bounding box center [610, 391] width 477 height 26
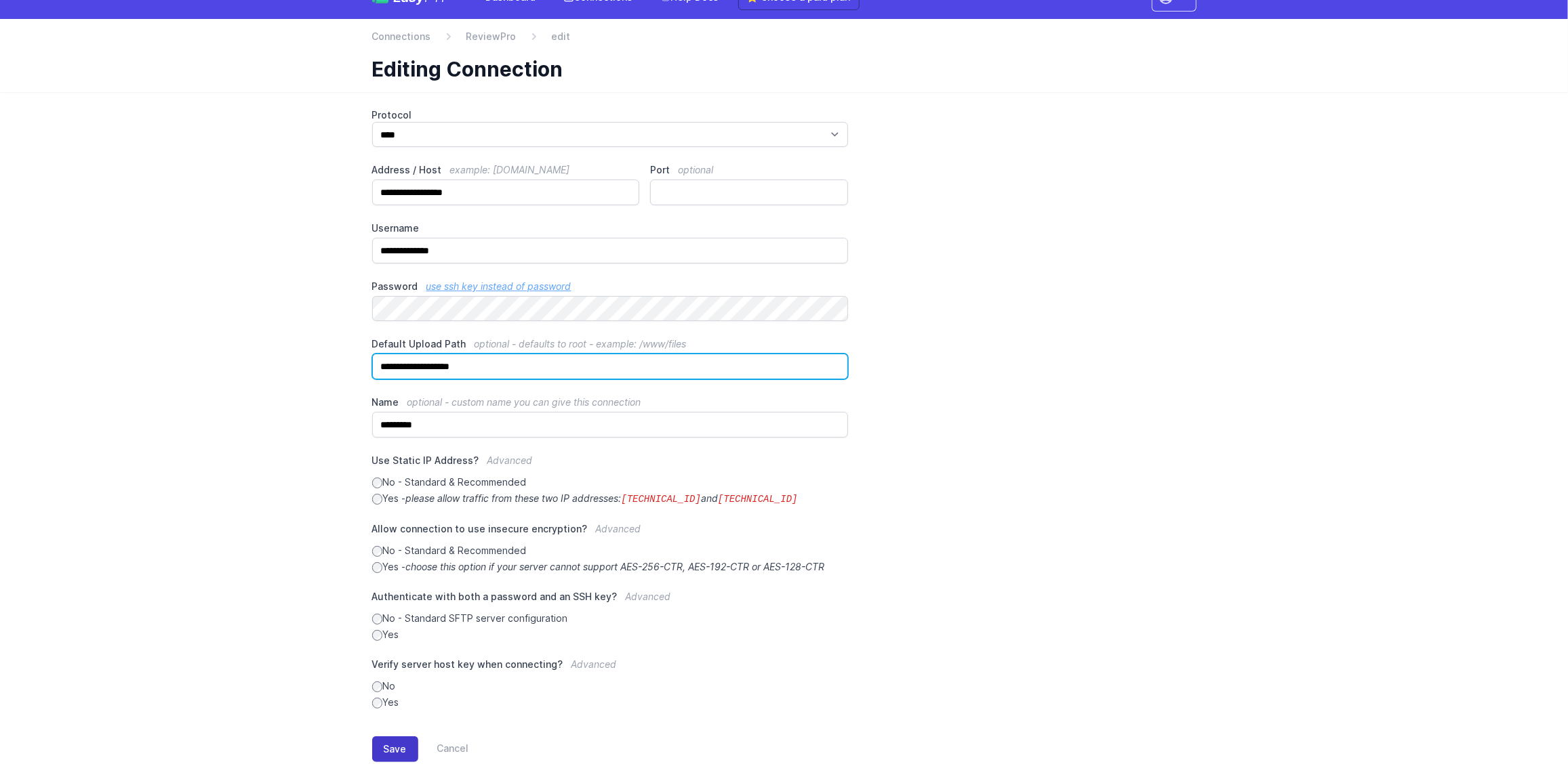
scroll to position [38, 0]
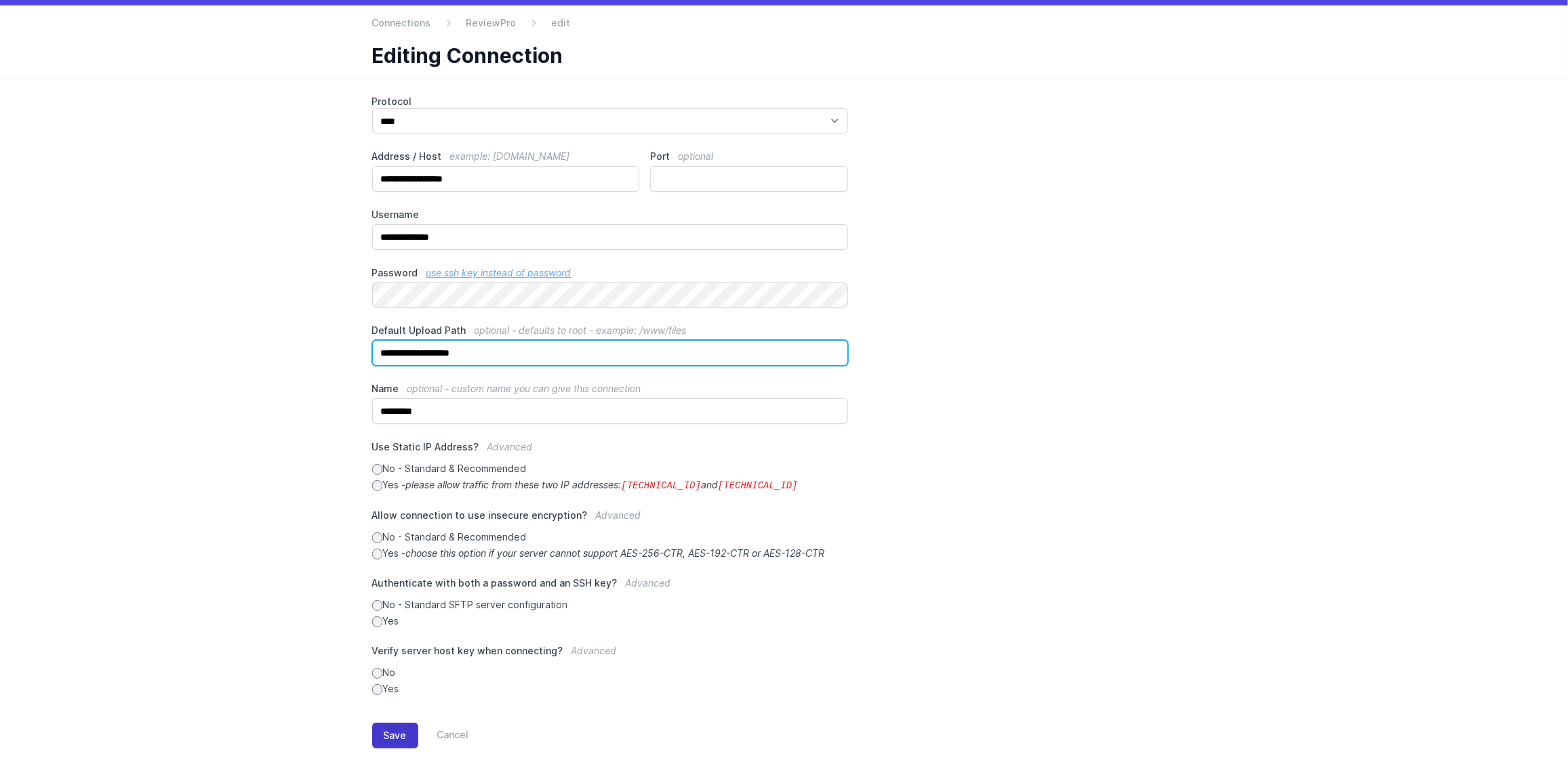
type input "**********"
click at [397, 732] on button "Save" at bounding box center [395, 736] width 46 height 26
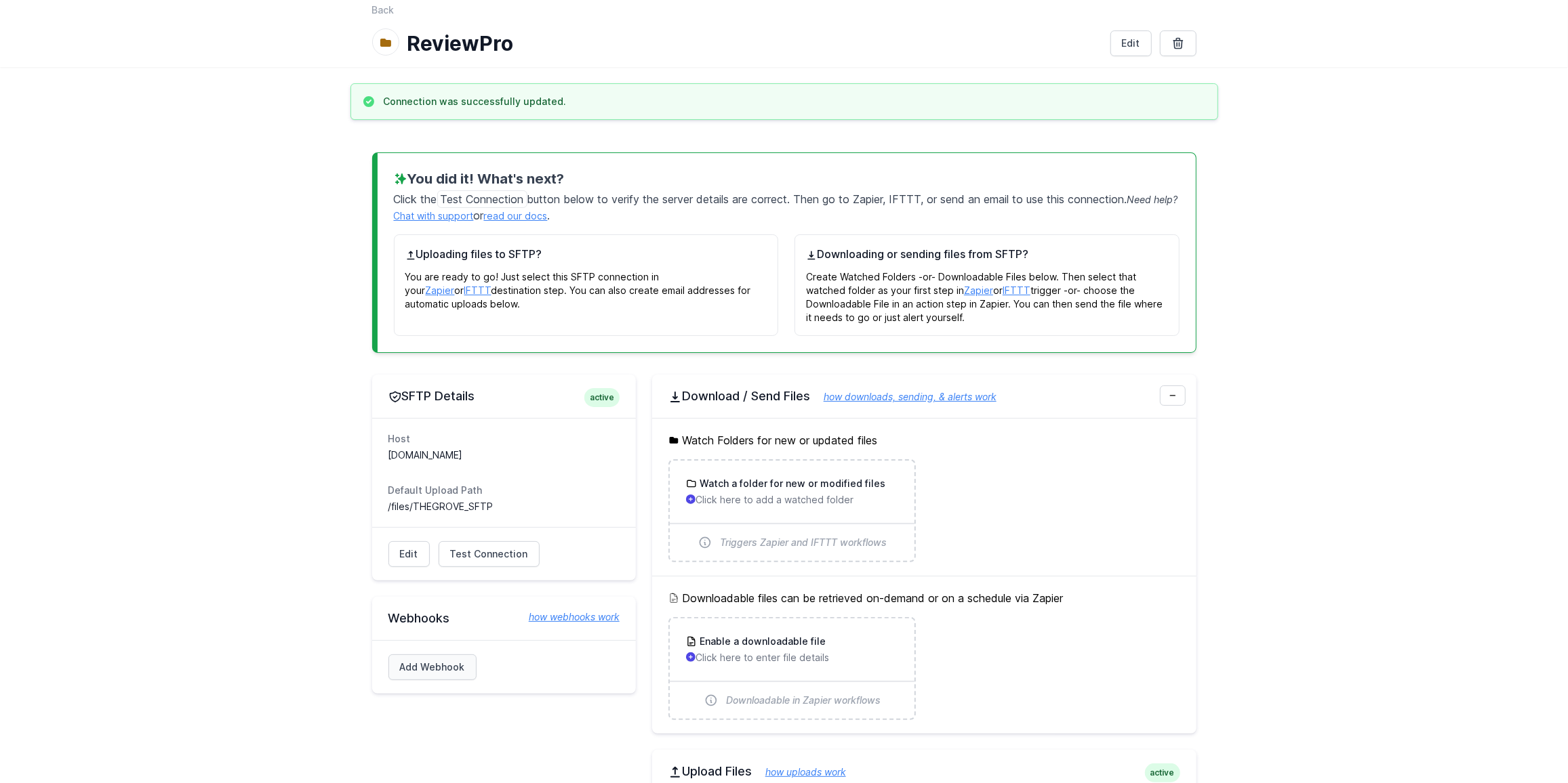
scroll to position [184, 0]
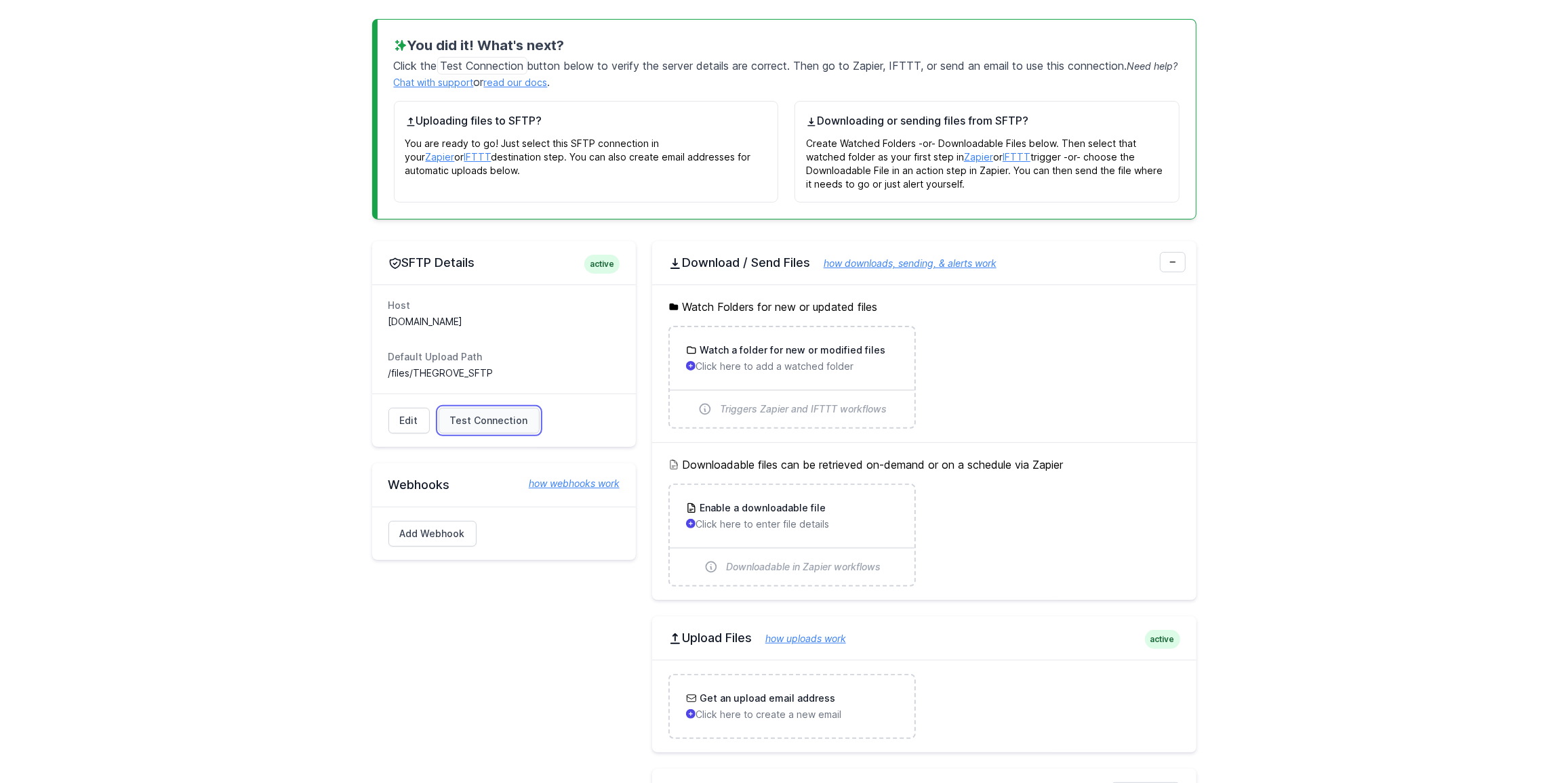
click at [467, 421] on span "Test Connection" at bounding box center [489, 421] width 78 height 14
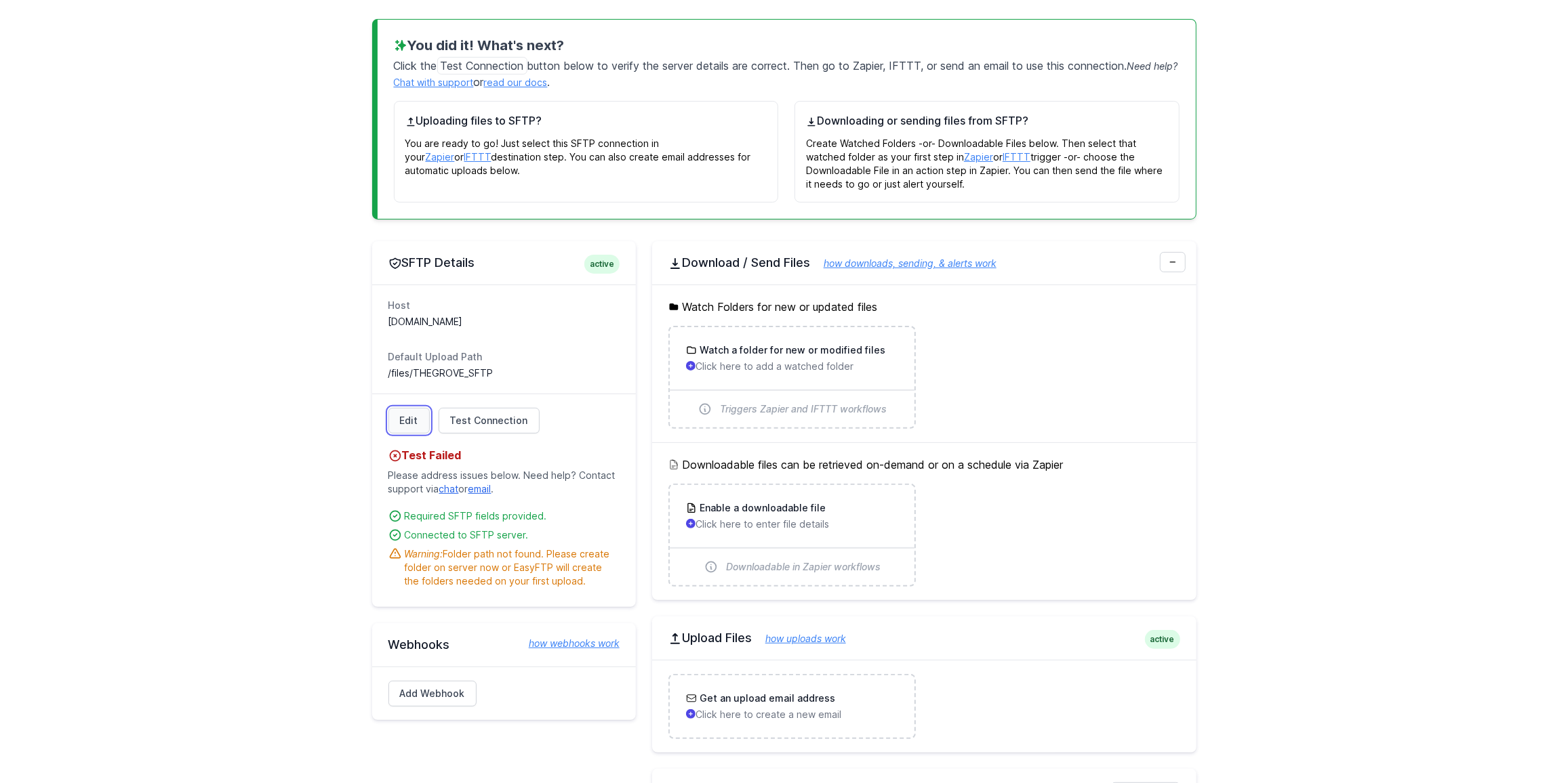
click at [405, 420] on link "Edit" at bounding box center [409, 421] width 41 height 26
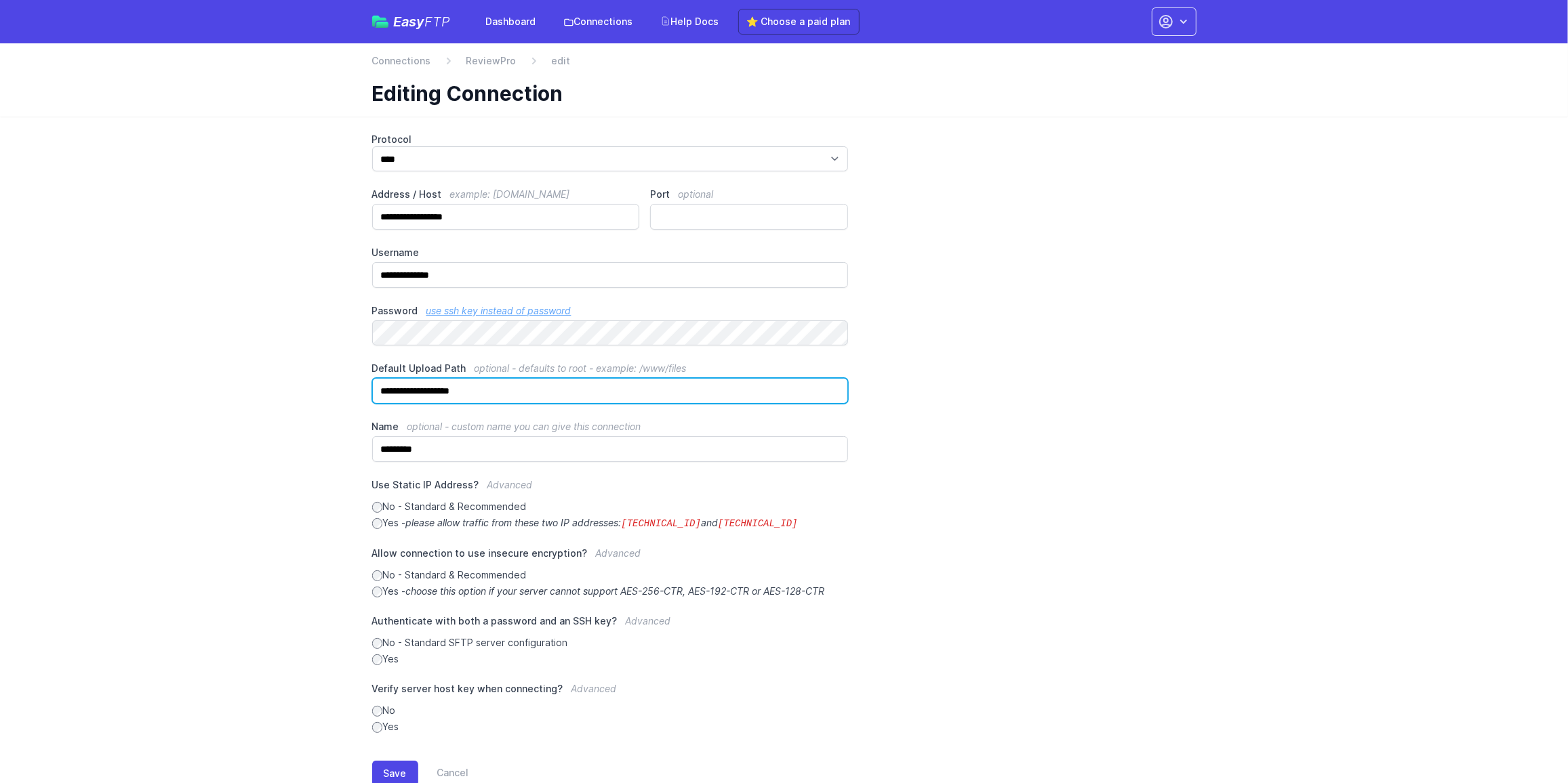
click at [509, 386] on input "**********" at bounding box center [610, 391] width 477 height 26
drag, startPoint x: 568, startPoint y: 395, endPoint x: 62, endPoint y: 362, distance: 507.1
click at [62, 362] on main "**********" at bounding box center [784, 470] width 1568 height 708
paste input "**********"
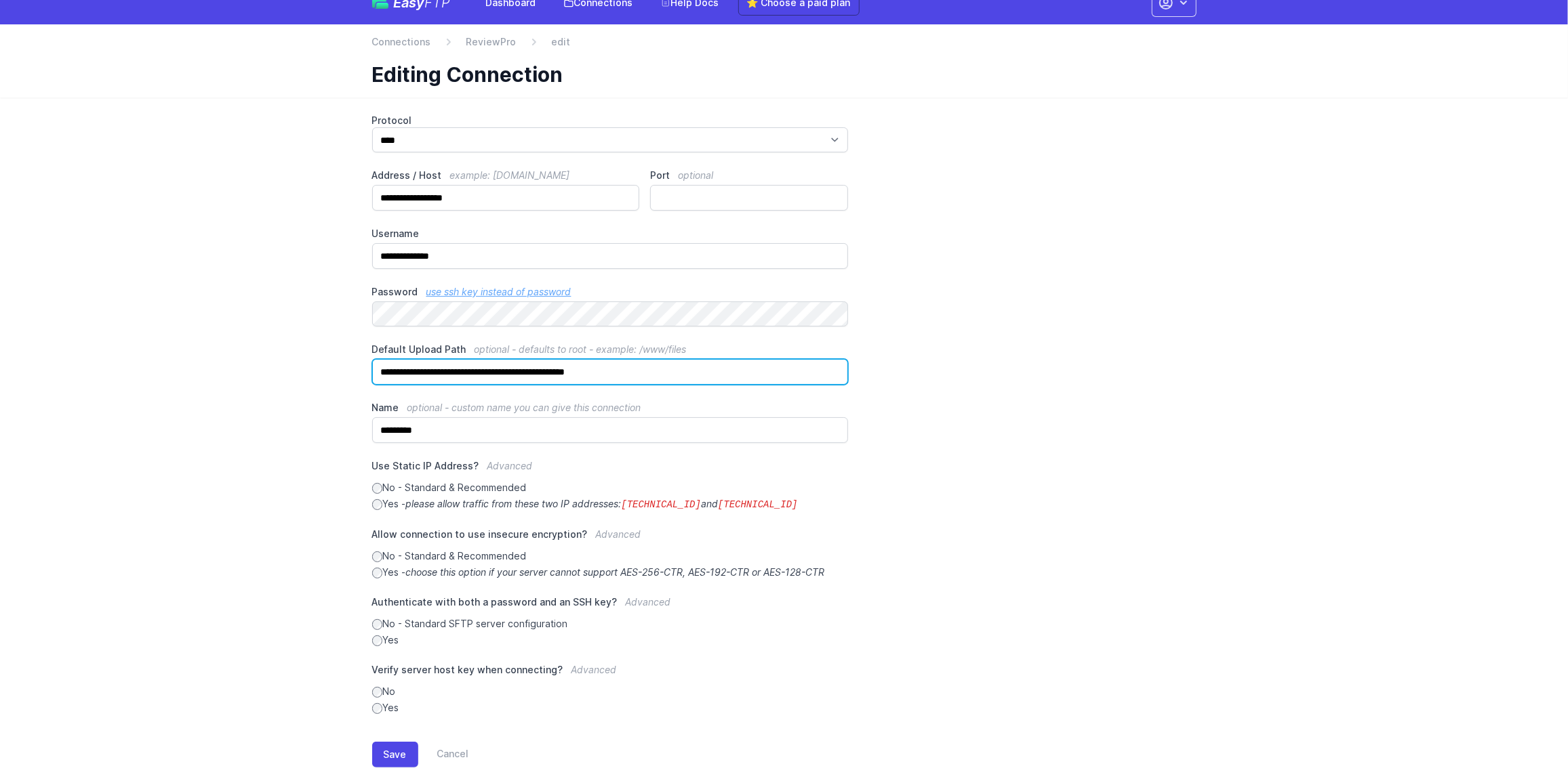
scroll to position [38, 0]
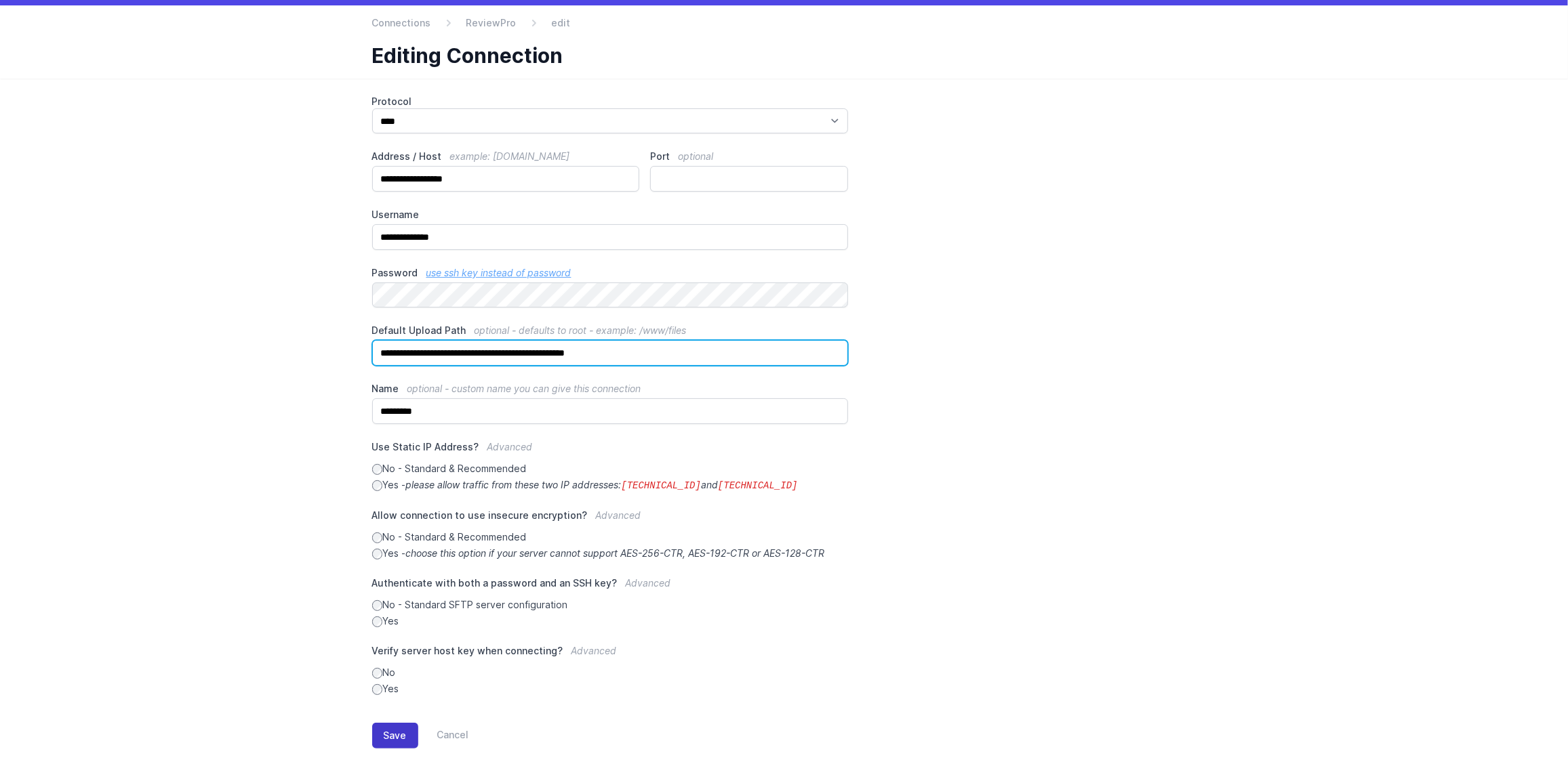
type input "**********"
click at [395, 724] on button "Save" at bounding box center [395, 736] width 46 height 26
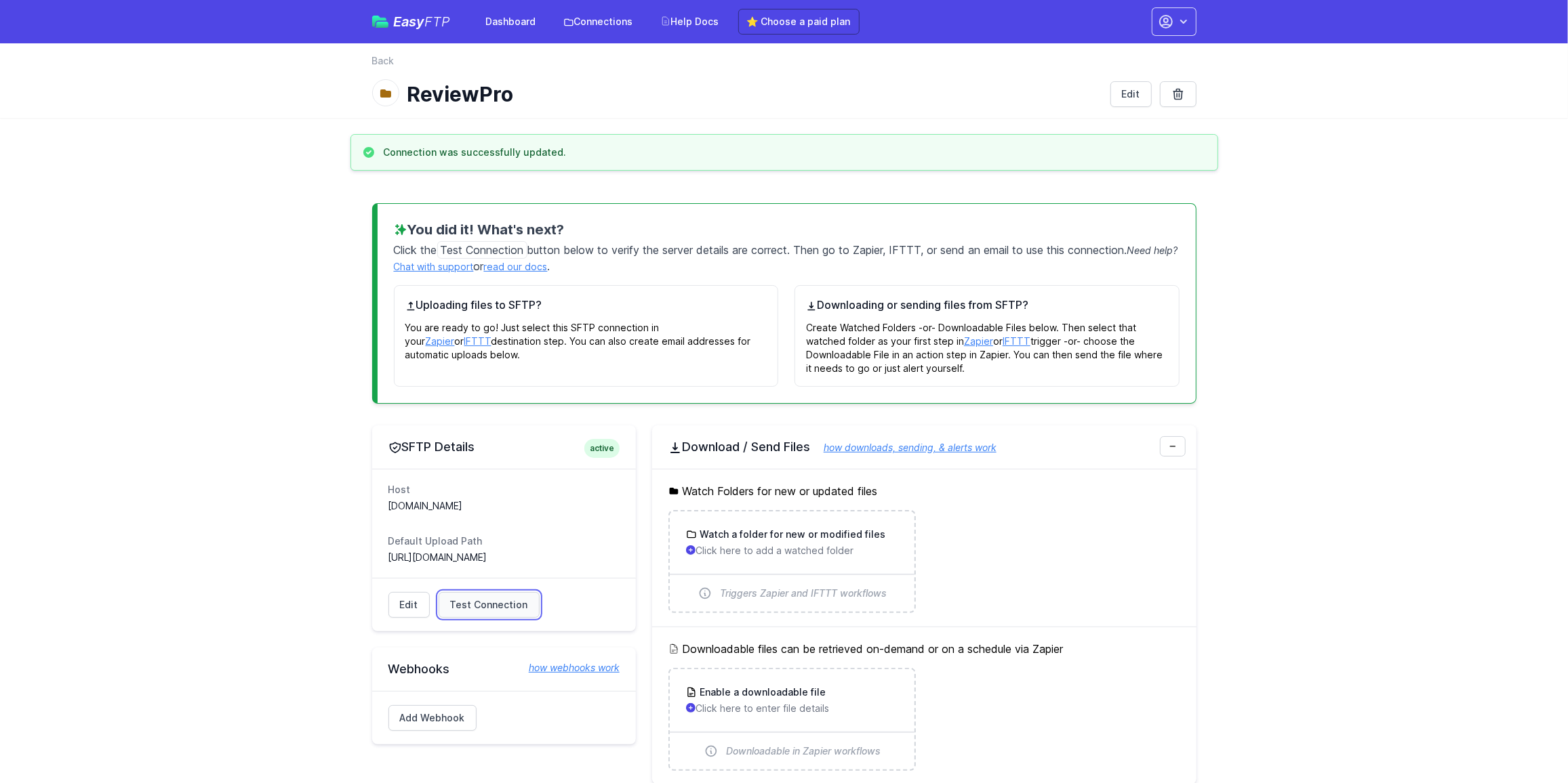
click at [491, 599] on span "Test Connection" at bounding box center [489, 605] width 78 height 14
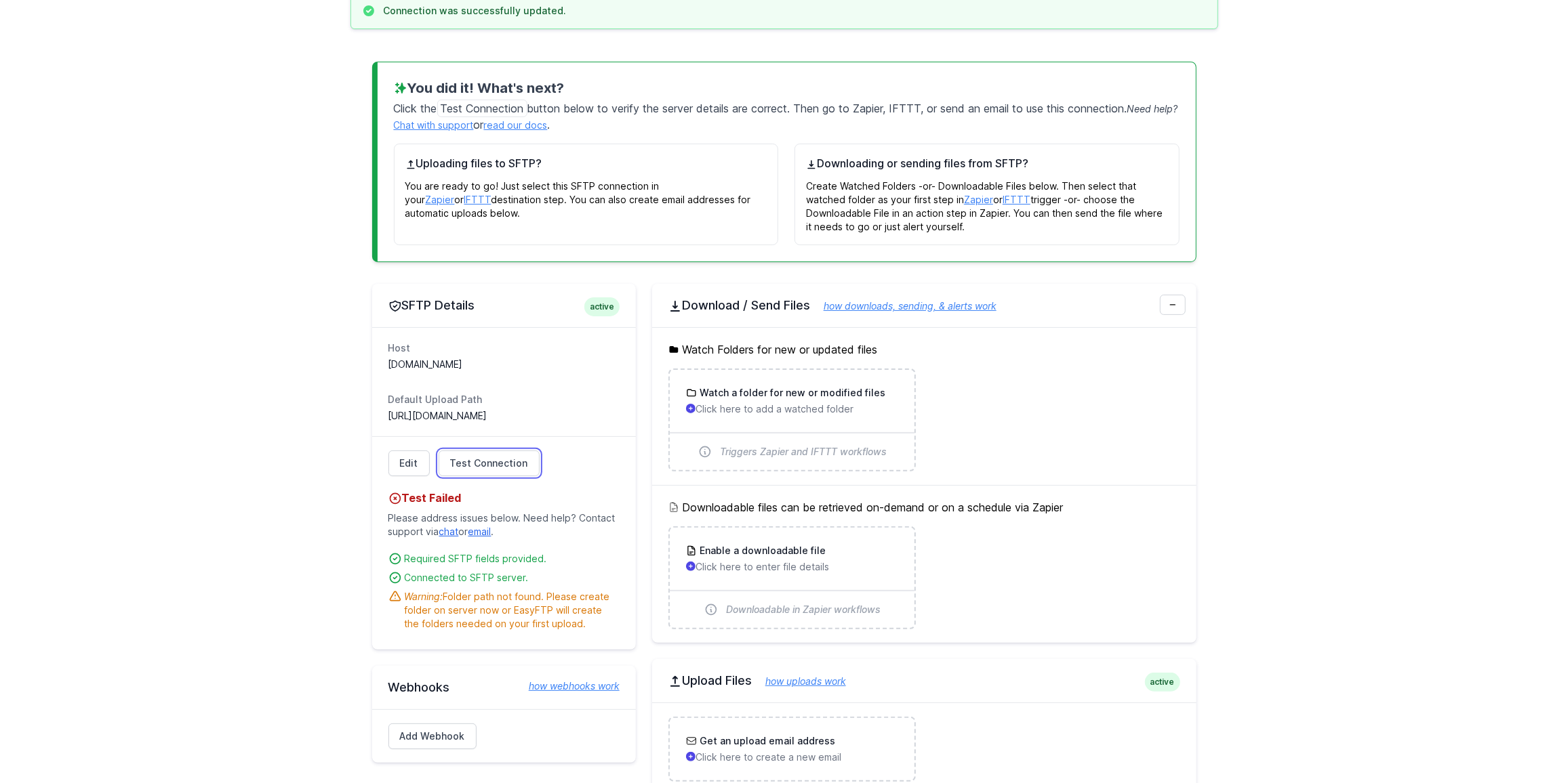
scroll to position [184, 0]
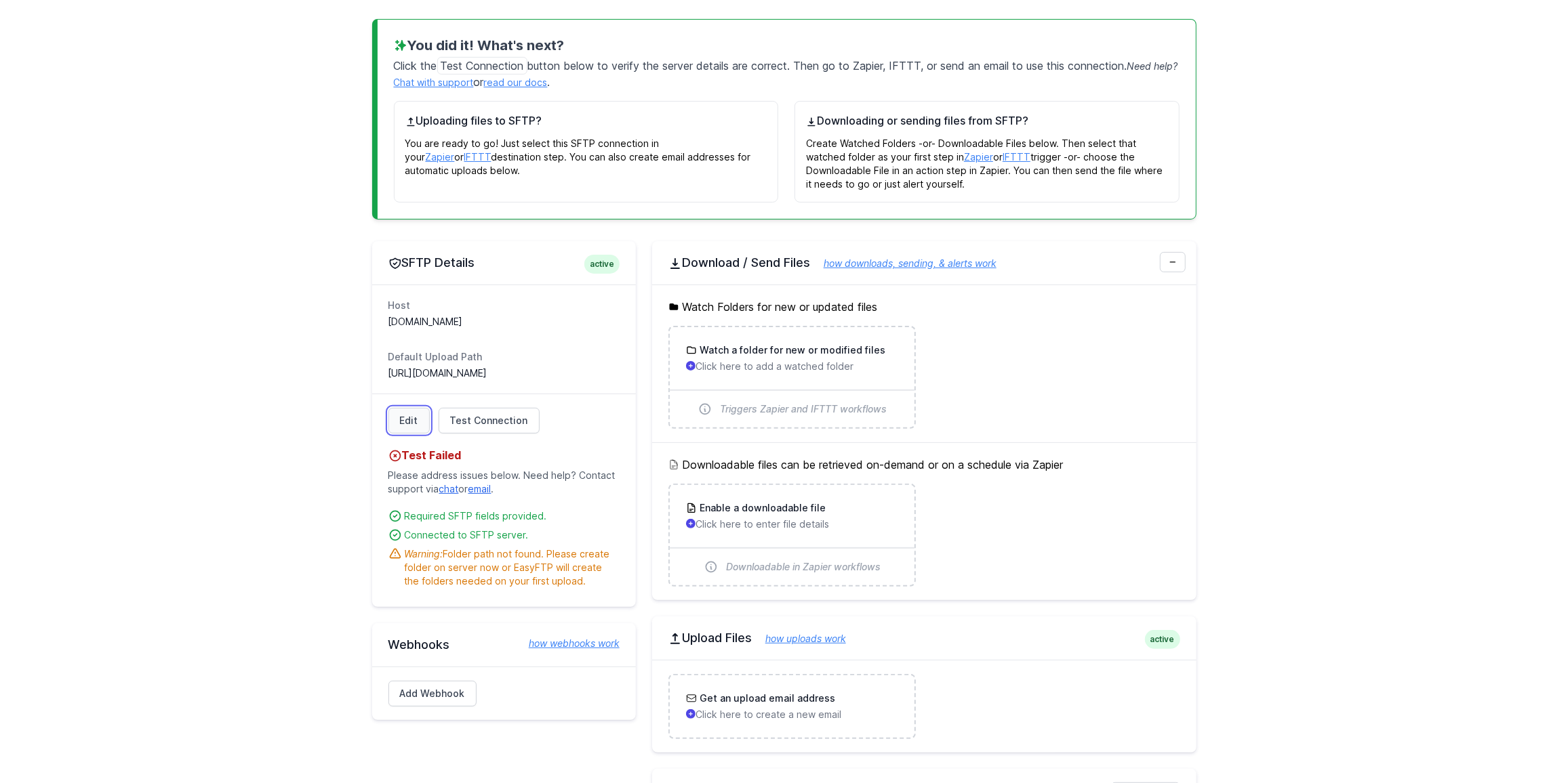
click at [401, 417] on link "Edit" at bounding box center [409, 421] width 41 height 26
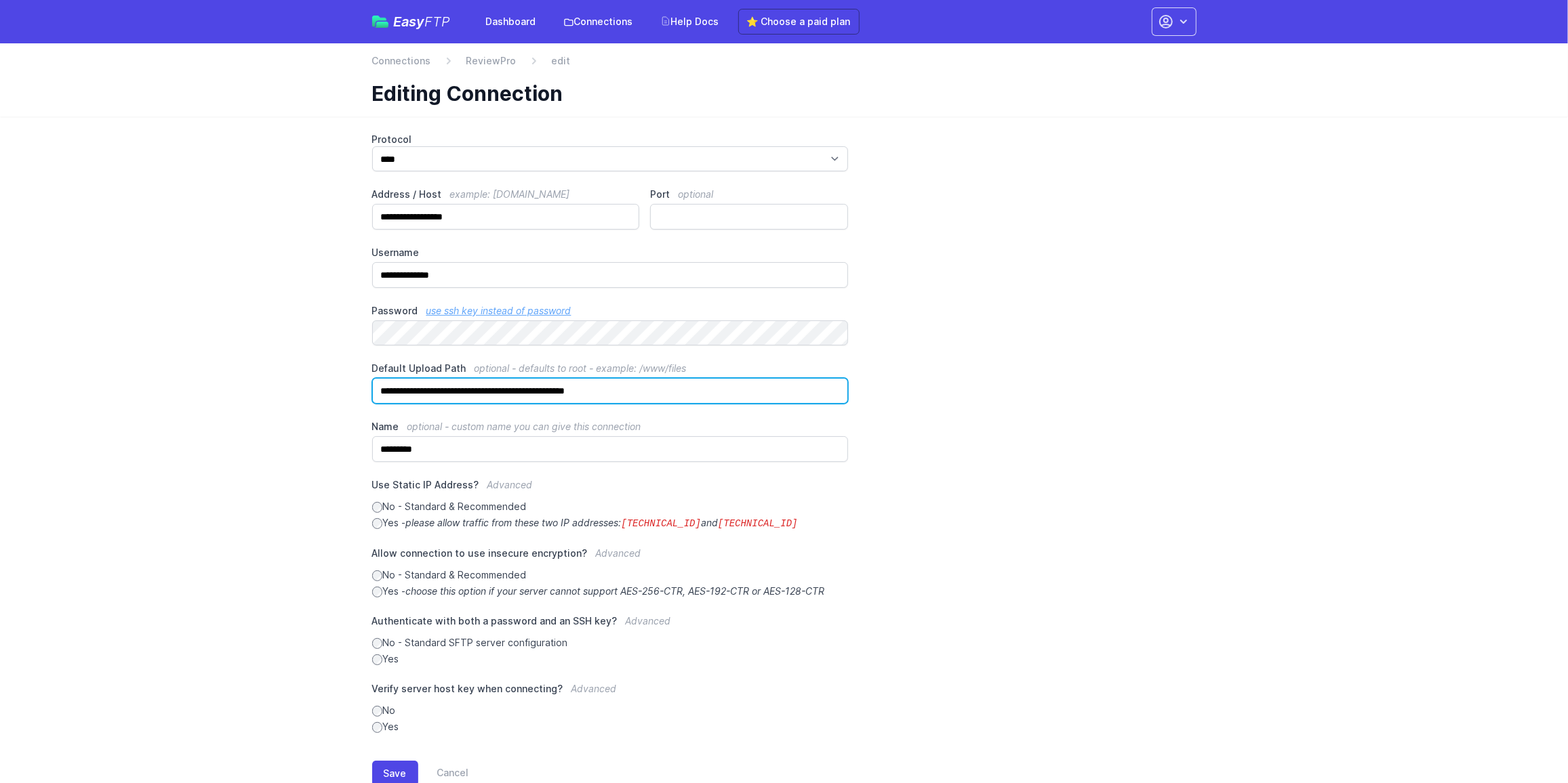
drag, startPoint x: 414, startPoint y: 388, endPoint x: 334, endPoint y: 387, distance: 80.0
click at [334, 387] on main "**********" at bounding box center [784, 470] width 1568 height 708
drag, startPoint x: 496, startPoint y: 389, endPoint x: 145, endPoint y: 385, distance: 351.0
click at [145, 385] on main "**********" at bounding box center [784, 470] width 1568 height 708
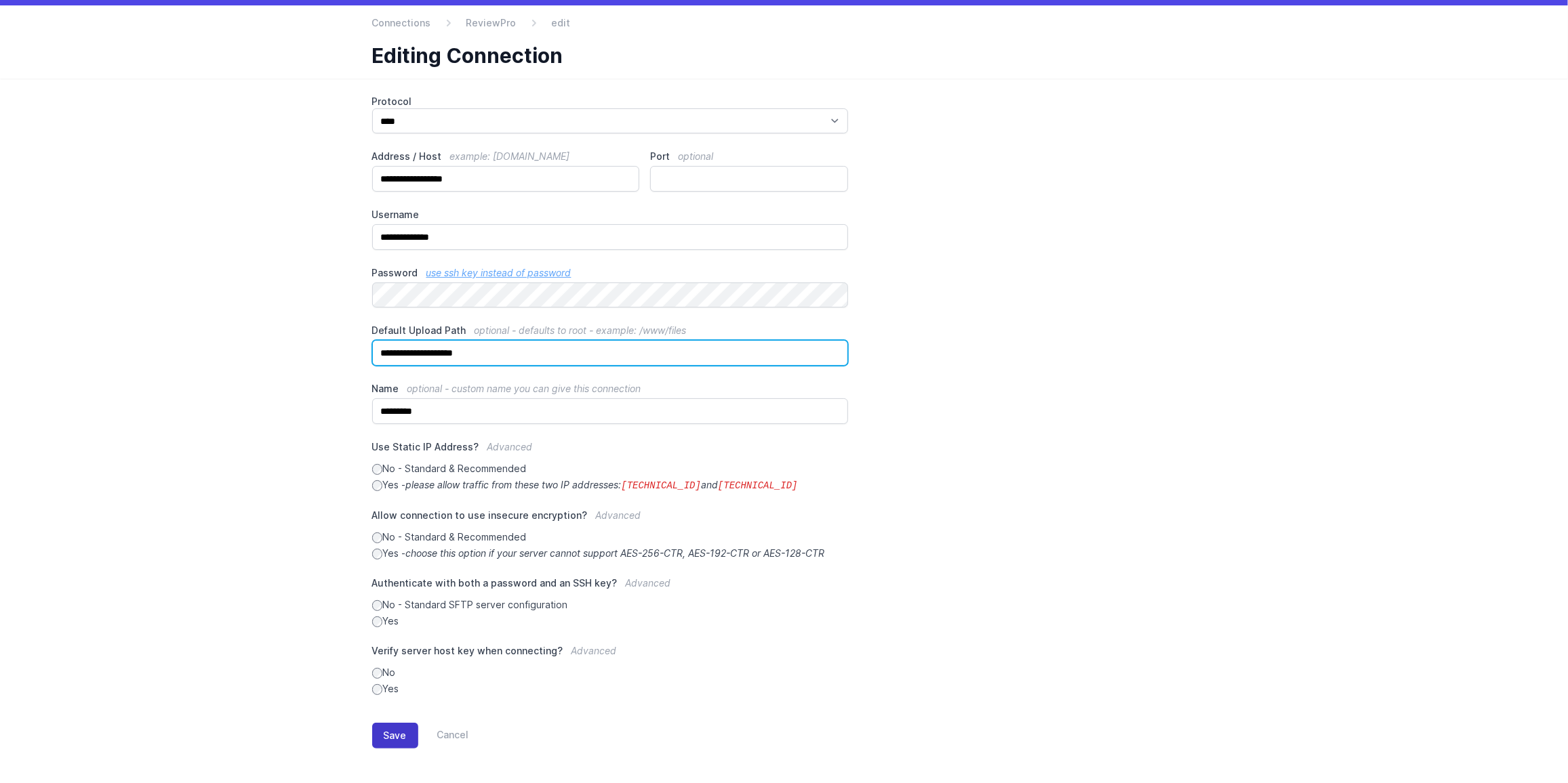
type input "**********"
click at [393, 726] on button "Save" at bounding box center [395, 736] width 46 height 26
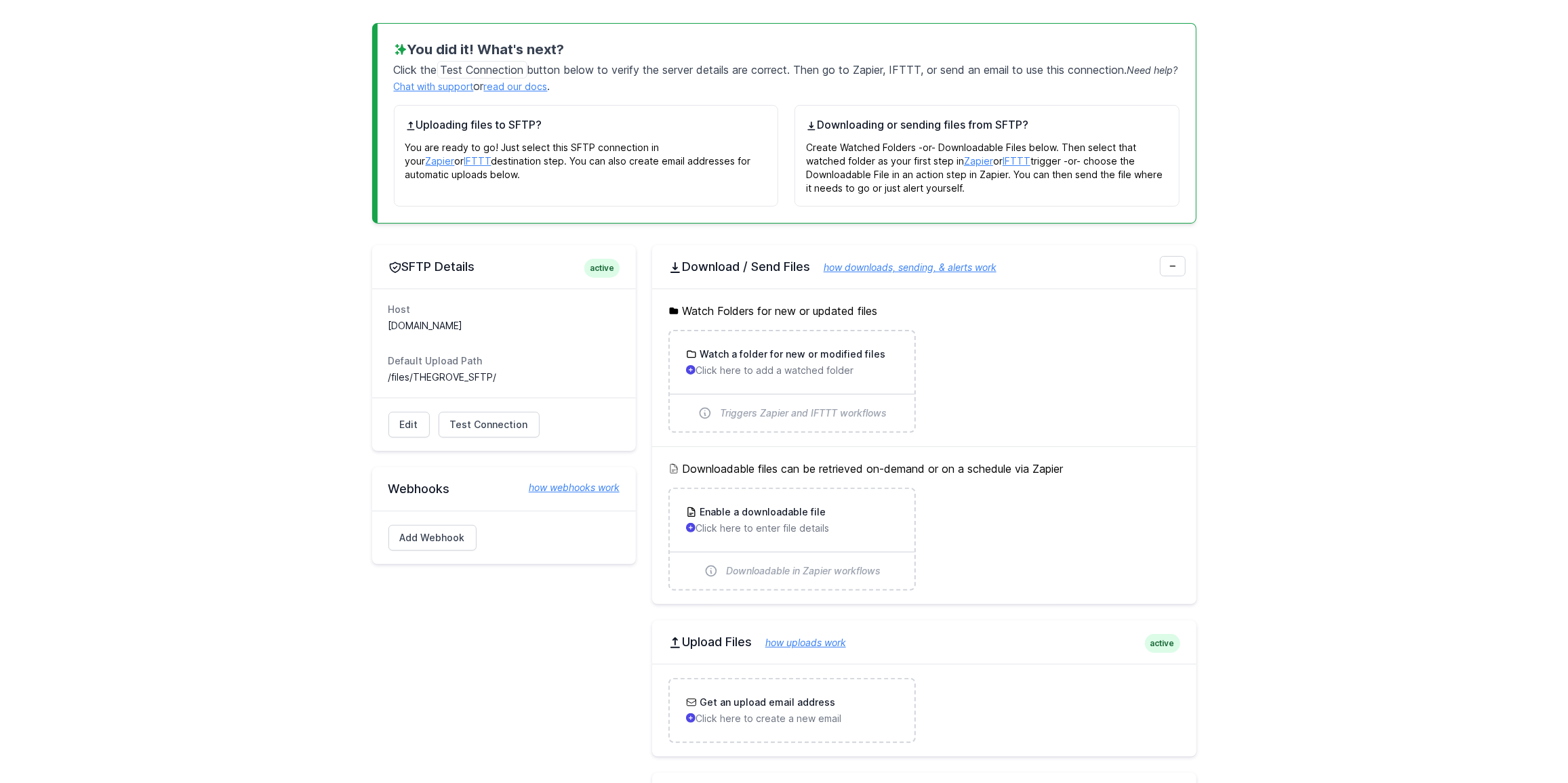
scroll to position [184, 0]
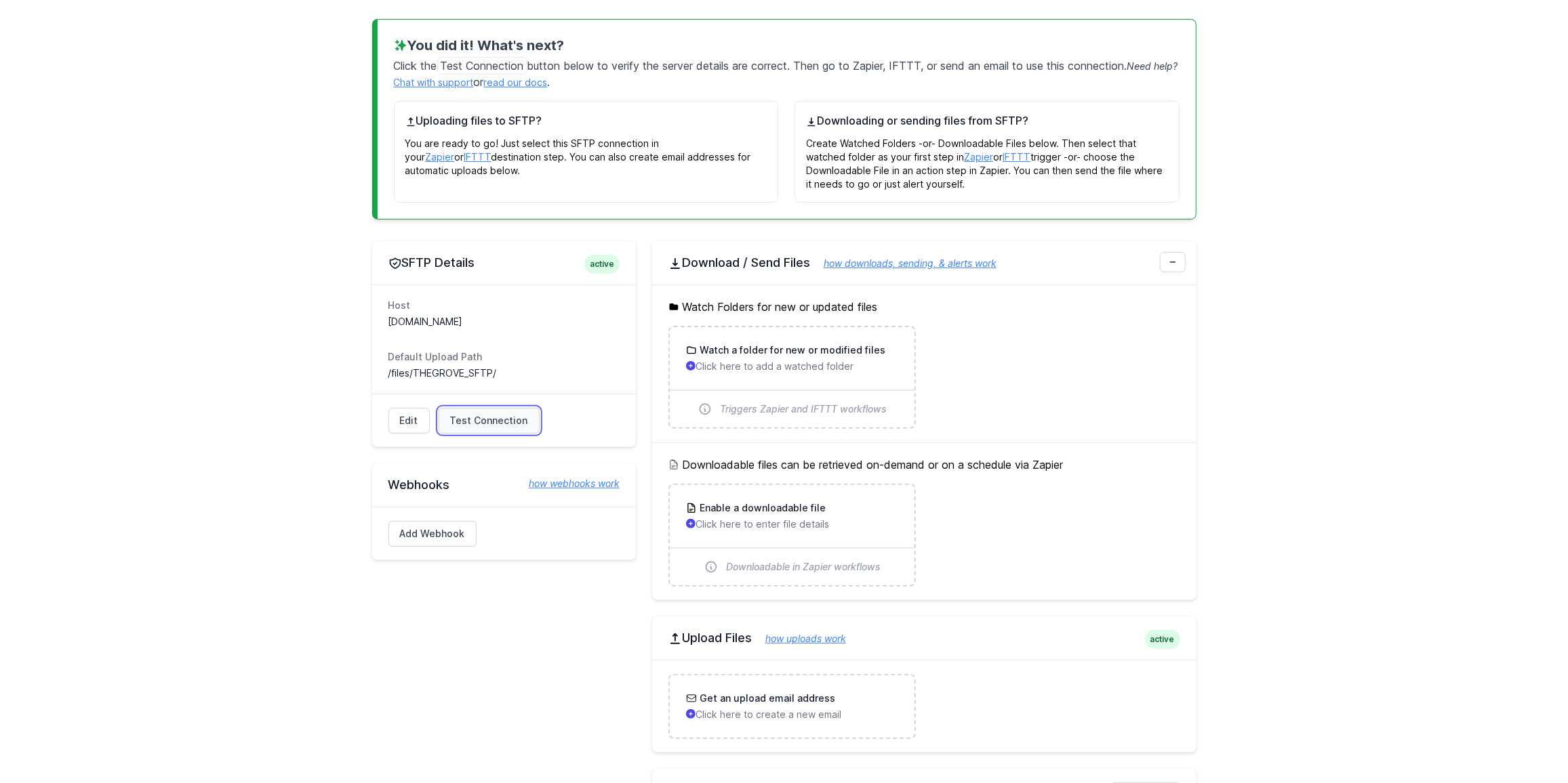
click at [483, 421] on span "Test Connection" at bounding box center [489, 421] width 78 height 14
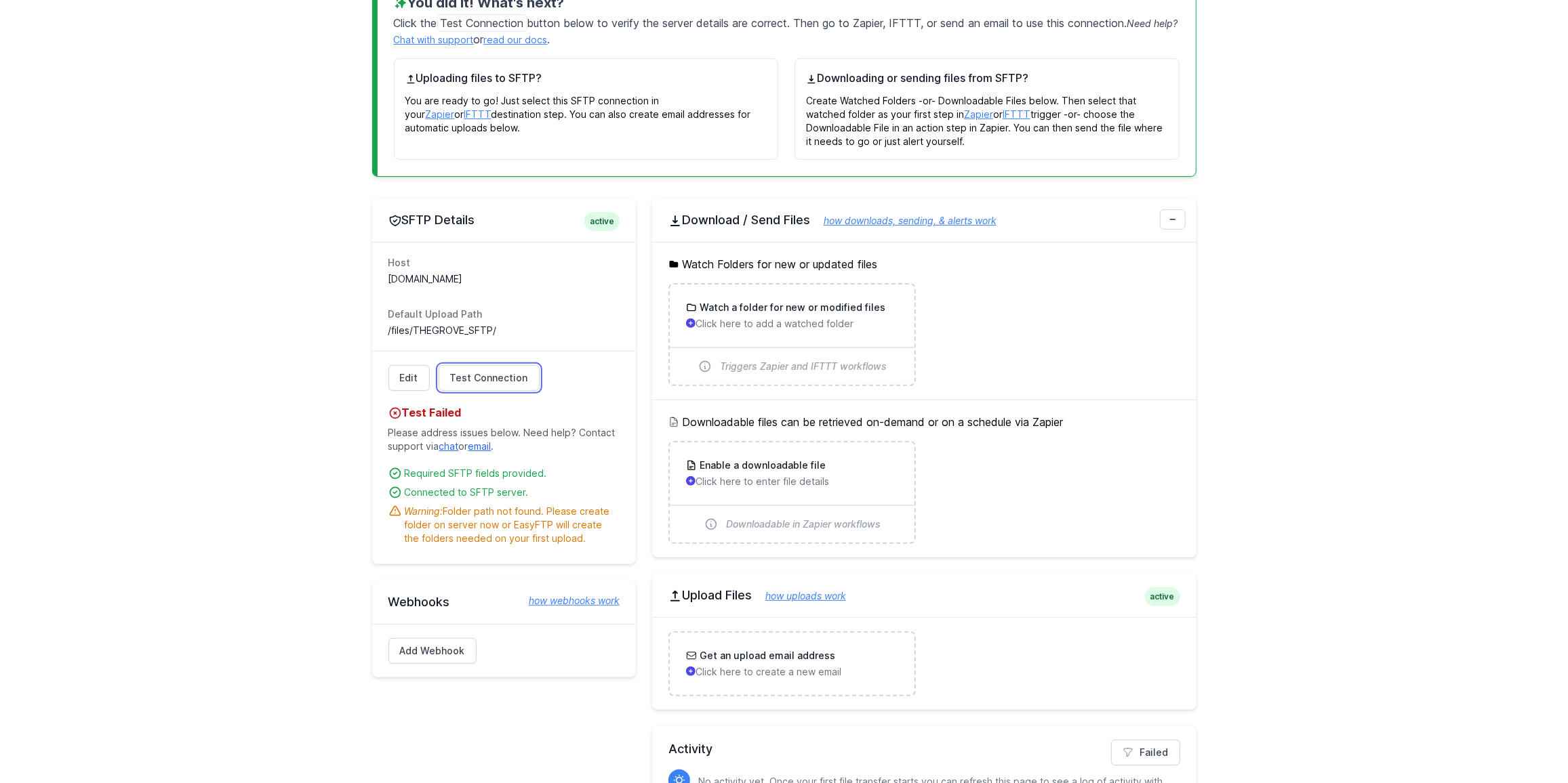
scroll to position [246, 0]
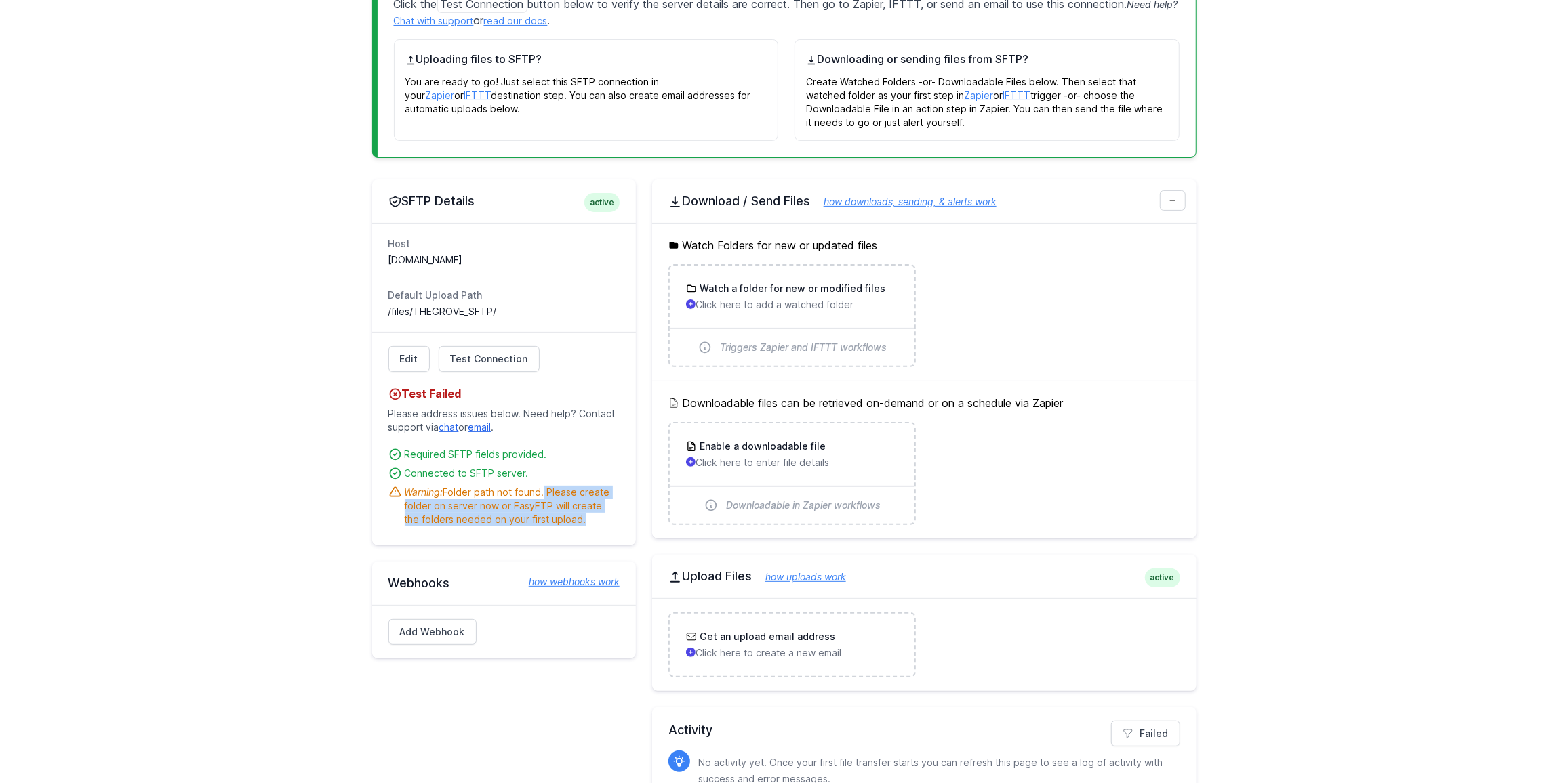
drag, startPoint x: 543, startPoint y: 495, endPoint x: 562, endPoint y: 518, distance: 29.8
click at [562, 518] on div "Warning: Folder path not found. Please create folder on server now or EasyFTP w…" at bounding box center [512, 506] width 215 height 41
click at [565, 518] on div "Warning: Folder path not found. Please create folder on server now or EasyFTP w…" at bounding box center [512, 506] width 215 height 41
drag, startPoint x: 563, startPoint y: 519, endPoint x: 557, endPoint y: 489, distance: 30.6
click at [557, 489] on div "Warning: Folder path not found. Please create folder on server now or EasyFTP w…" at bounding box center [512, 506] width 215 height 41
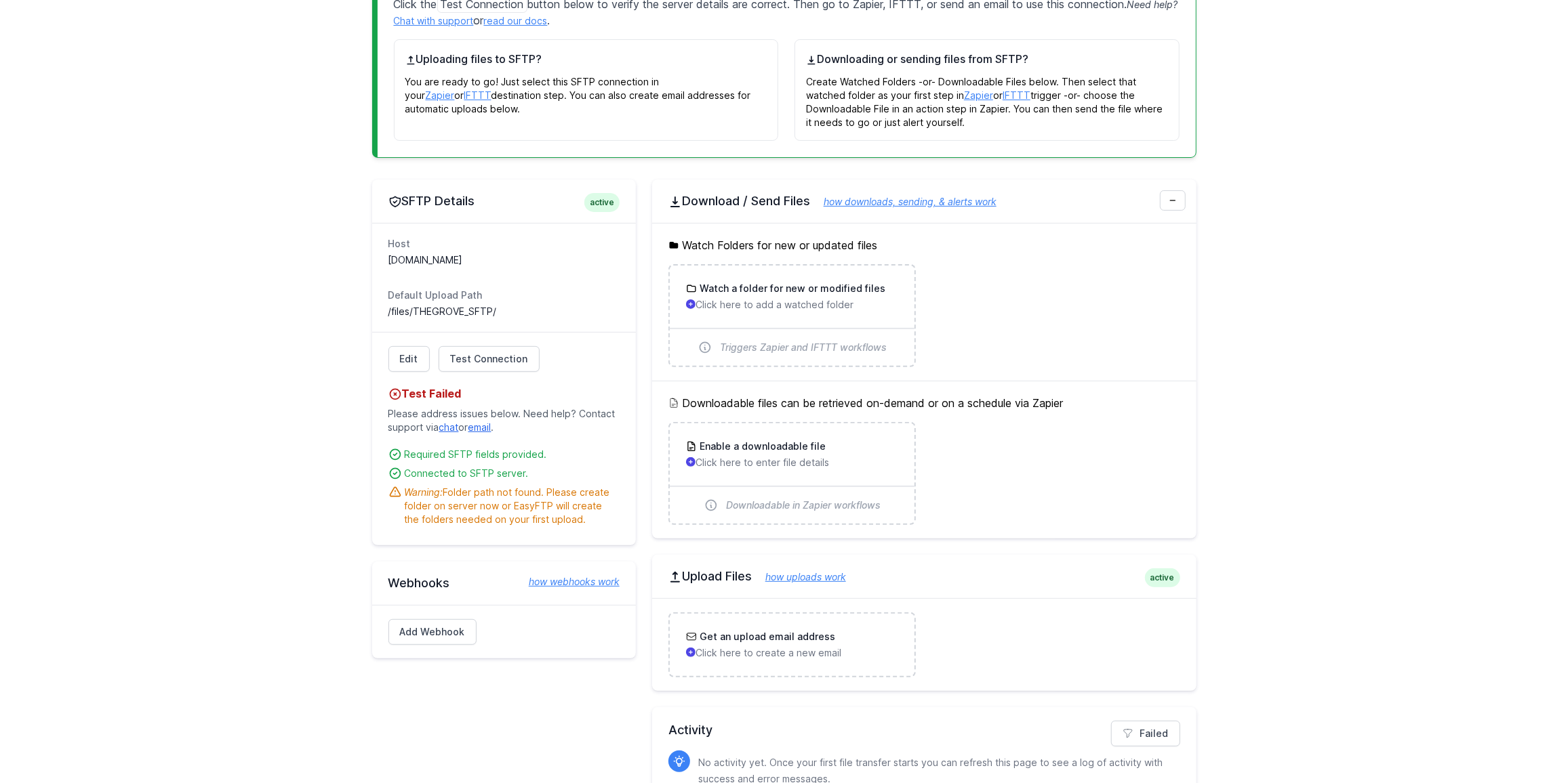
click at [558, 490] on div "Warning: Folder path not found. Please create folder on server now or EasyFTP w…" at bounding box center [512, 506] width 215 height 41
drag, startPoint x: 495, startPoint y: 256, endPoint x: 361, endPoint y: 262, distance: 134.1
click at [361, 262] on div "You did it! What's next? Click the Test Connection button below to verify the s…" at bounding box center [784, 395] width 867 height 908
copy dd "[DOMAIN_NAME]"
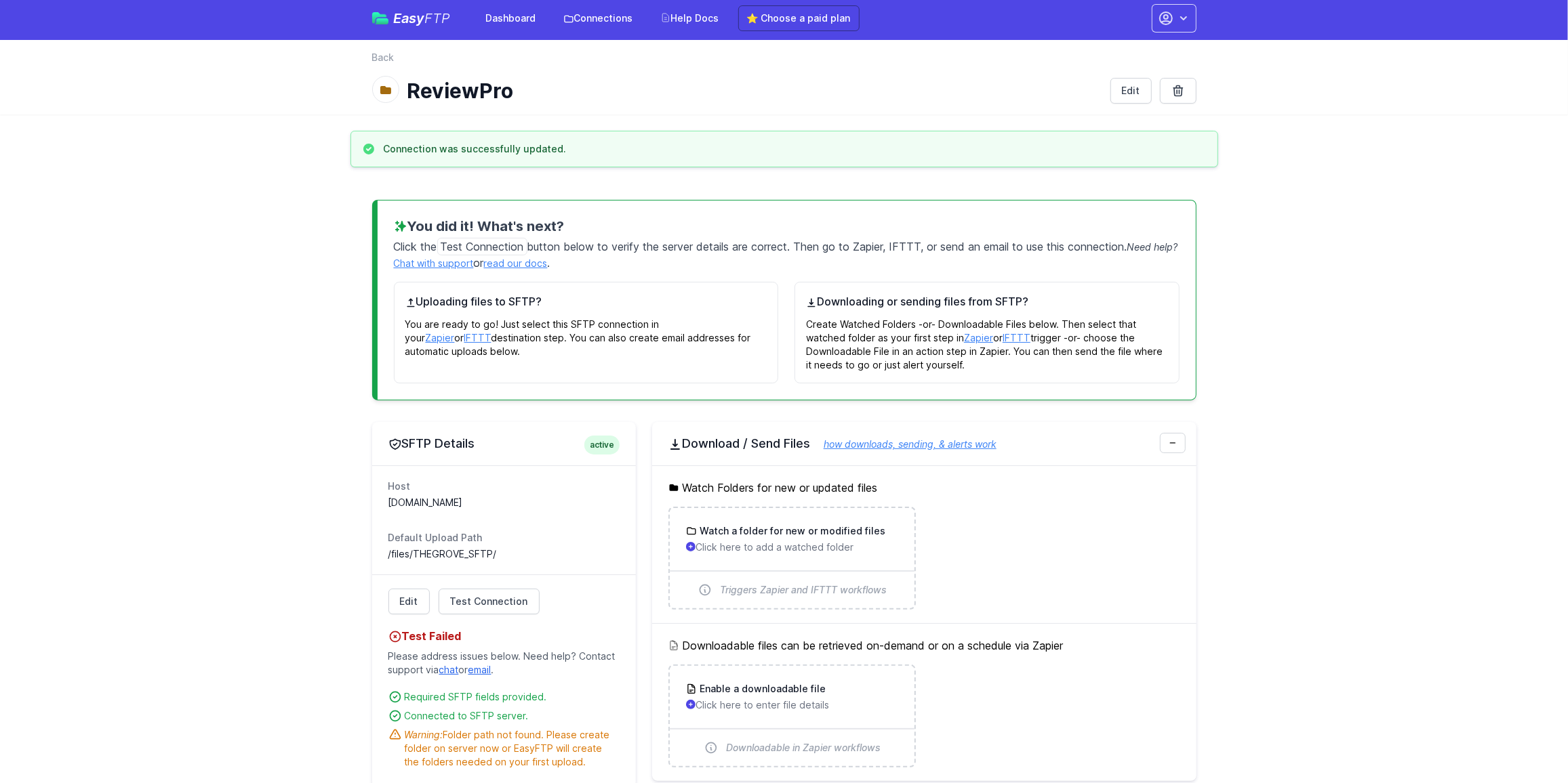
scroll to position [123, 0]
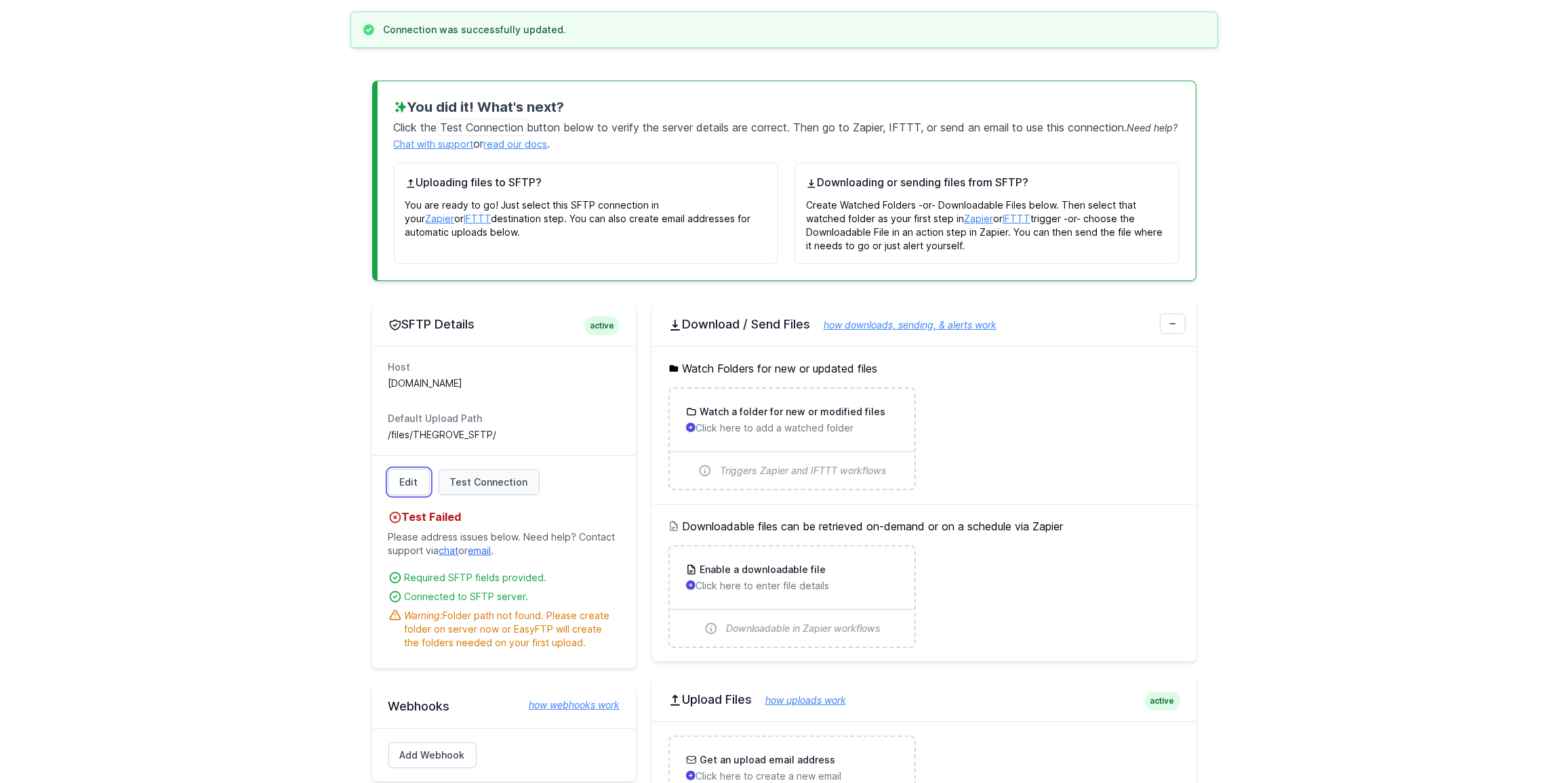
drag, startPoint x: 403, startPoint y: 470, endPoint x: 452, endPoint y: 466, distance: 49.2
click at [403, 470] on link "Edit" at bounding box center [409, 483] width 41 height 26
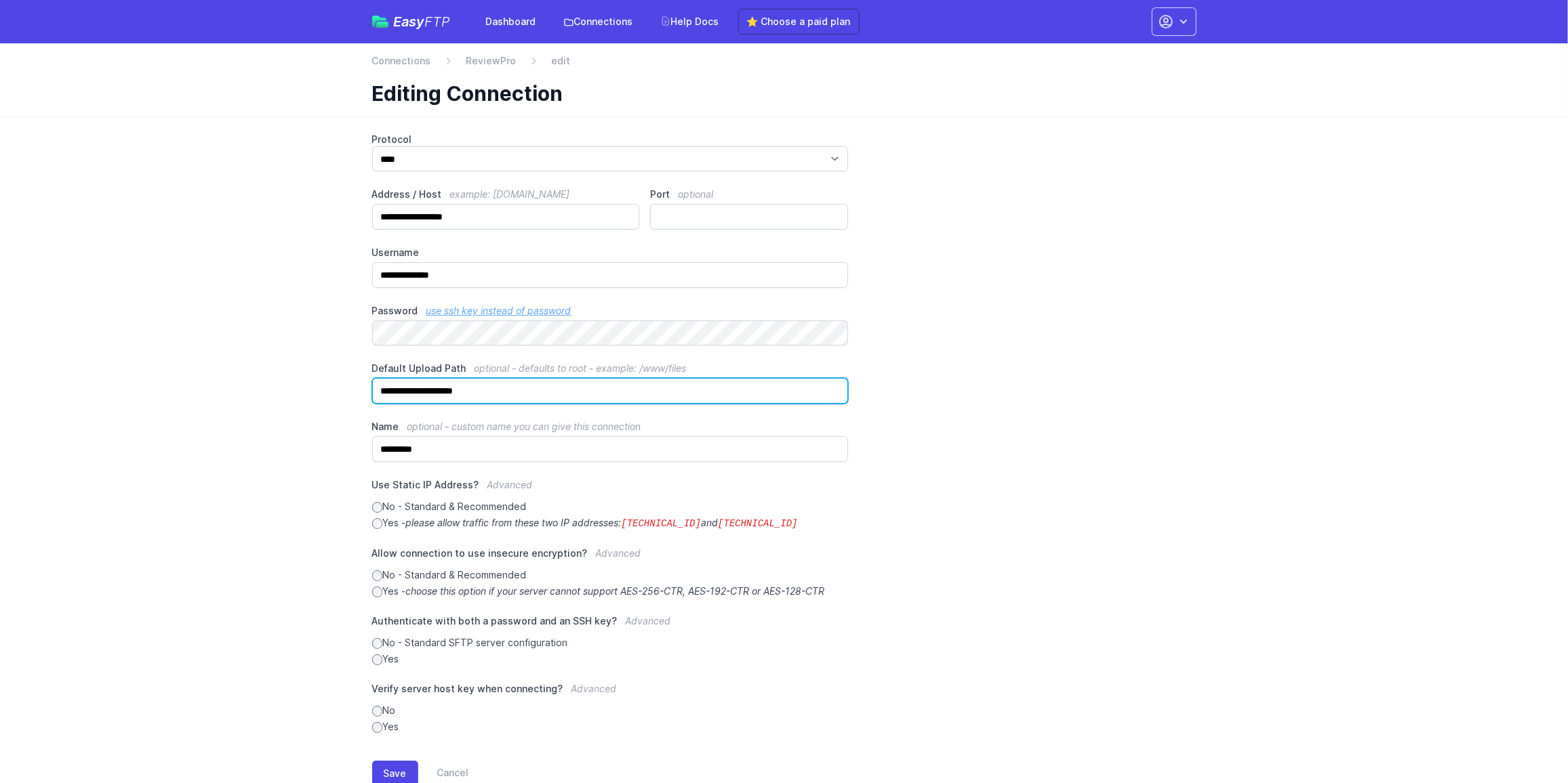
drag, startPoint x: 401, startPoint y: 390, endPoint x: 281, endPoint y: 384, distance: 120.1
click at [282, 384] on main "**********" at bounding box center [784, 470] width 1568 height 708
click at [496, 388] on input "**********" at bounding box center [610, 391] width 477 height 26
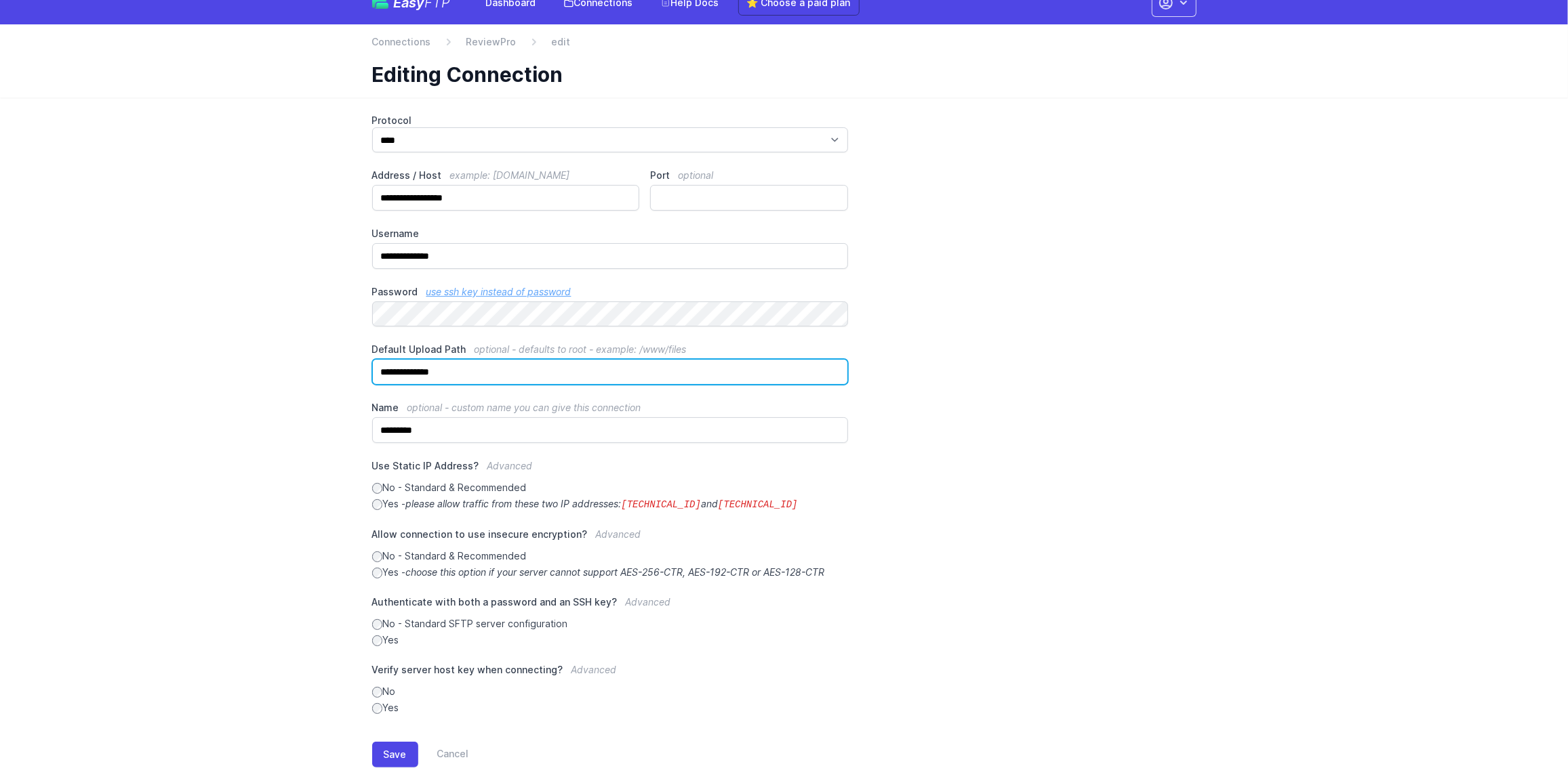
scroll to position [38, 0]
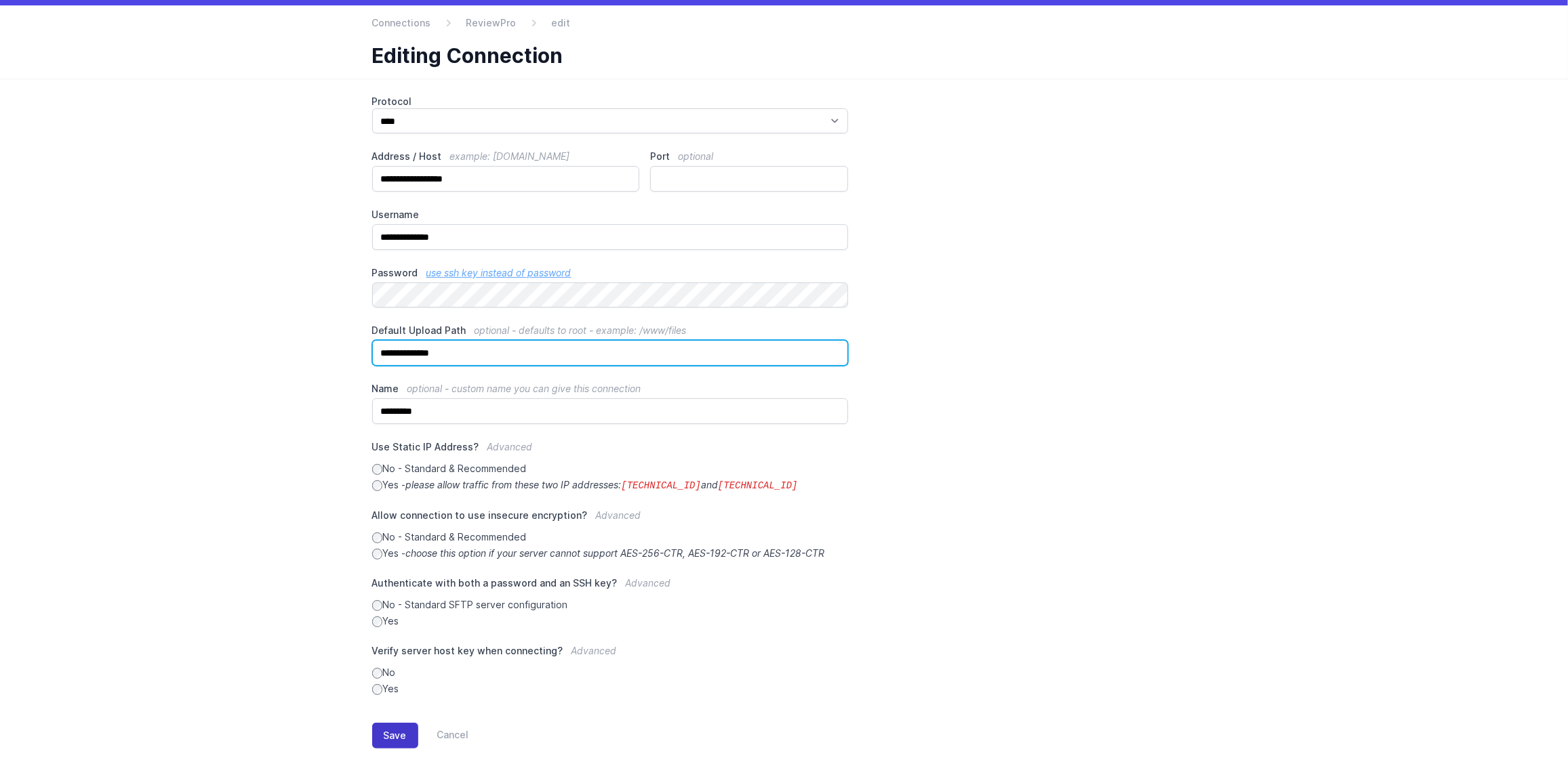
type input "**********"
click at [398, 731] on button "Save" at bounding box center [395, 736] width 46 height 26
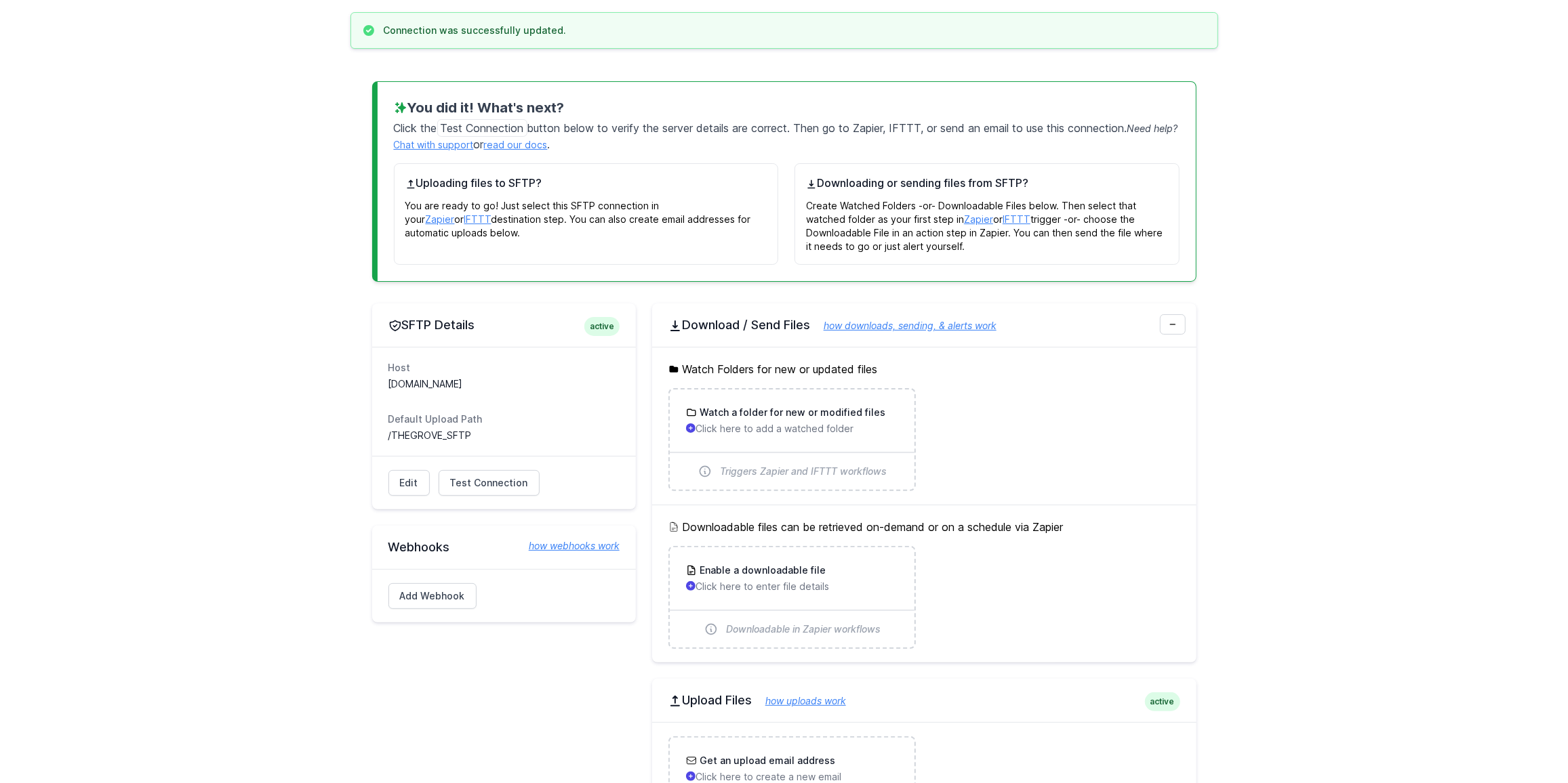
scroll to position [123, 0]
click at [481, 483] on span "Test Connection" at bounding box center [489, 483] width 78 height 14
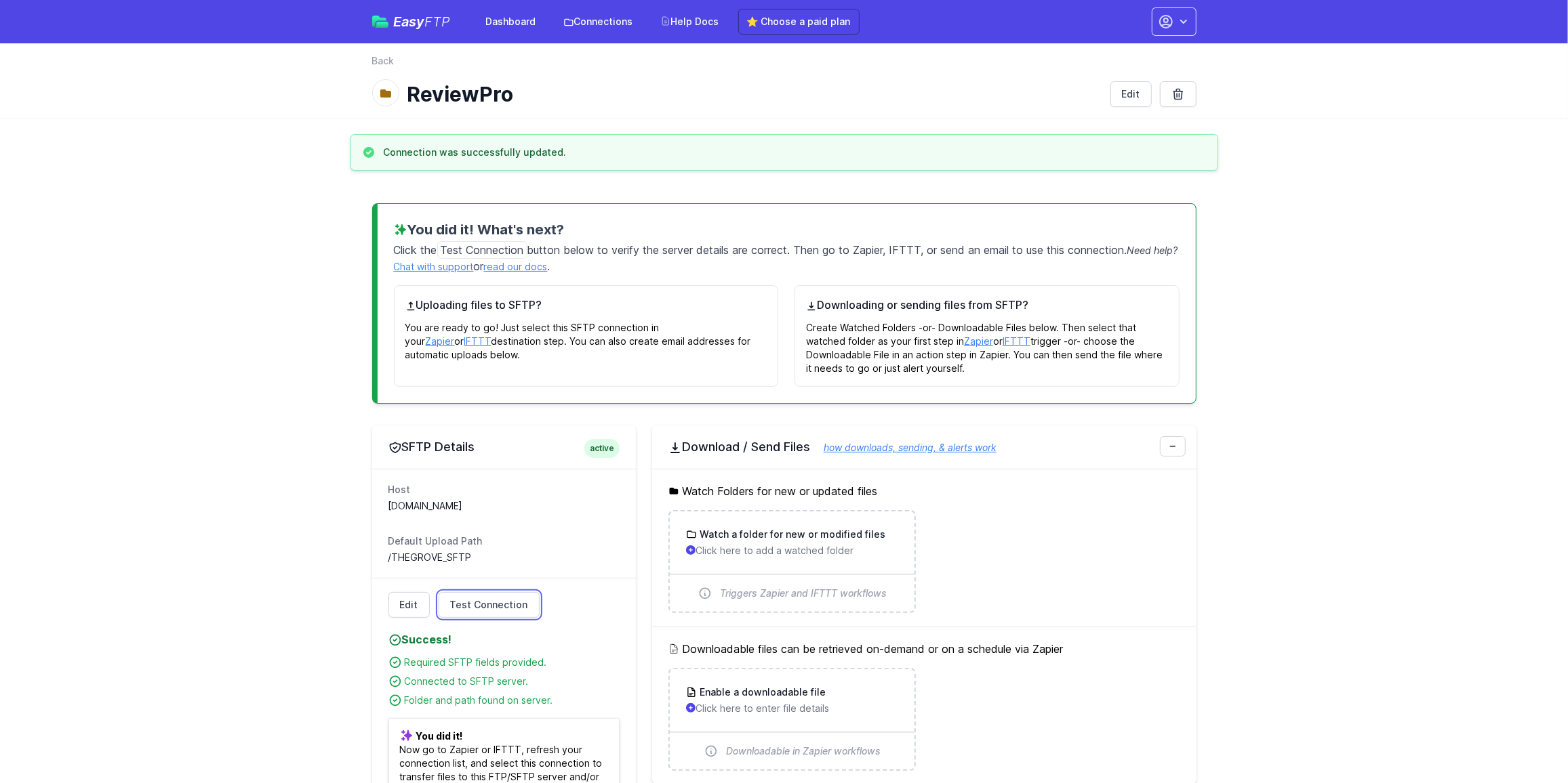
scroll to position [307, 0]
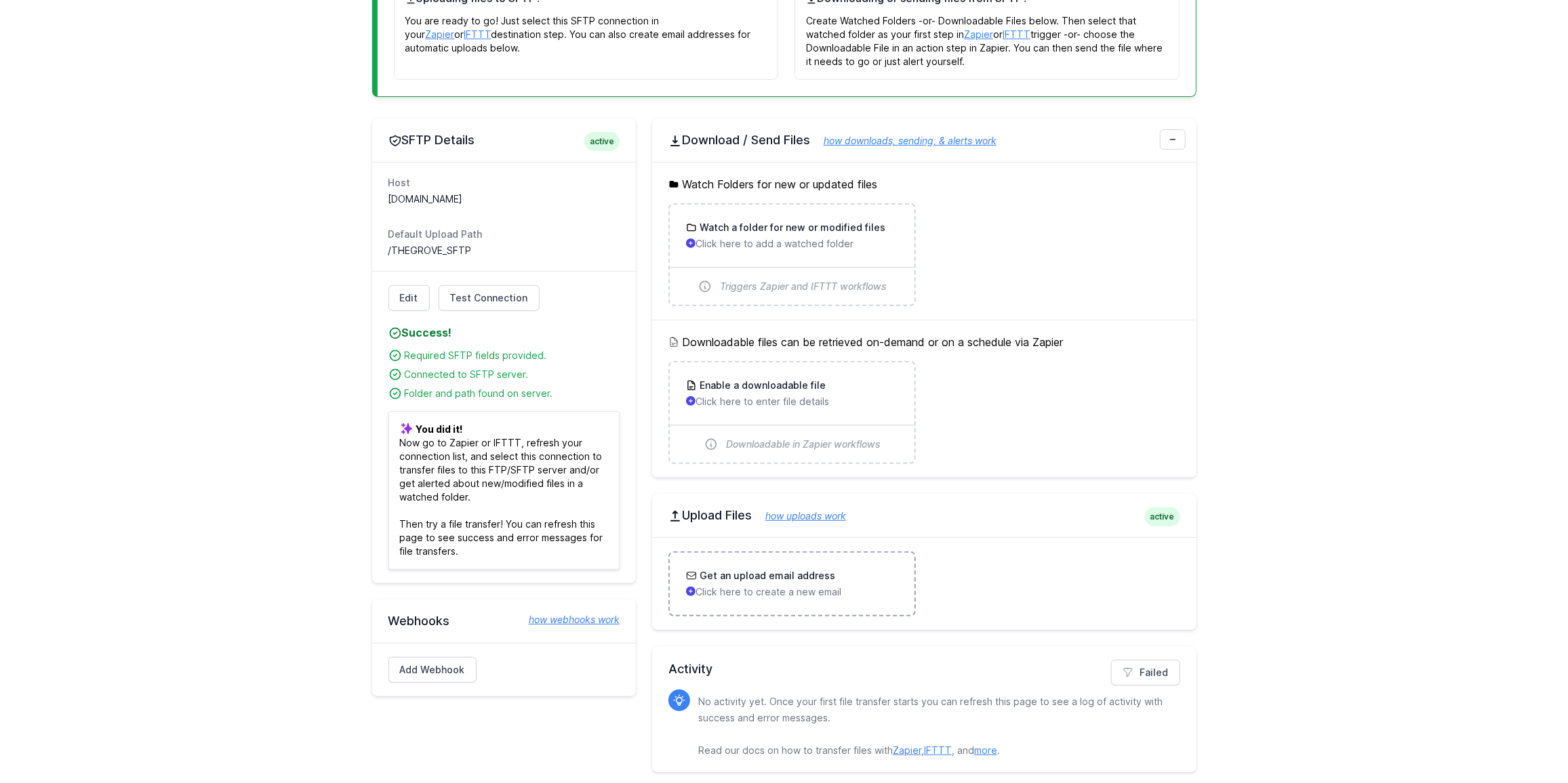
click at [739, 586] on p "Click here to create a new email" at bounding box center [791, 593] width 212 height 14
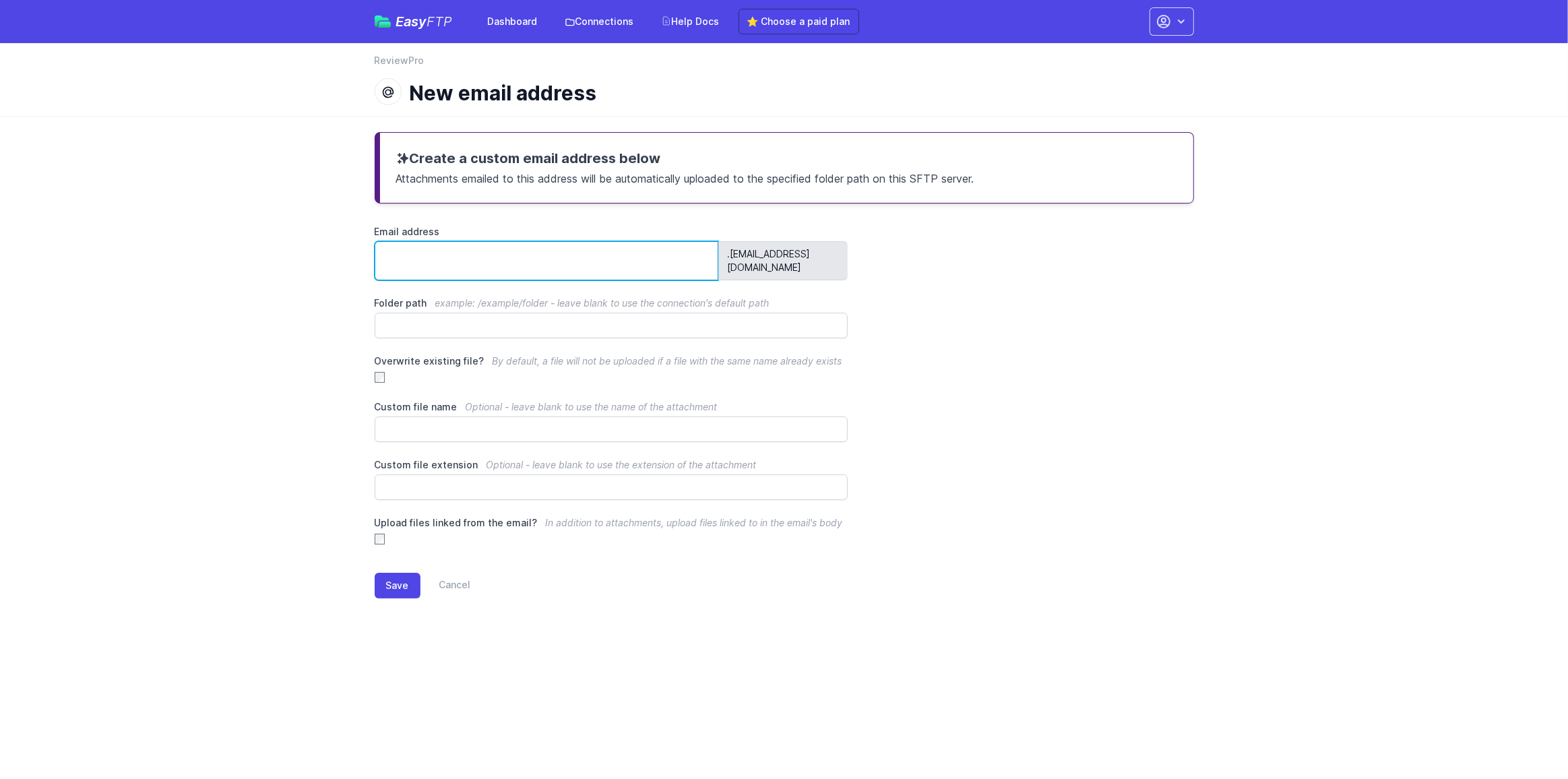
click at [456, 250] on input "Email address" at bounding box center [547, 261] width 344 height 39
type input "********"
click at [549, 355] on span "By default, a file will not be uploaded if a file with the same name already ex…" at bounding box center [667, 361] width 350 height 11
click at [400, 573] on button "Save" at bounding box center [398, 586] width 46 height 26
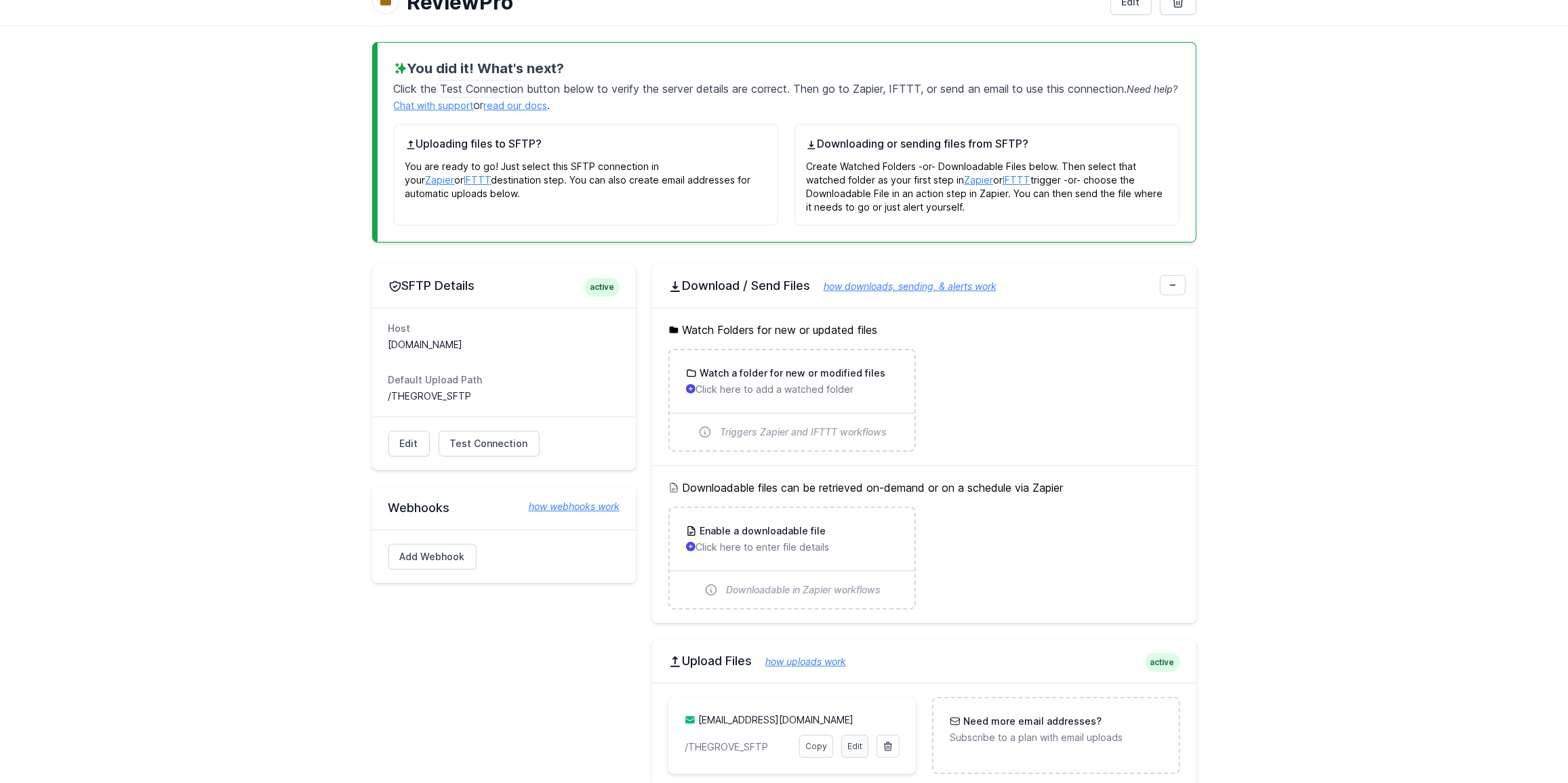
scroll to position [251, 0]
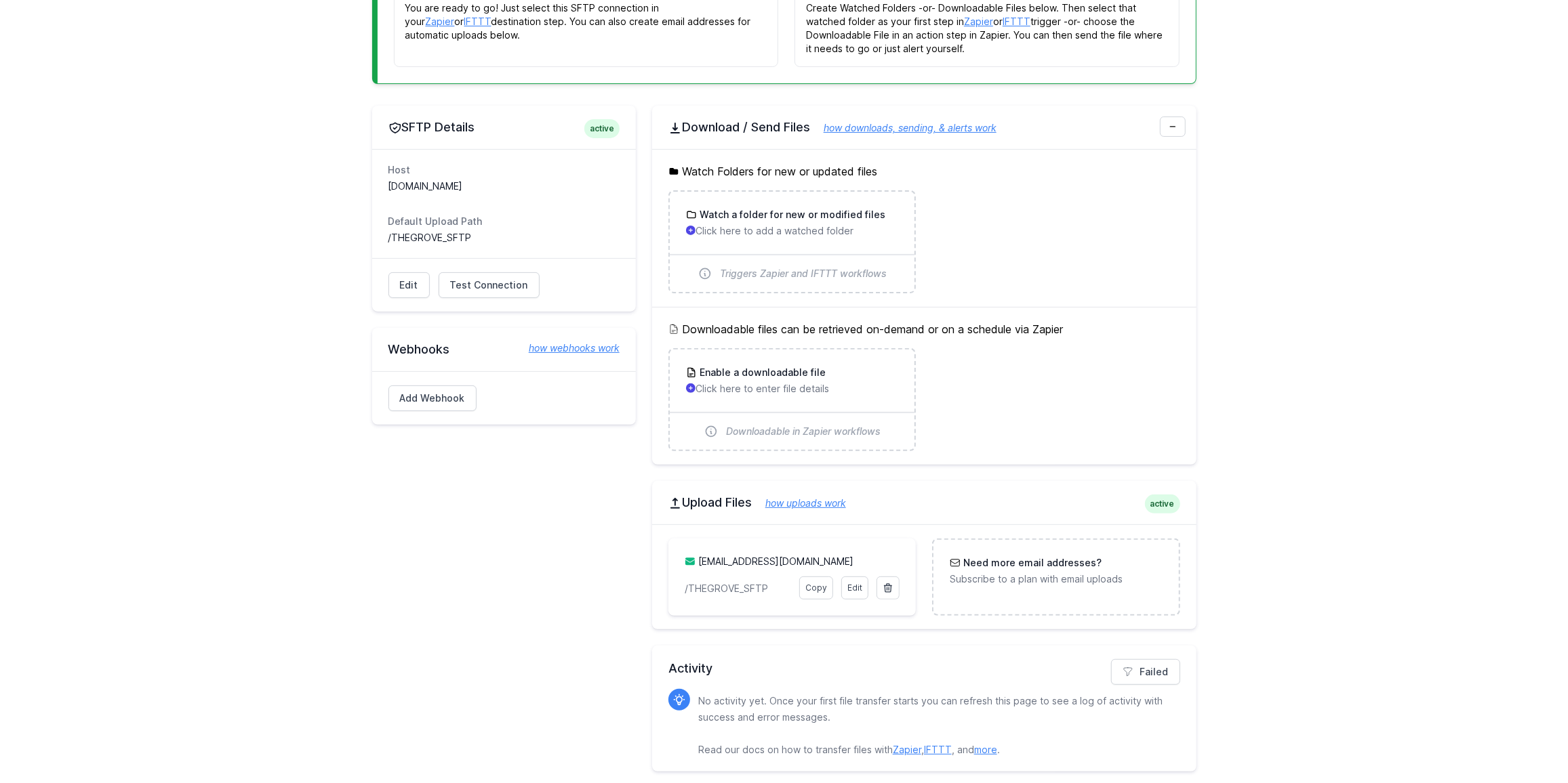
click at [803, 550] on div "[EMAIL_ADDRESS][DOMAIN_NAME] Edit Copy /THEGROVE_SFTP" at bounding box center [792, 578] width 248 height 77
click at [777, 556] on link "thegrove.95yyyr@upload.easyftp.io" at bounding box center [775, 561] width 155 height 12
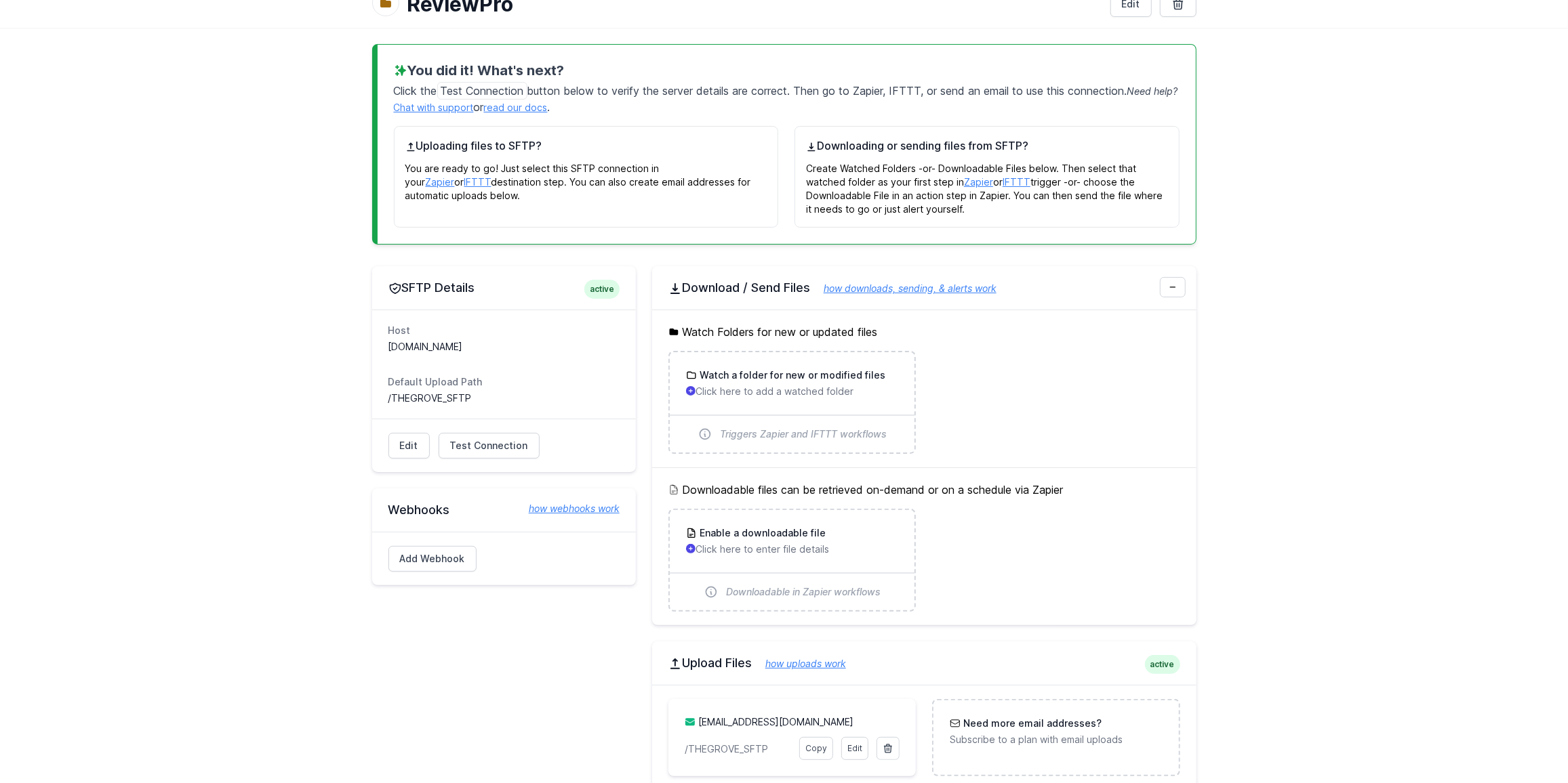
click at [1337, 587] on main "You did it! What's next? Click the Test Connection button below to verify the s…" at bounding box center [784, 488] width 1568 height 921
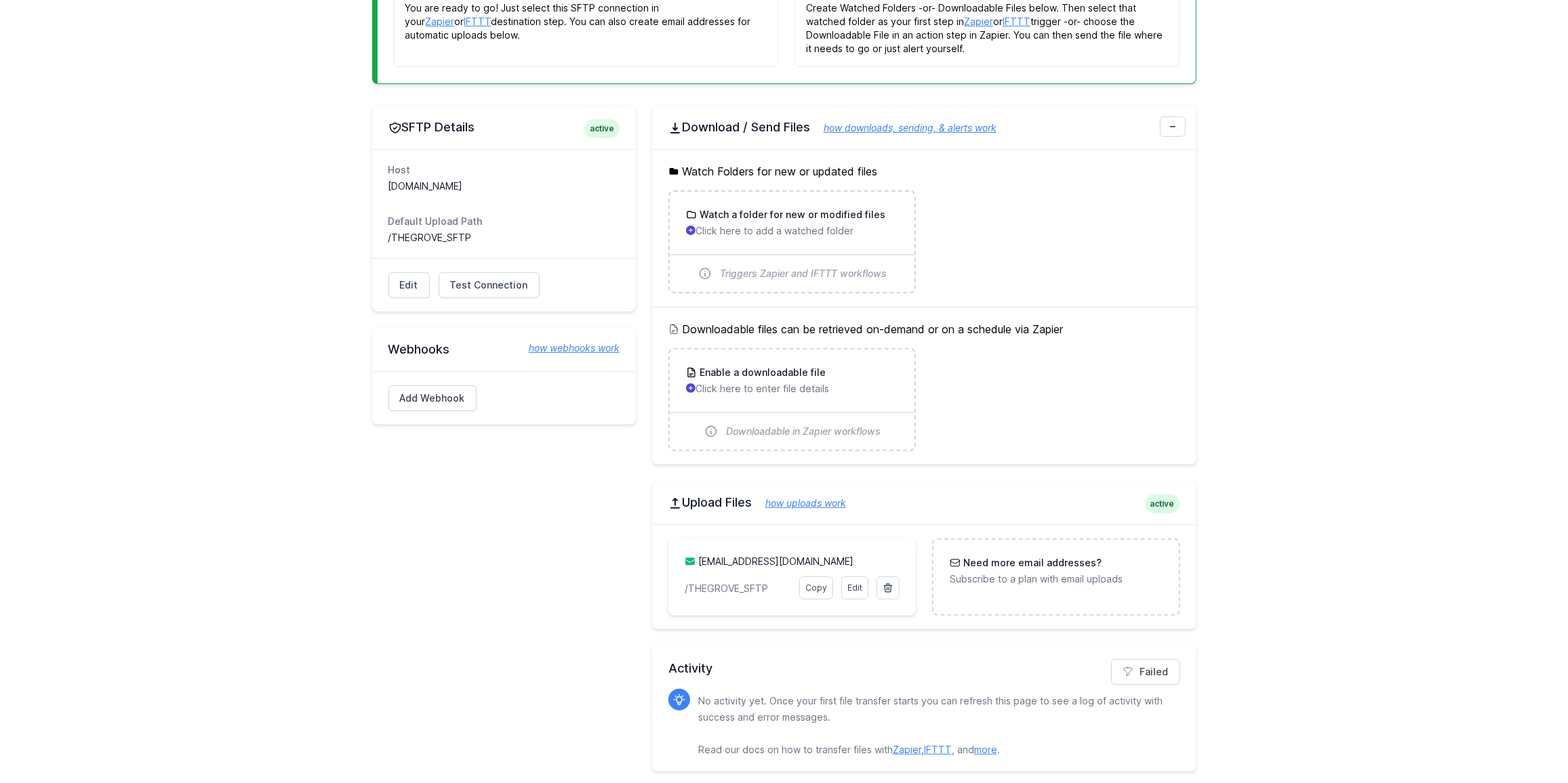
scroll to position [0, 0]
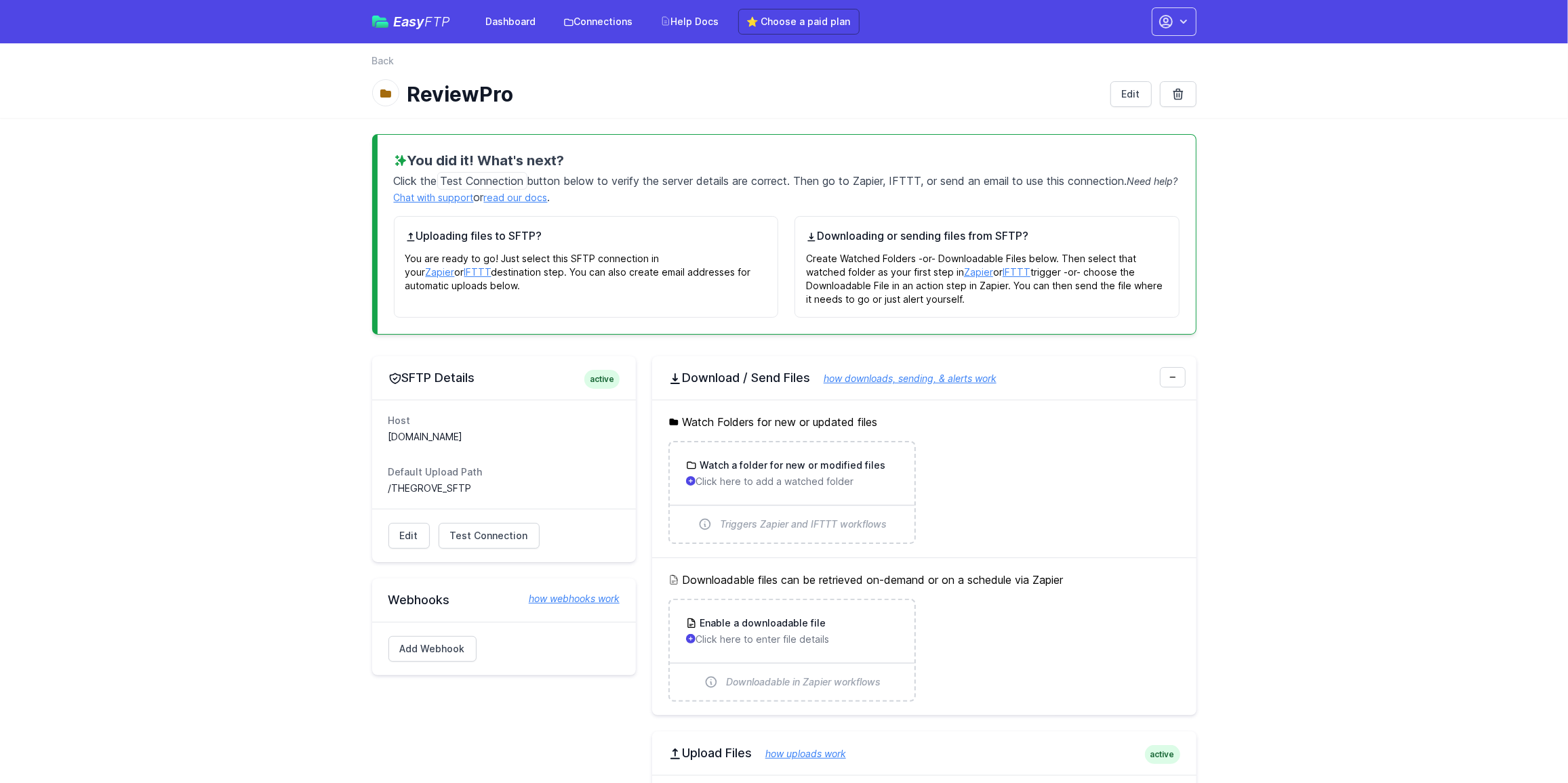
drag, startPoint x: 723, startPoint y: 168, endPoint x: 742, endPoint y: 186, distance: 26.2
click at [741, 183] on div "You did it! What's next? Click the Test Connection button below to verify the s…" at bounding box center [784, 235] width 824 height 201
click at [743, 189] on p "Click the Test Connection button below to verify the server details are correct…" at bounding box center [787, 188] width 785 height 35
drag, startPoint x: 953, startPoint y: 173, endPoint x: 864, endPoint y: 170, distance: 89.1
click at [865, 171] on p "Click the Test Connection button below to verify the server details are correct…" at bounding box center [787, 188] width 785 height 35
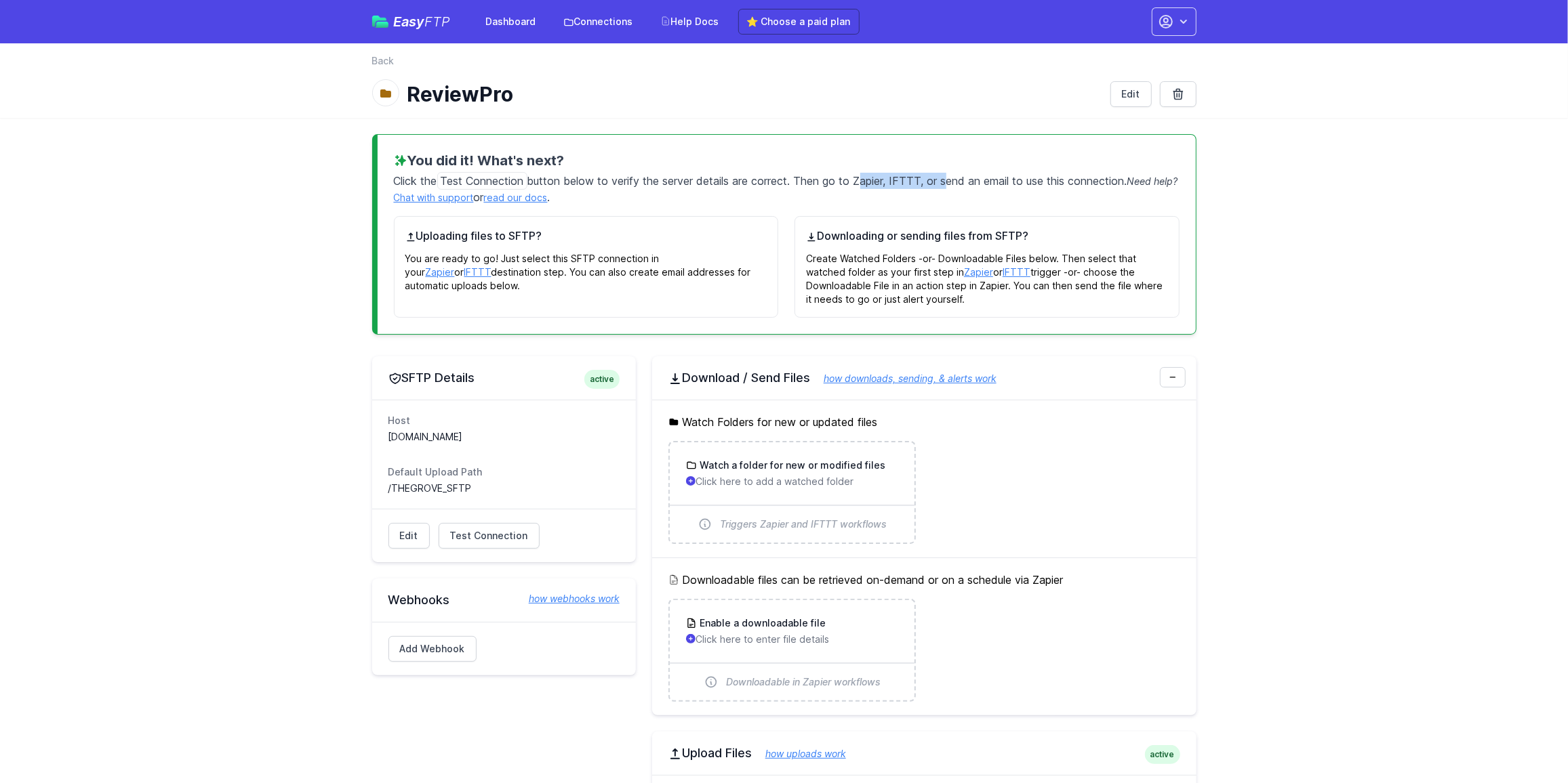
click at [864, 170] on p "Click the Test Connection button below to verify the server details are correct…" at bounding box center [787, 188] width 785 height 35
drag, startPoint x: 928, startPoint y: 165, endPoint x: 956, endPoint y: 182, distance: 32.8
click at [946, 180] on div "You did it! What's next? Click the Test Connection button below to verify the s…" at bounding box center [784, 235] width 824 height 201
click at [958, 182] on p "Click the Test Connection button below to verify the server details are correct…" at bounding box center [787, 188] width 785 height 35
drag, startPoint x: 958, startPoint y: 182, endPoint x: 876, endPoint y: 159, distance: 85.2
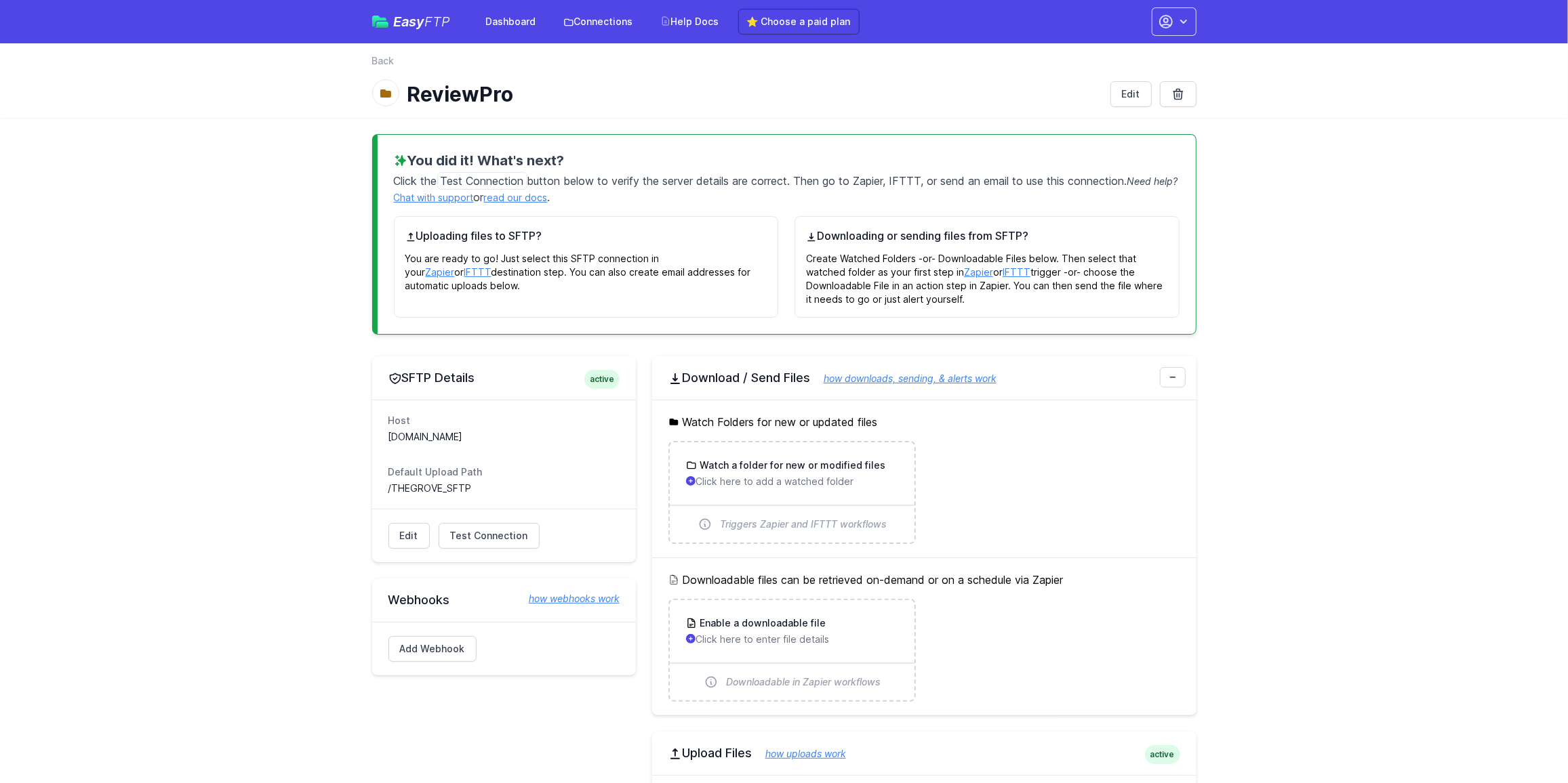
click at [876, 159] on div "You did it! What's next? Click the Test Connection button below to verify the s…" at bounding box center [784, 235] width 824 height 201
click at [876, 159] on h3 "You did it! What's next?" at bounding box center [787, 161] width 785 height 19
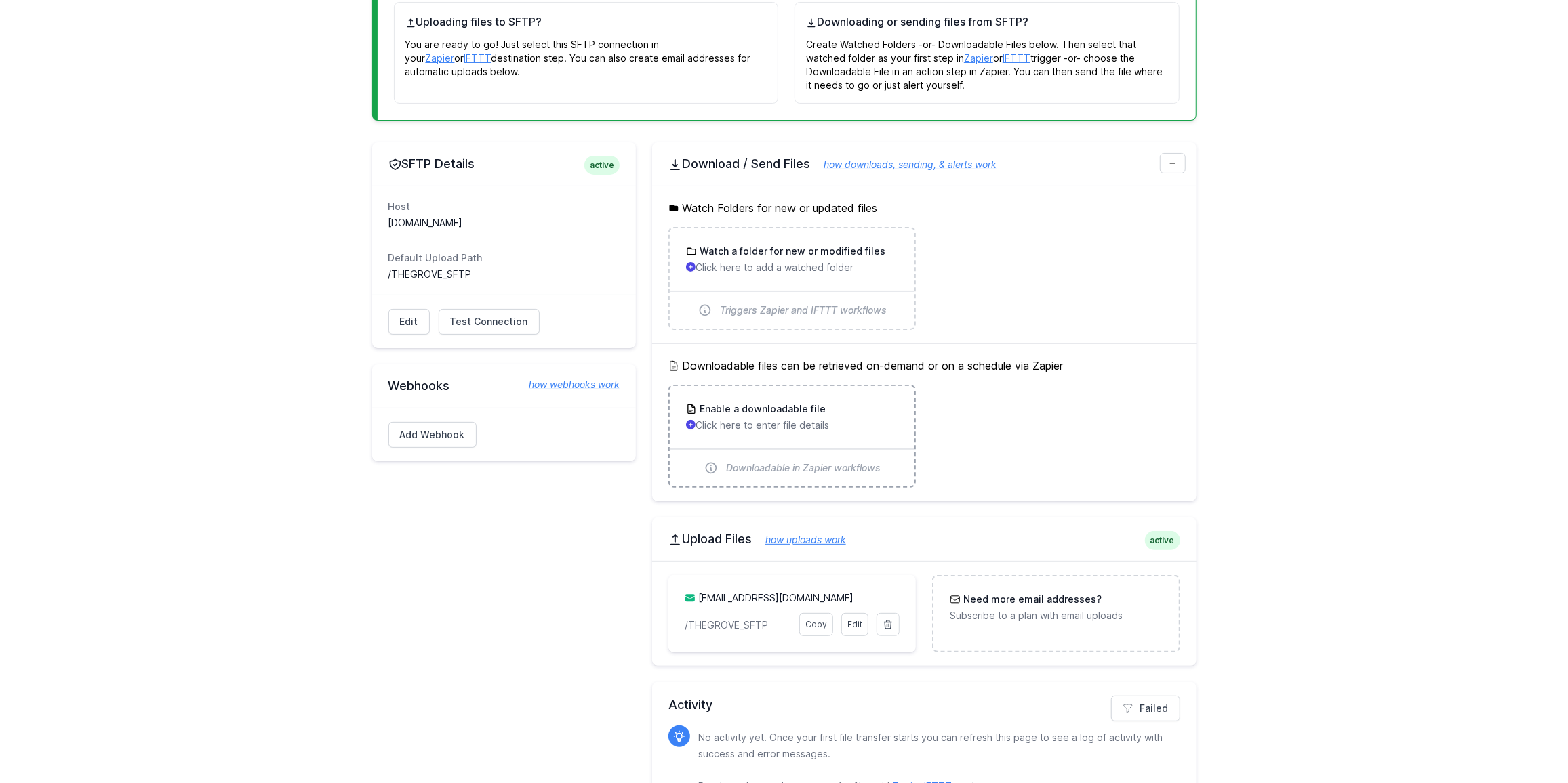
scroll to position [251, 0]
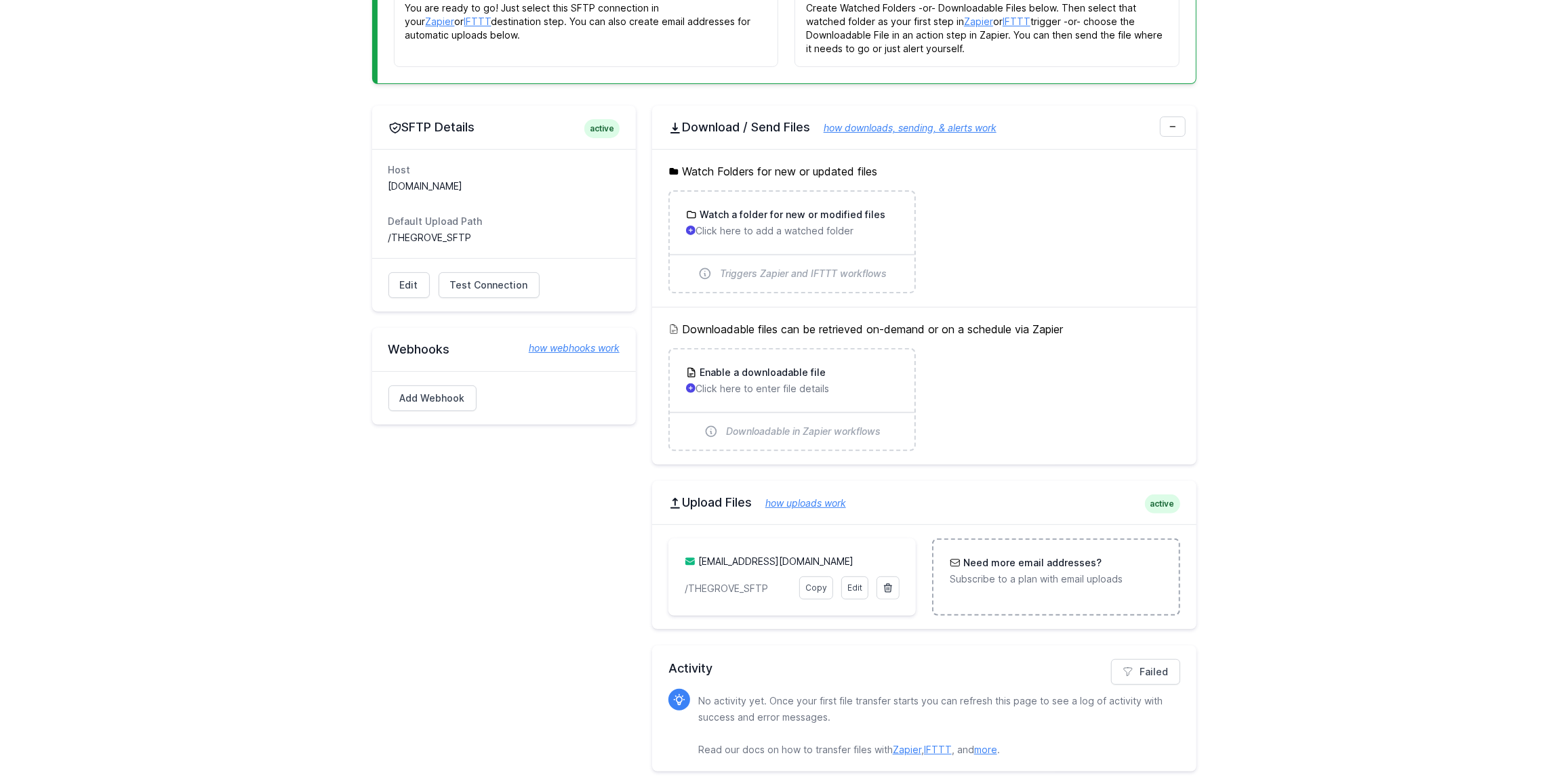
click at [1090, 573] on p "Subscribe to a plan with email uploads" at bounding box center [1055, 580] width 212 height 14
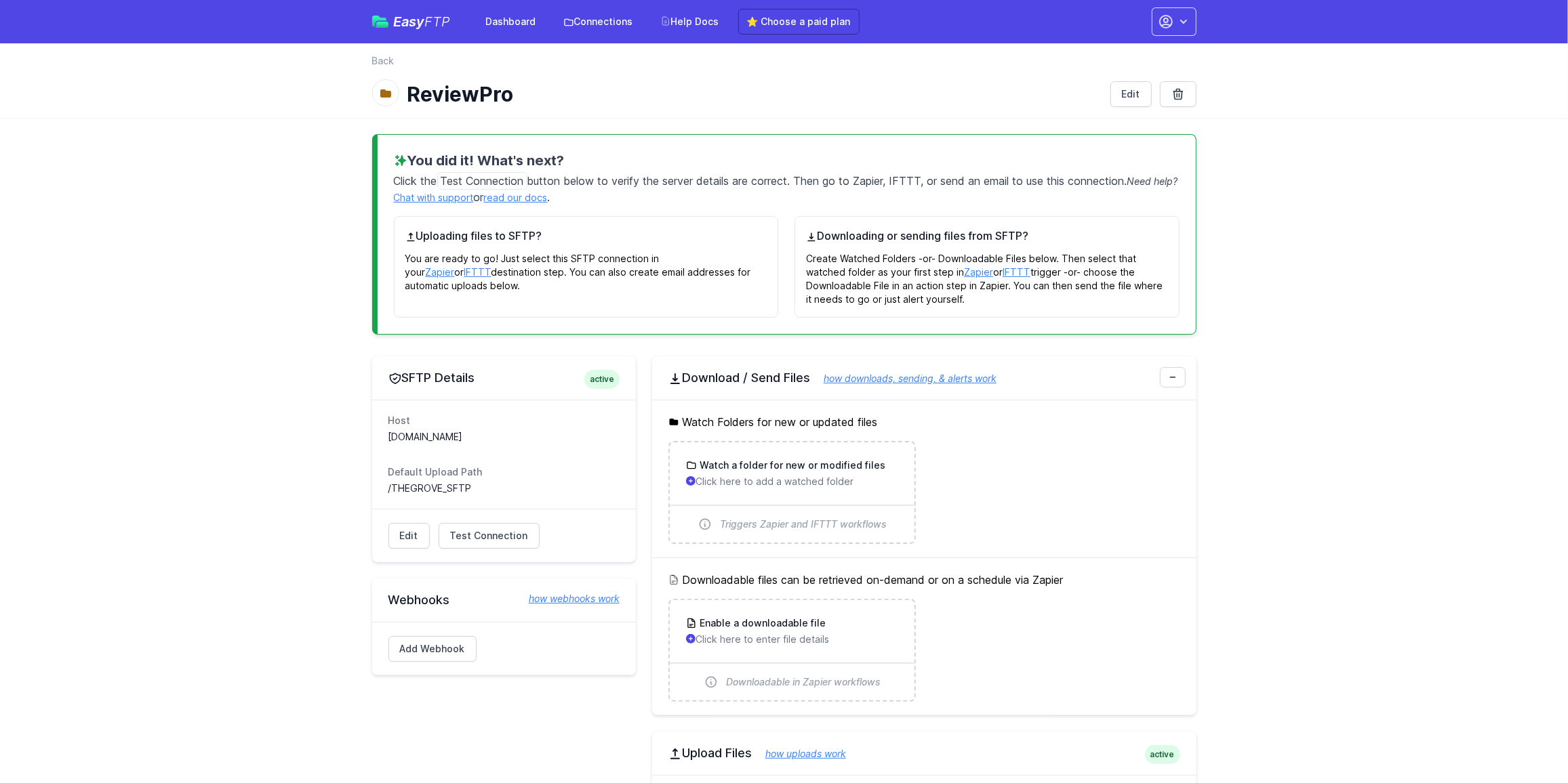
click at [410, 25] on span "Easy FTP" at bounding box center [423, 22] width 57 height 14
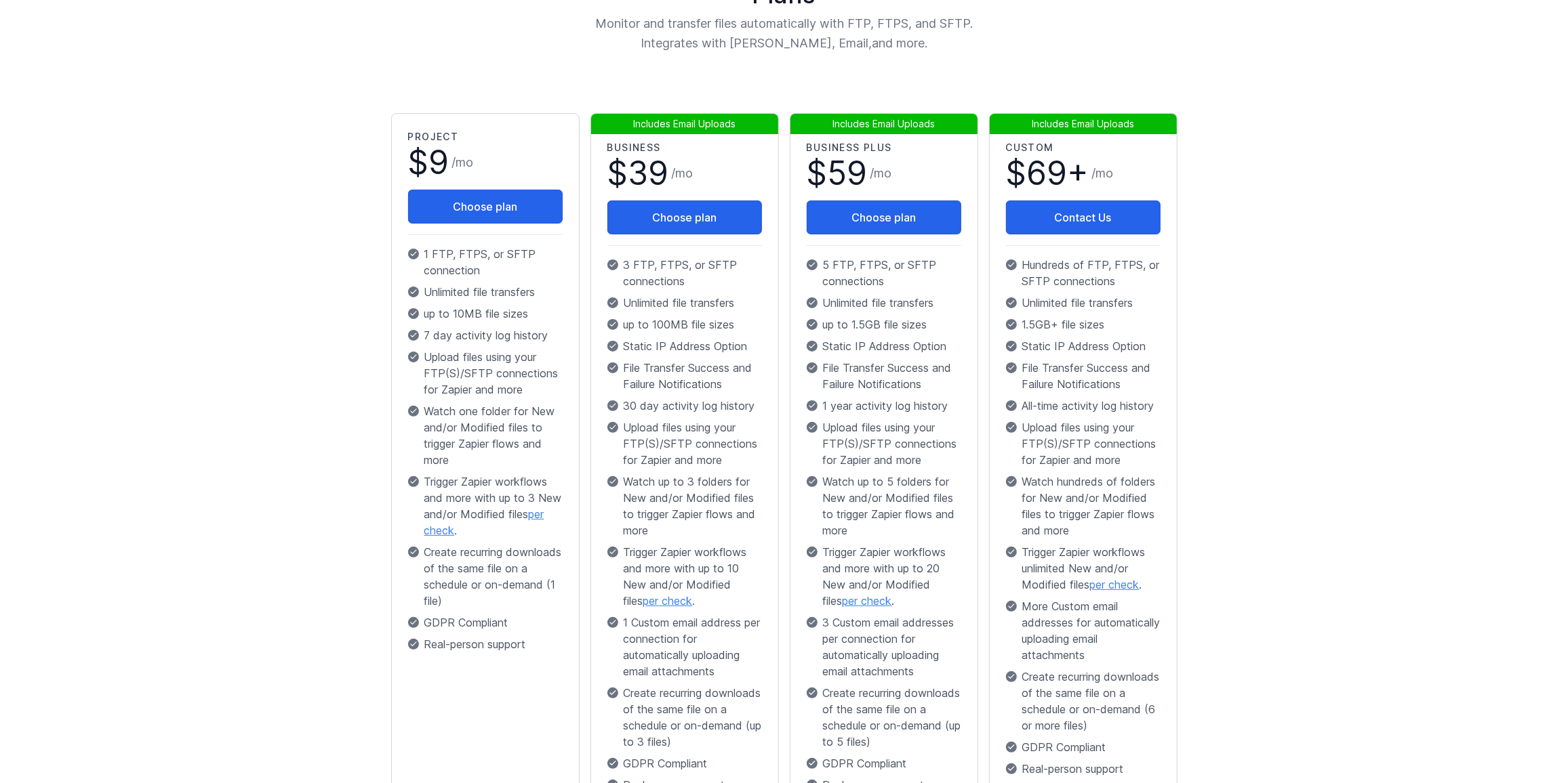
scroll to position [246, 0]
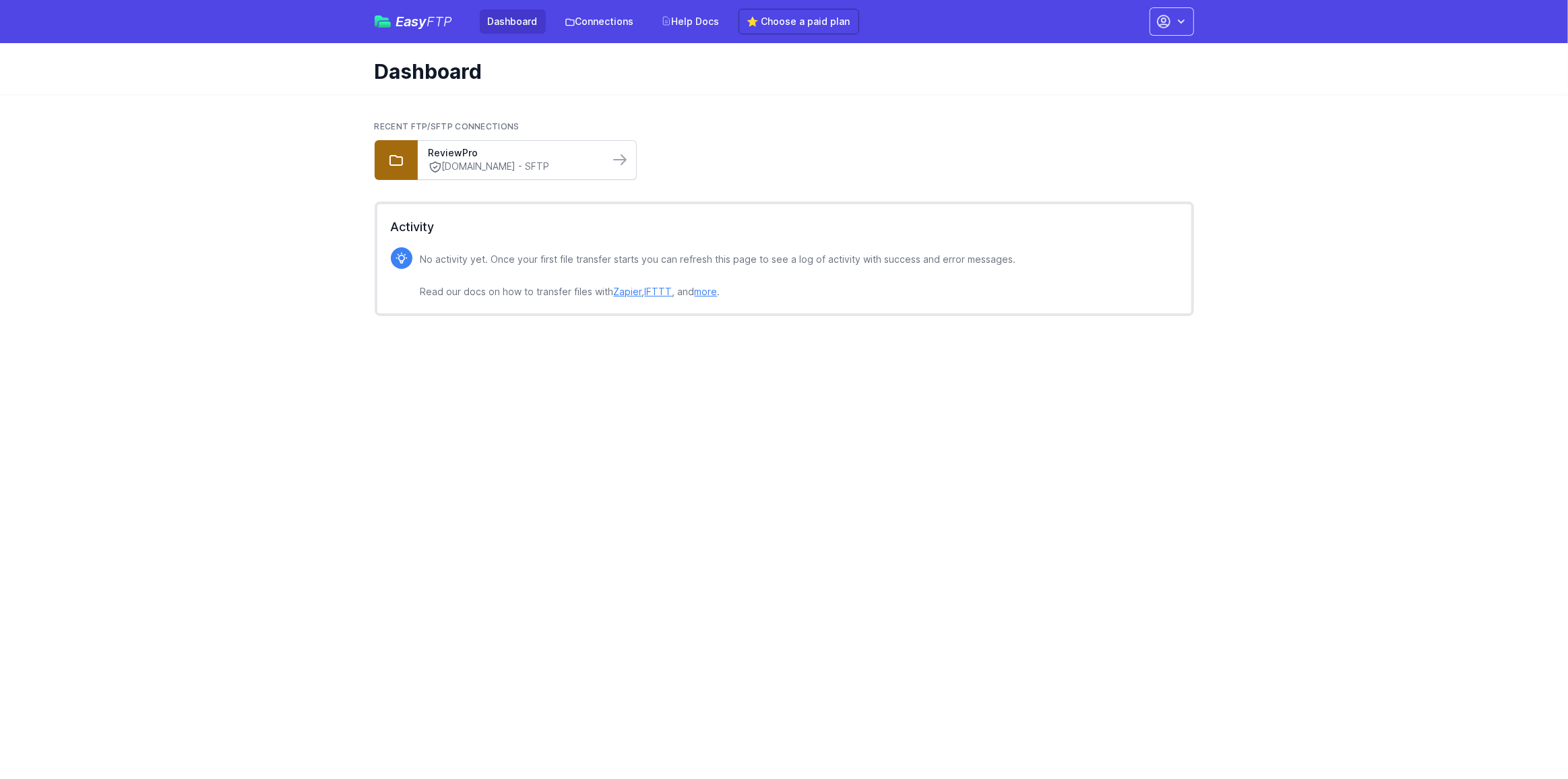
click at [480, 162] on link "sftp.reviewpro.com - SFTP" at bounding box center [514, 167] width 170 height 14
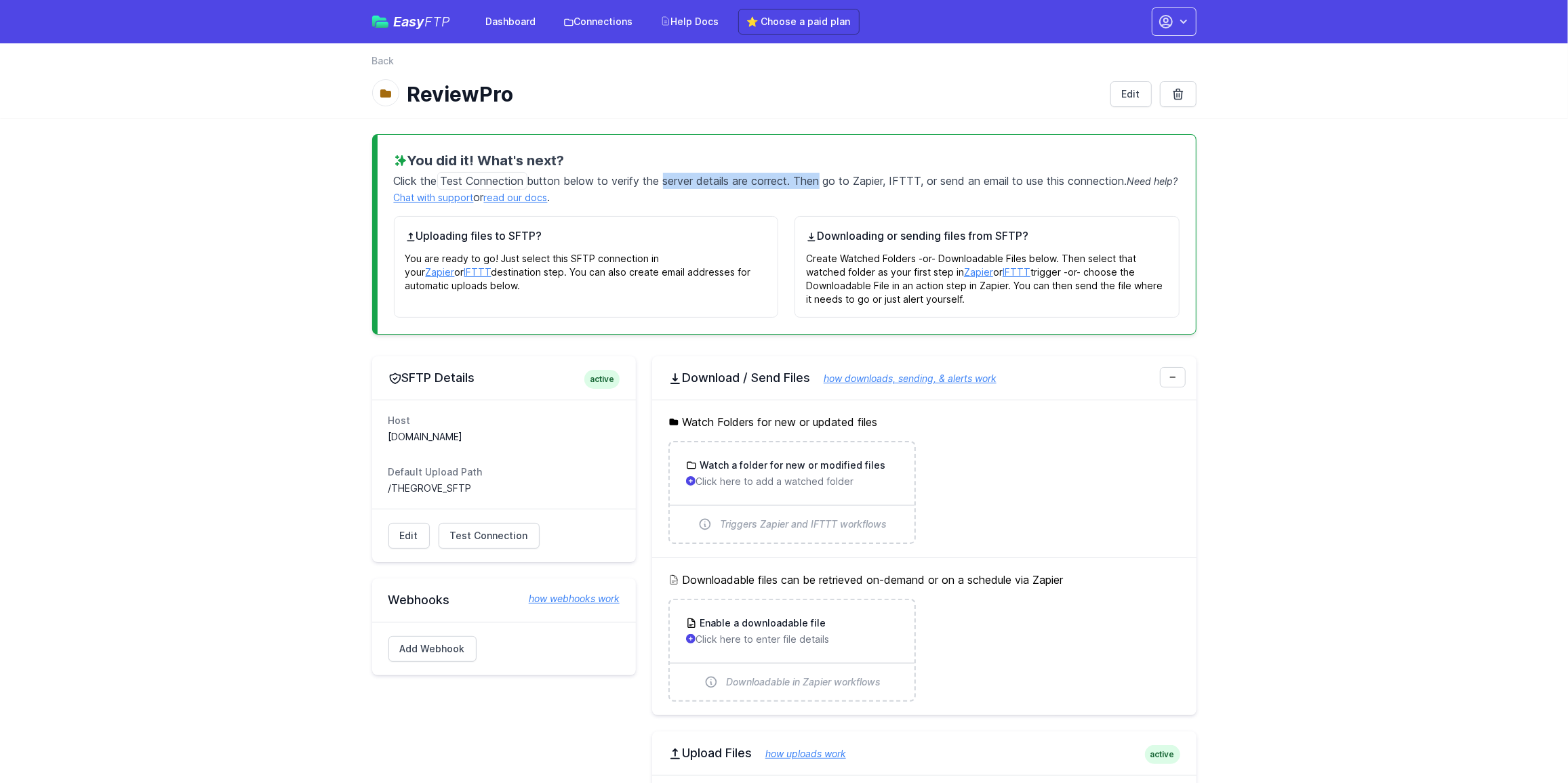
drag, startPoint x: 668, startPoint y: 174, endPoint x: 823, endPoint y: 176, distance: 155.0
click at [823, 176] on p "Click the Test Connection button below to verify the server details are correct…" at bounding box center [787, 188] width 785 height 35
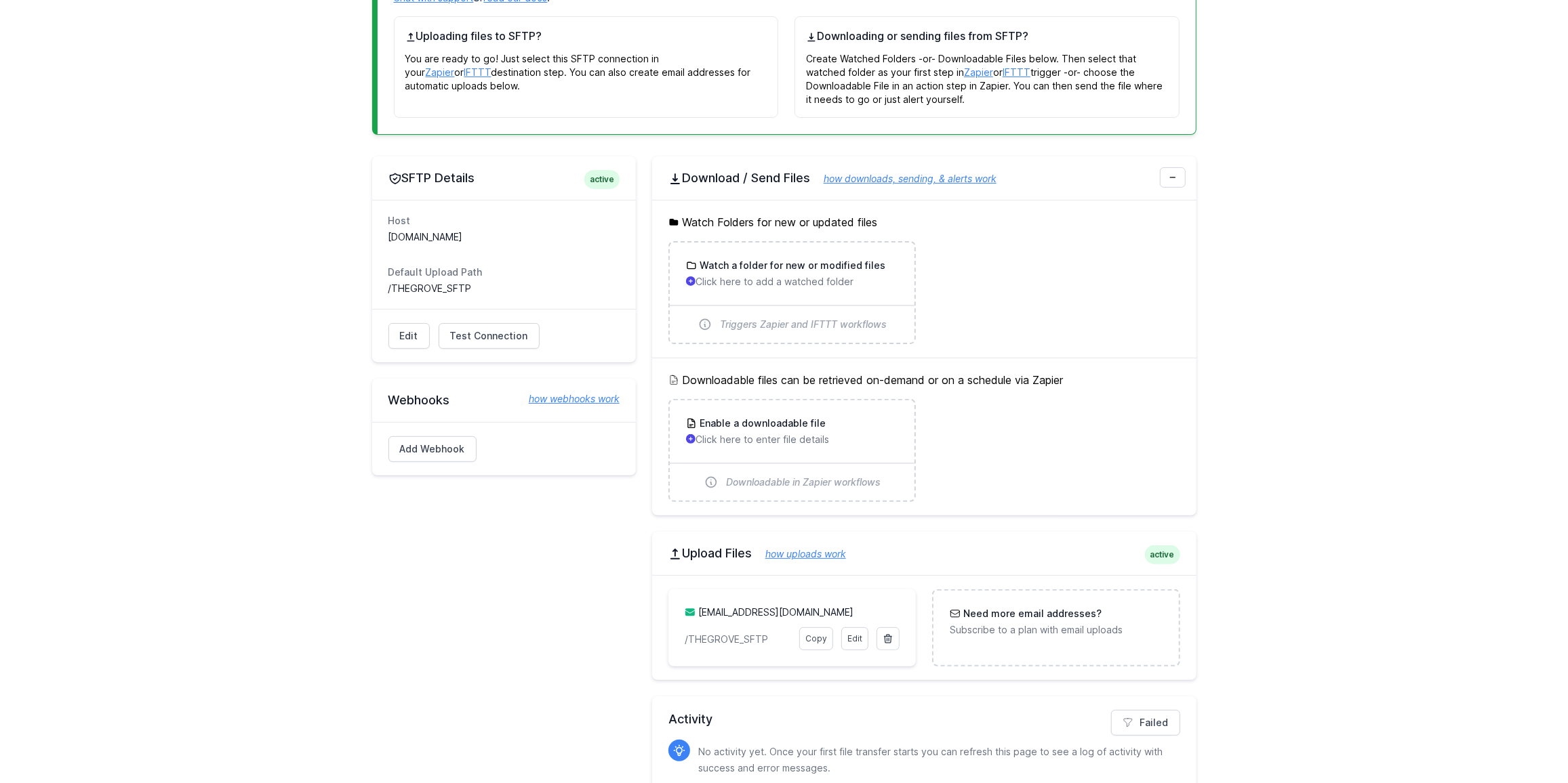
scroll to position [251, 0]
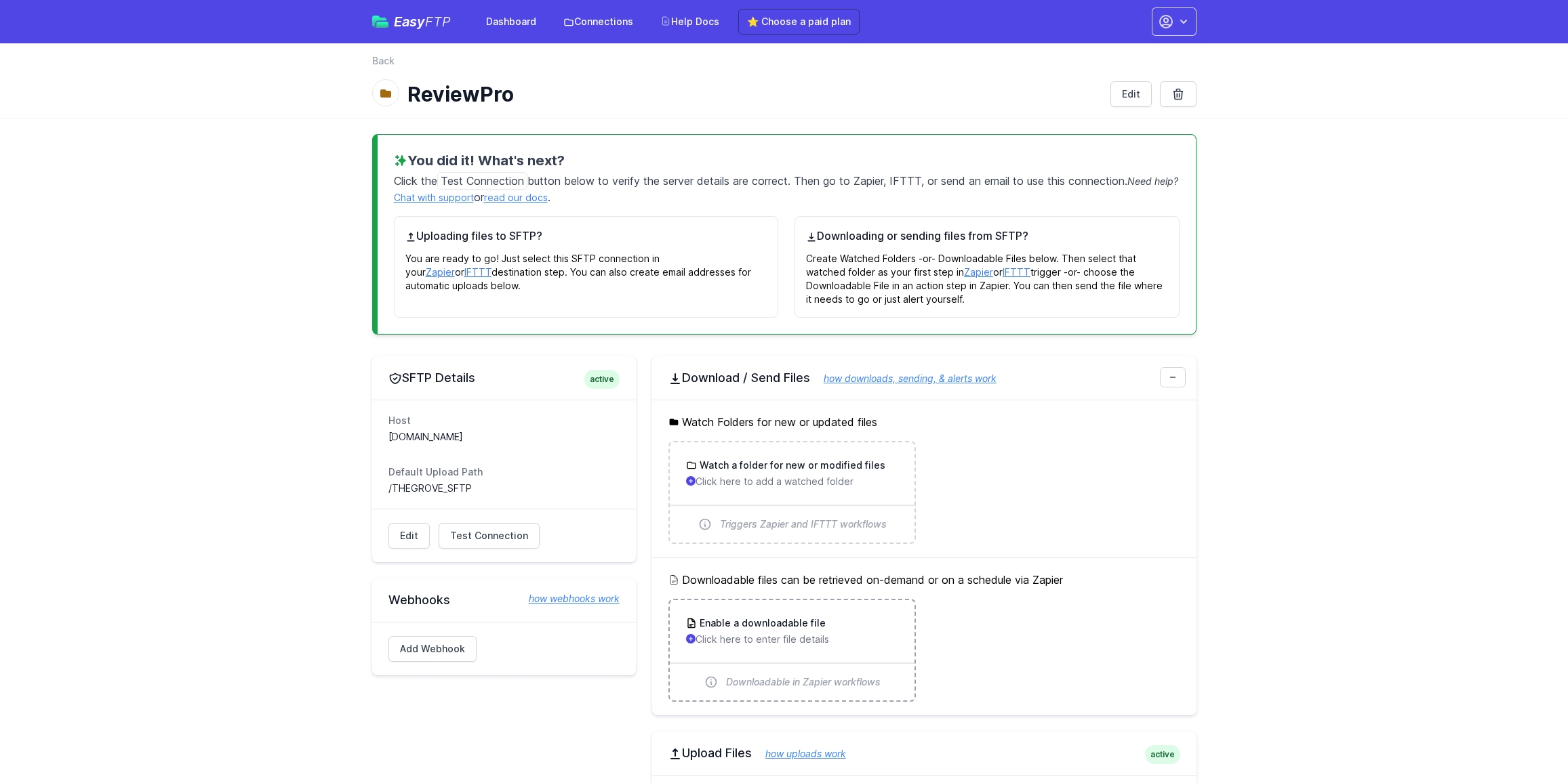
scroll to position [251, 0]
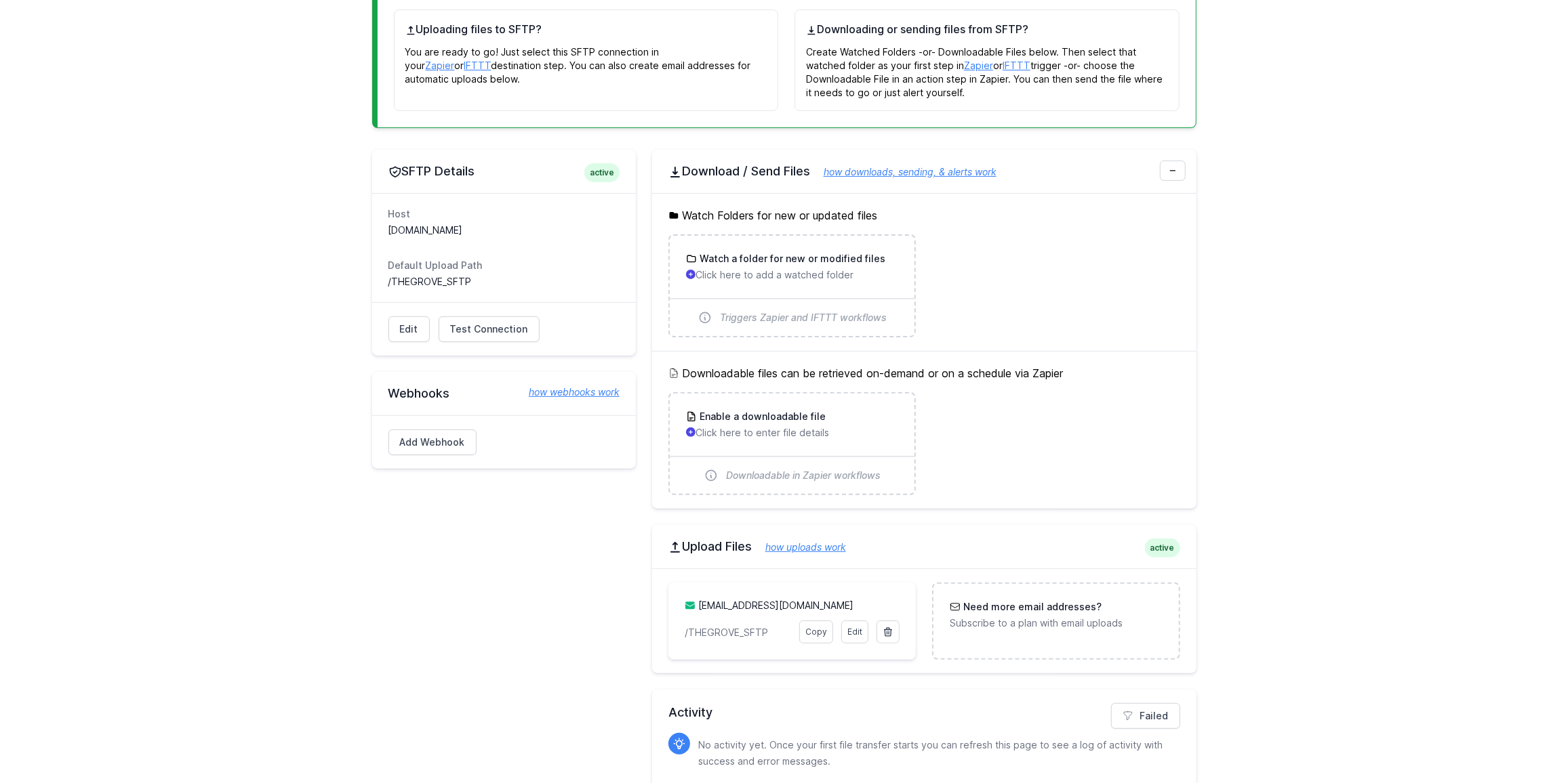
scroll to position [251, 0]
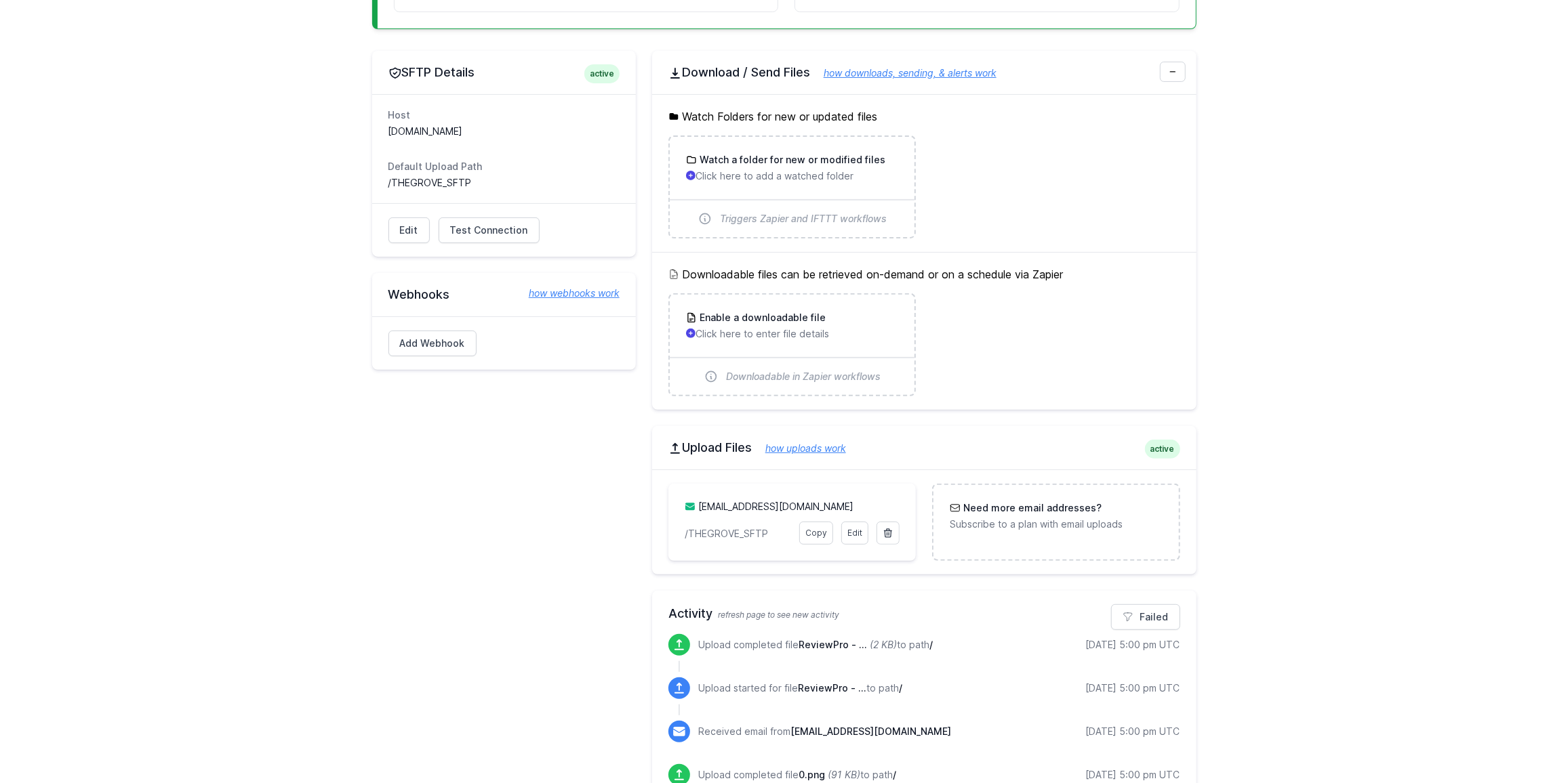
scroll to position [420, 0]
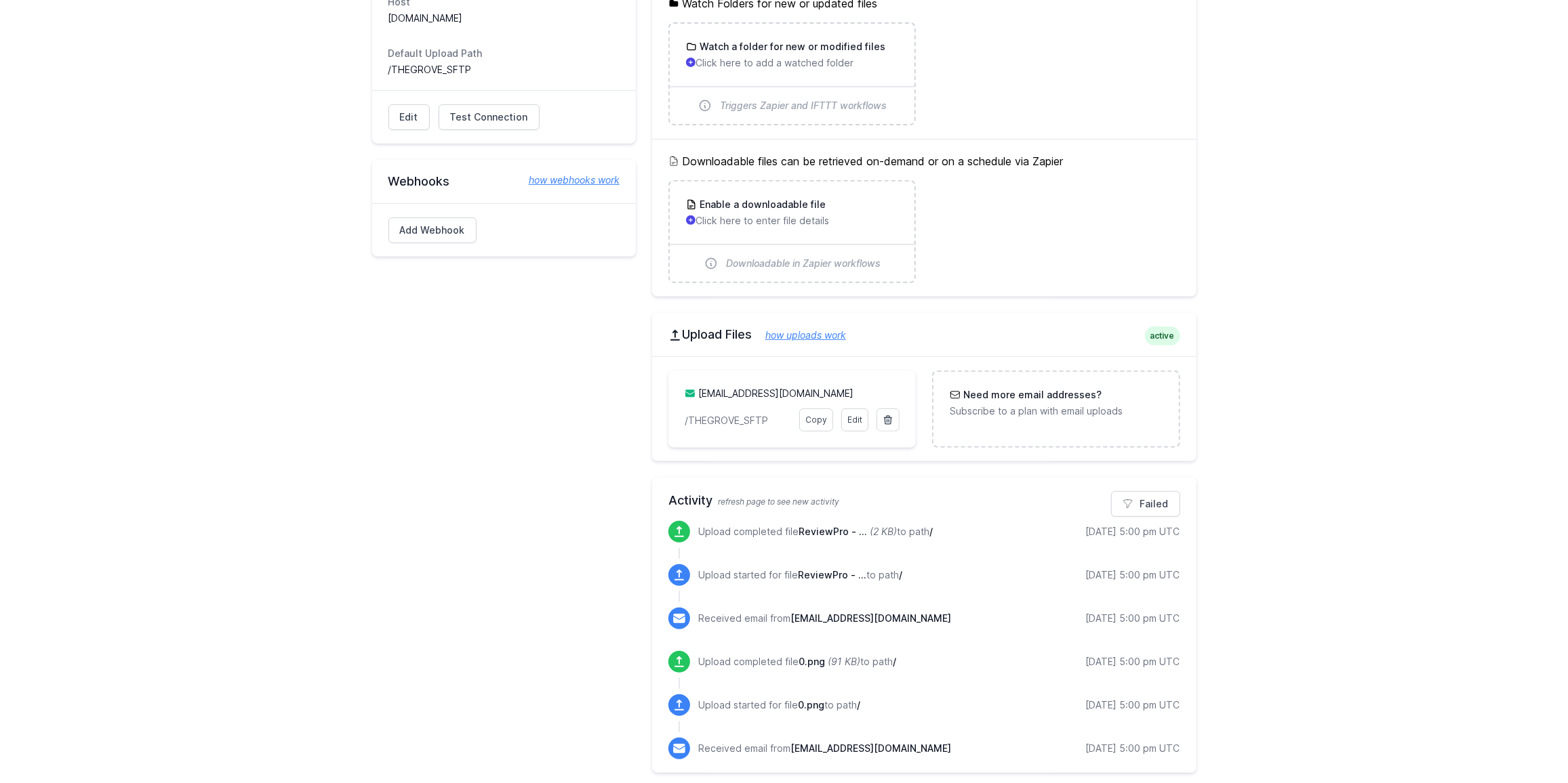
scroll to position [420, 0]
